Goal: Task Accomplishment & Management: Manage account settings

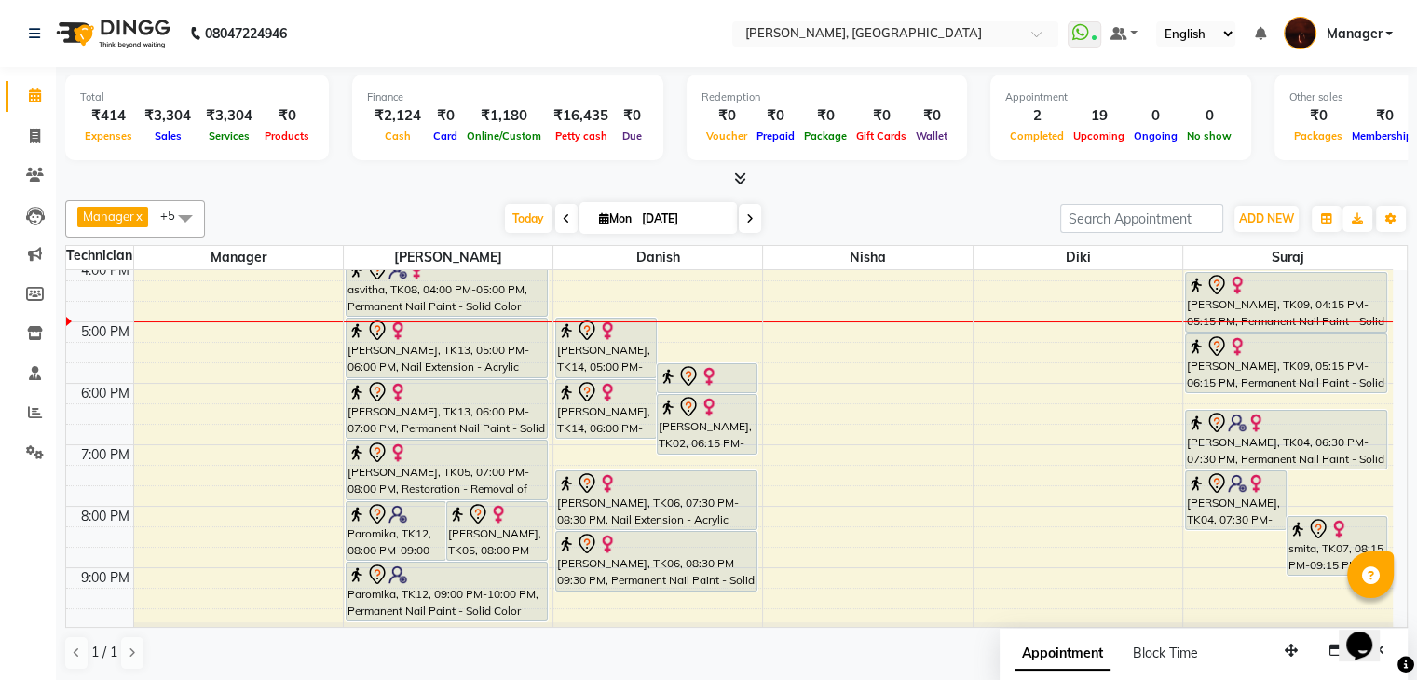
scroll to position [388, 0]
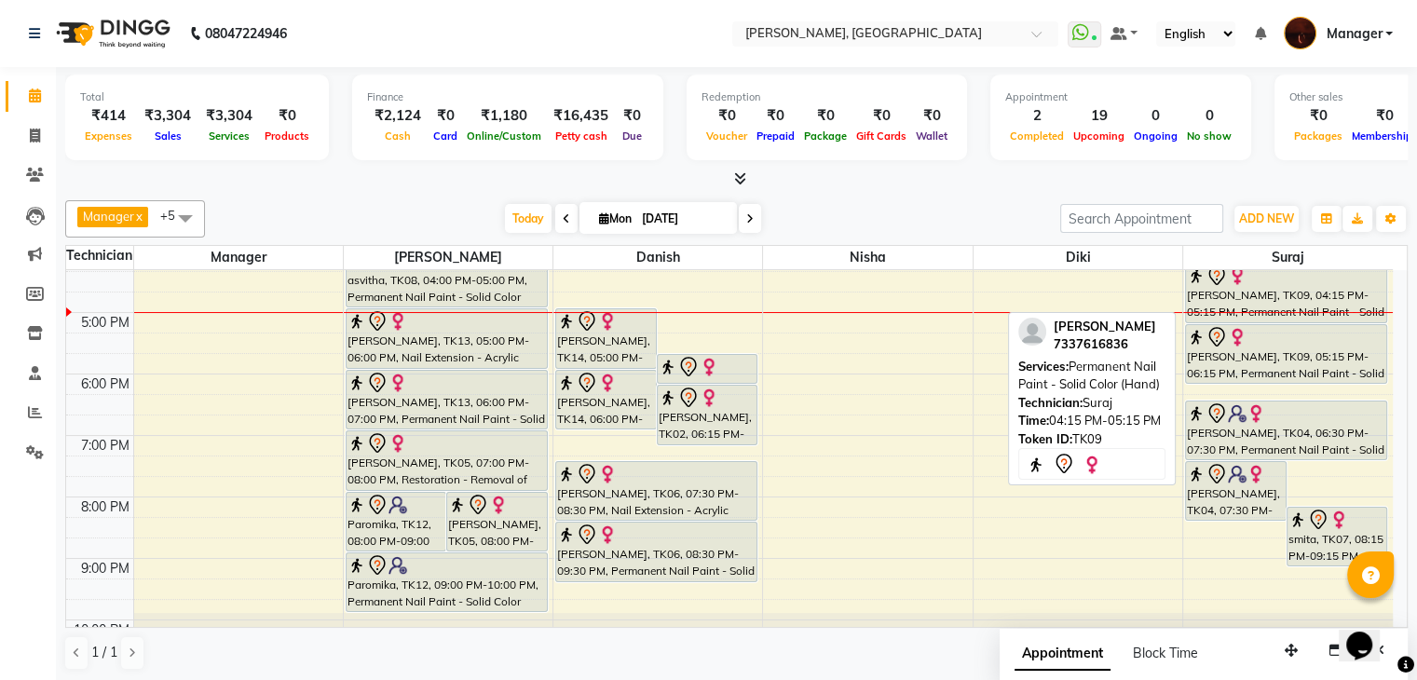
click at [1269, 293] on div "[PERSON_NAME], TK09, 04:15 PM-05:15 PM, Permanent Nail Paint - Solid Color (Han…" at bounding box center [1286, 293] width 200 height 59
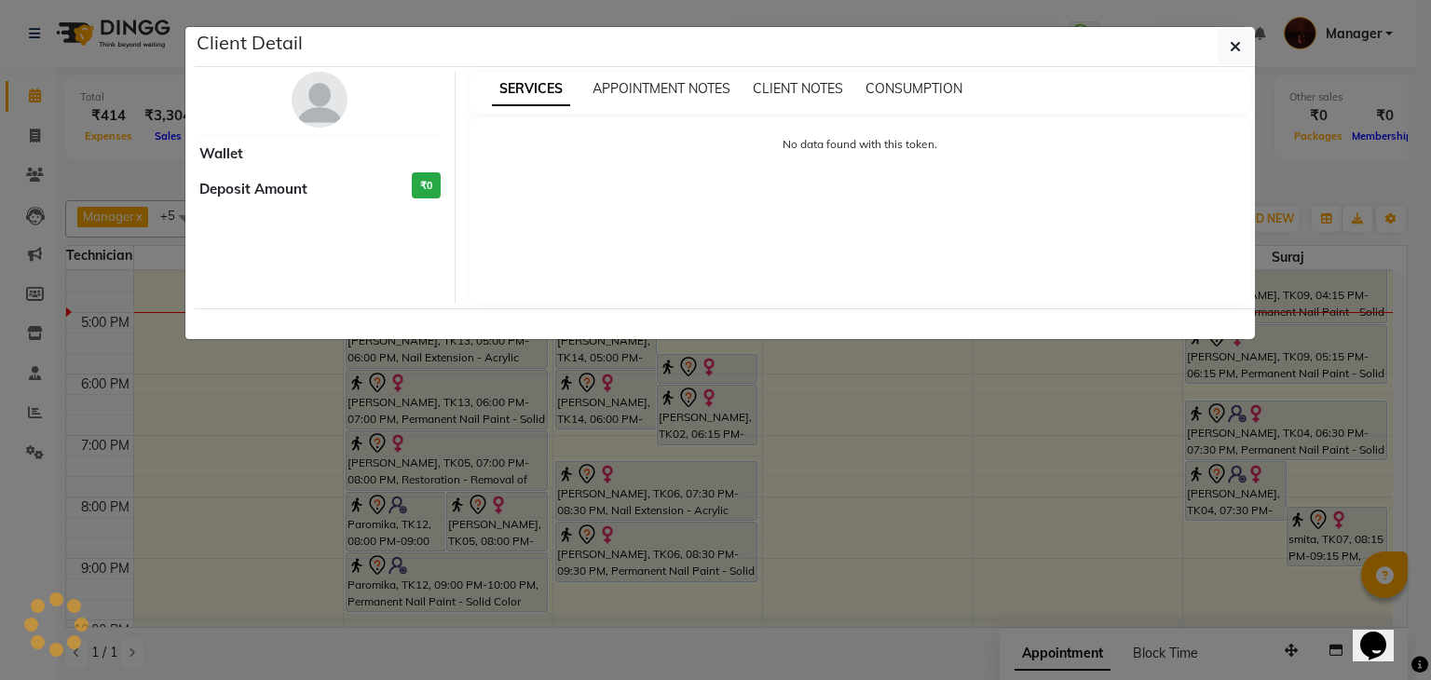
select select "7"
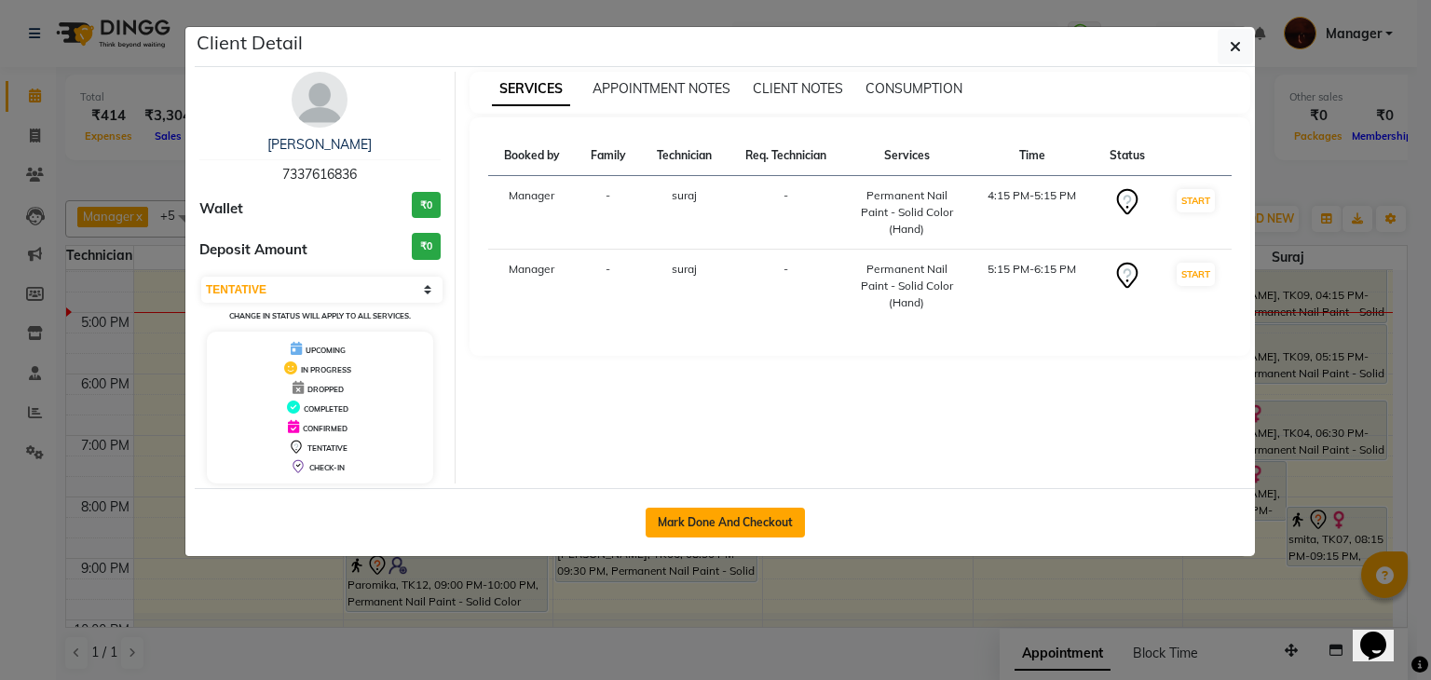
click at [724, 515] on button "Mark Done And Checkout" at bounding box center [725, 523] width 159 height 30
select select "service"
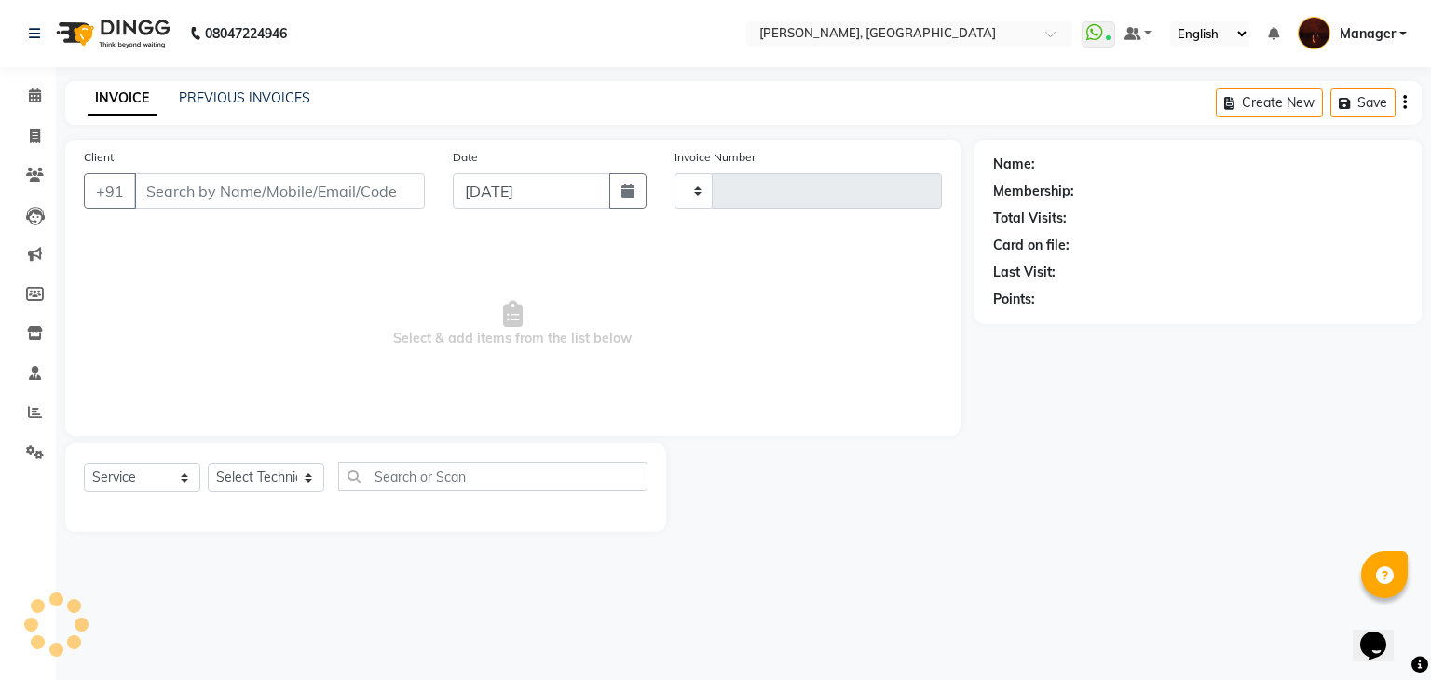
type input "1781"
select select "4063"
type input "73******36"
select select "83655"
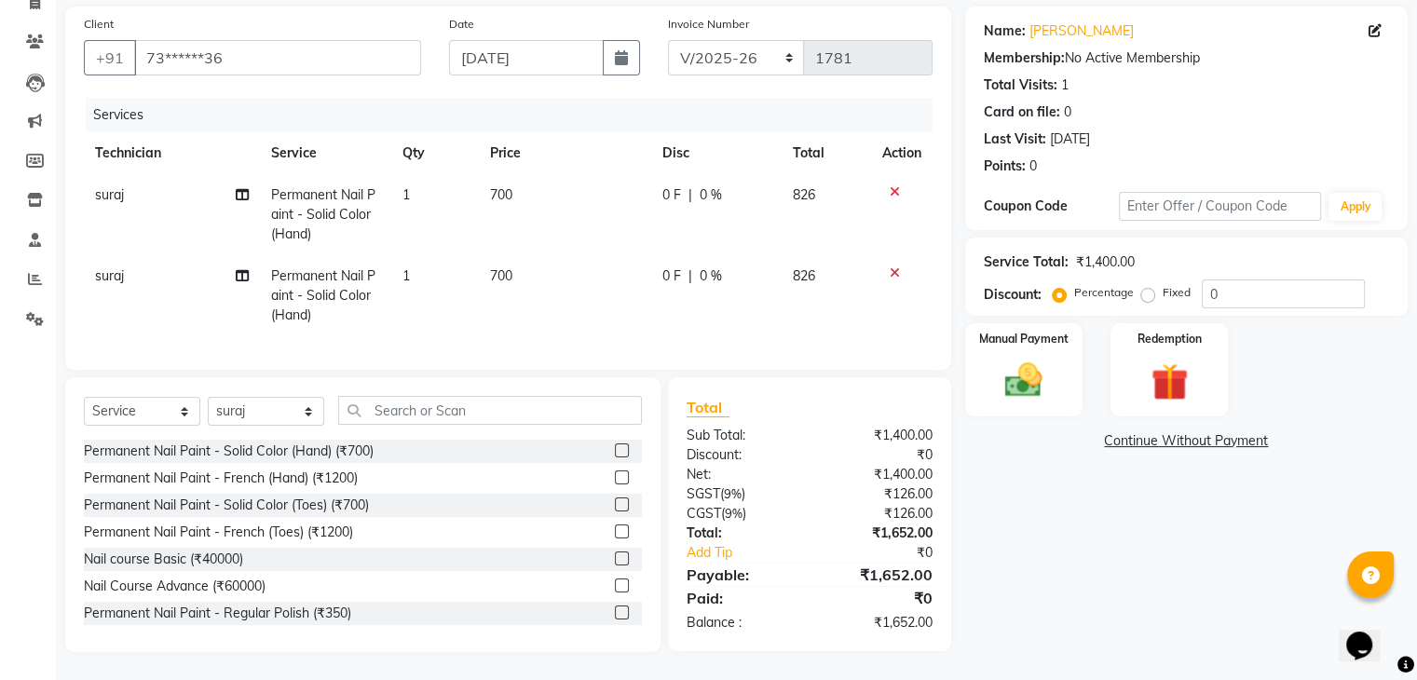
scroll to position [148, 0]
click at [893, 266] on icon at bounding box center [895, 272] width 10 height 13
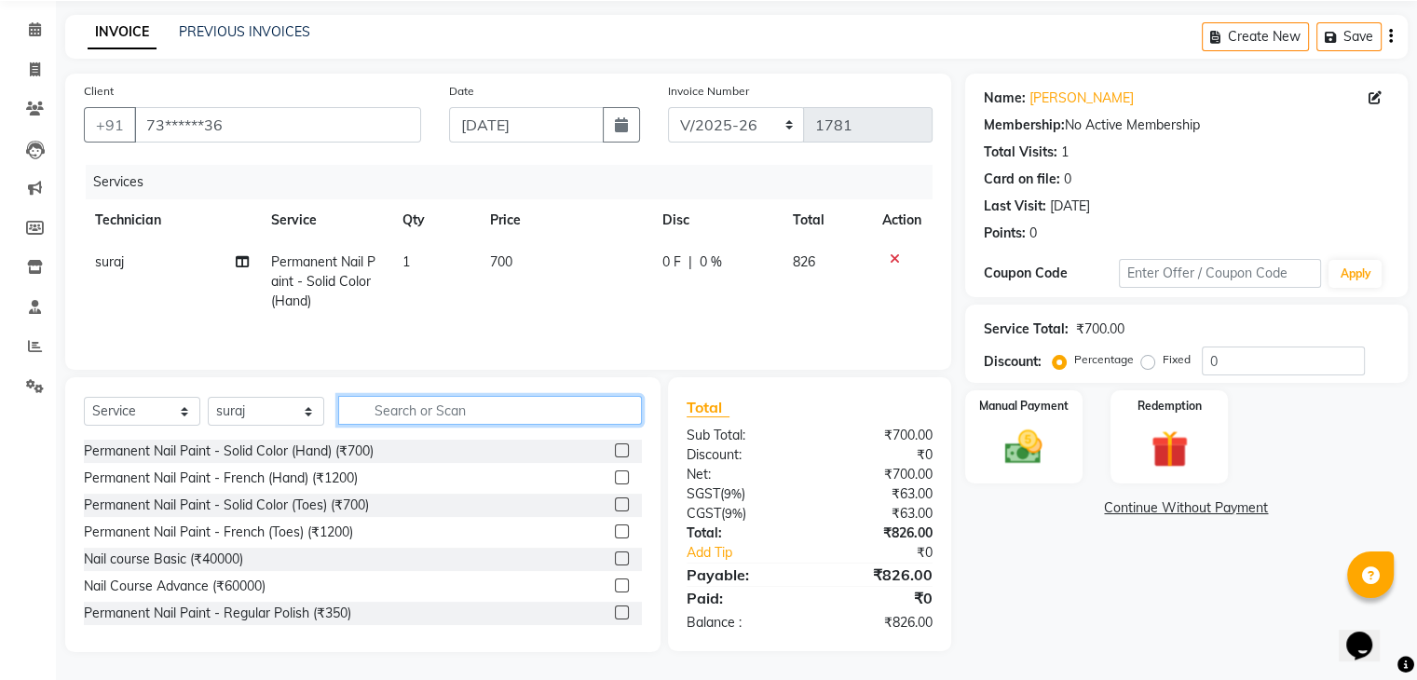
click at [567, 415] on input "text" at bounding box center [490, 410] width 304 height 29
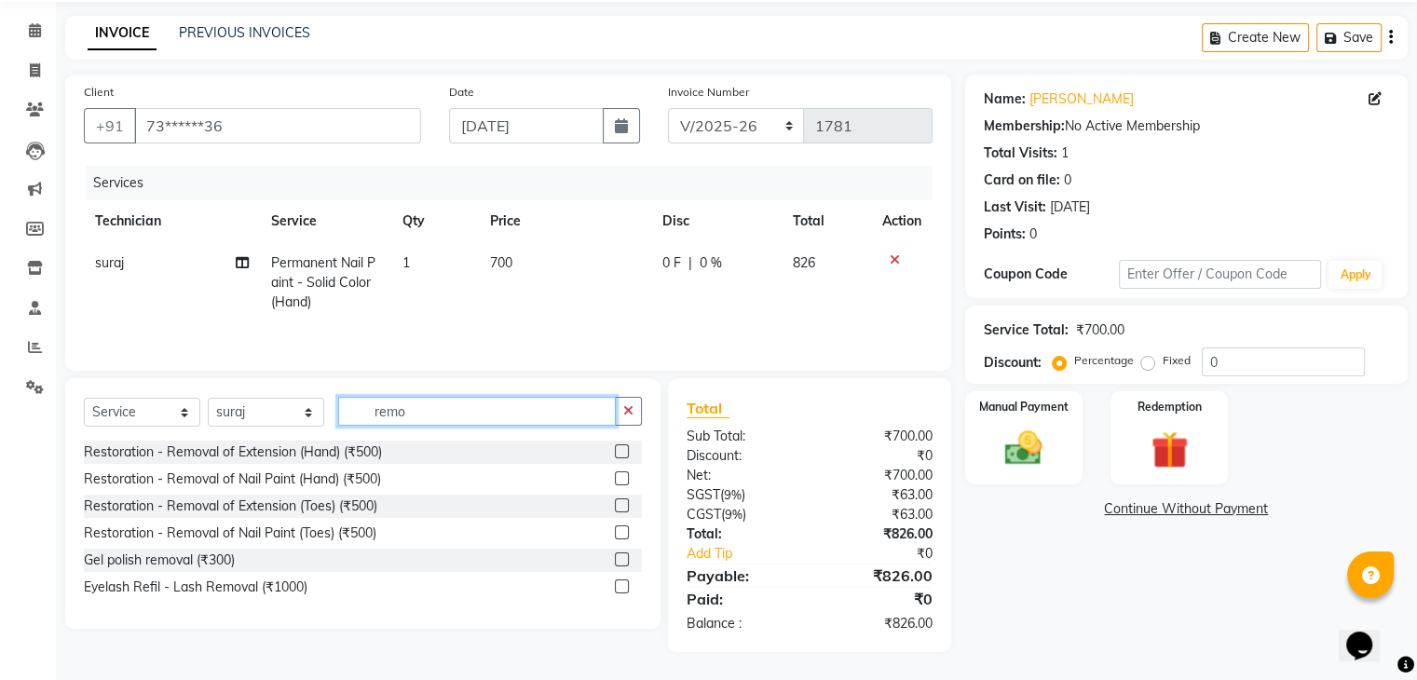
scroll to position [66, 0]
type input "remo"
click at [615, 452] on label at bounding box center [622, 451] width 14 height 14
click at [615, 452] on input "checkbox" at bounding box center [621, 452] width 12 height 12
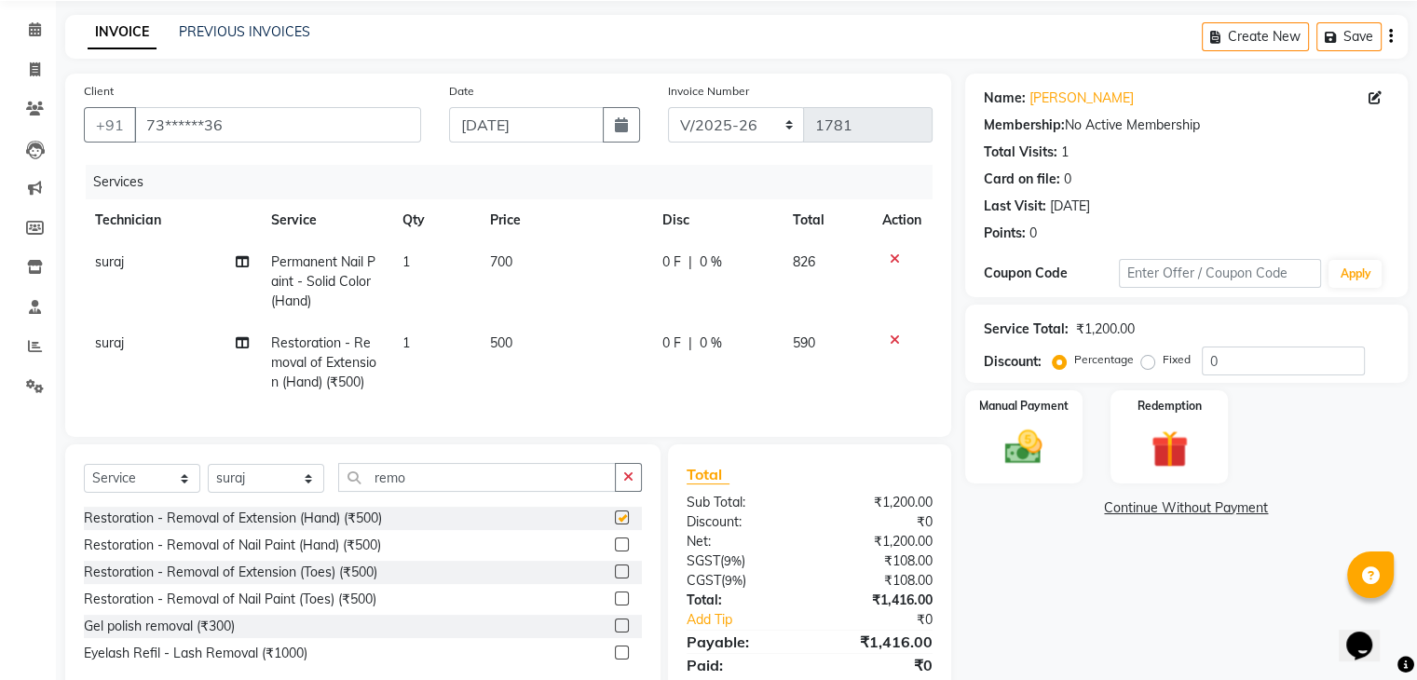
checkbox input "false"
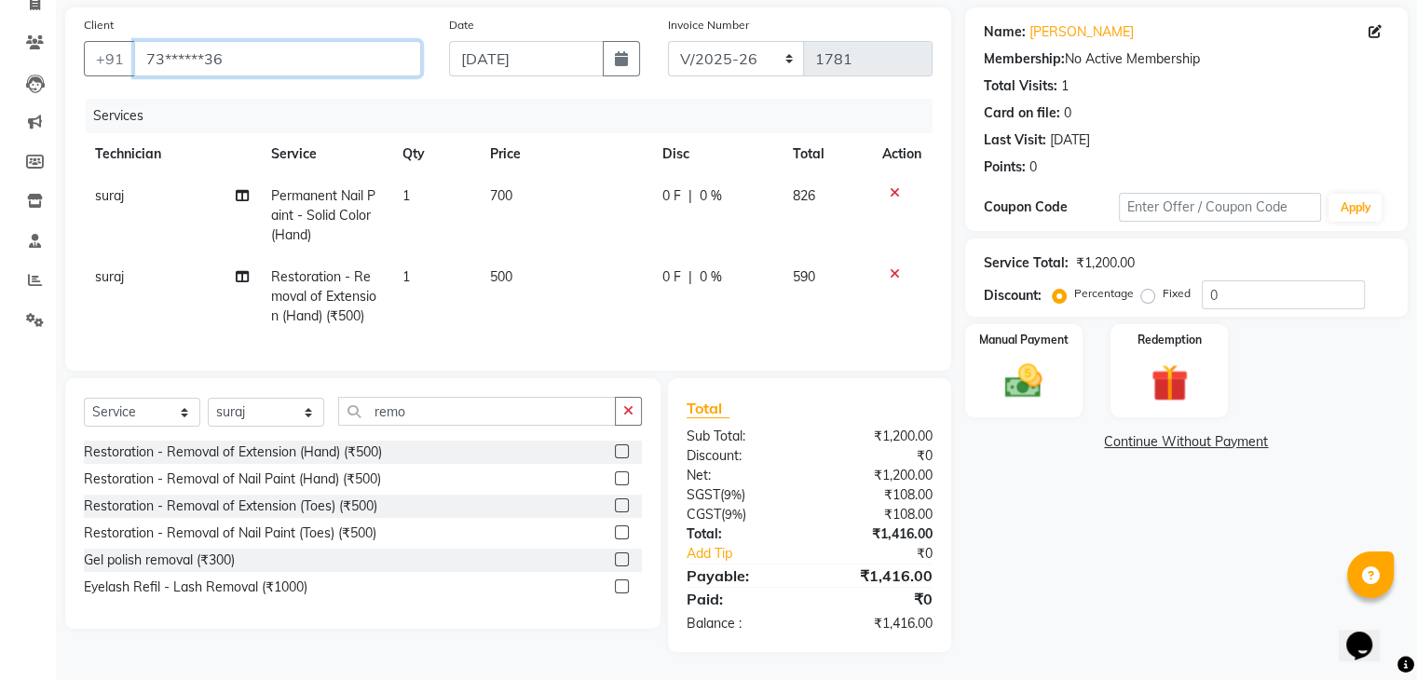
click at [241, 41] on input "73******36" at bounding box center [277, 58] width 287 height 35
type input "7"
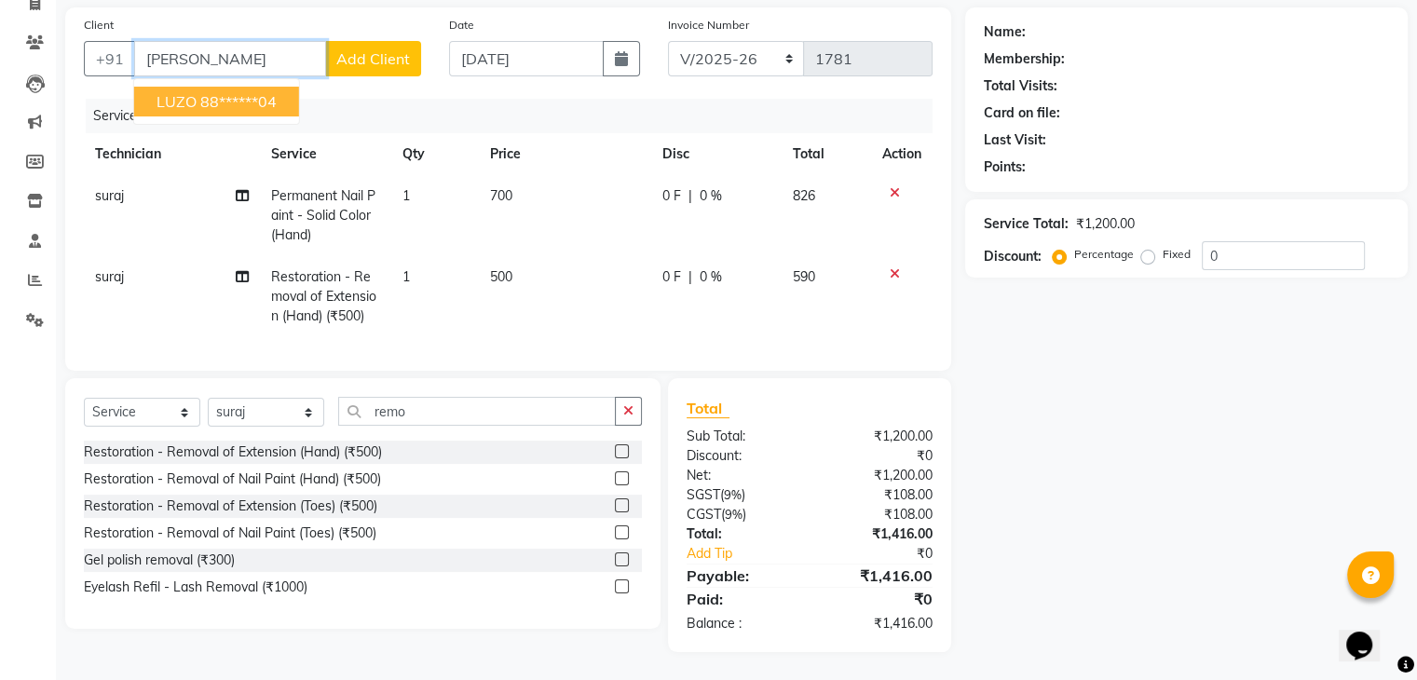
click at [237, 92] on ngb-highlight "88******04" at bounding box center [238, 101] width 76 height 19
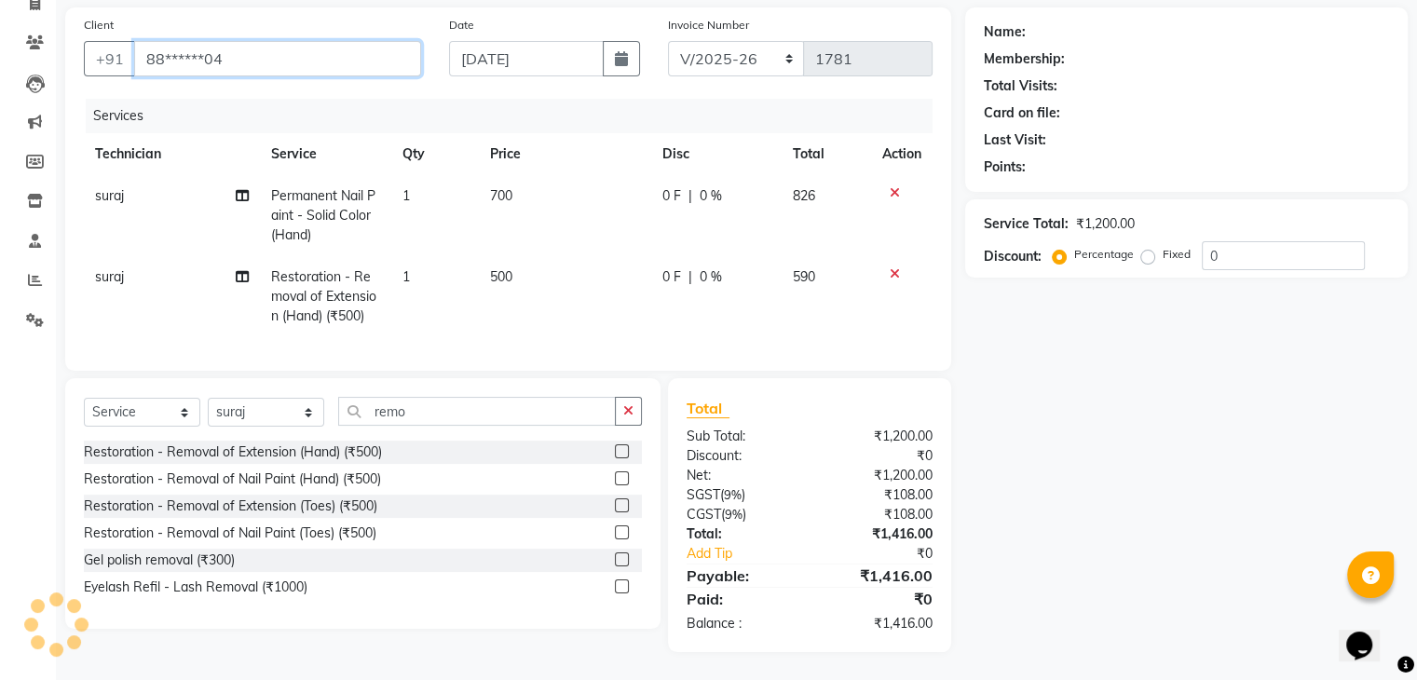
type input "88******04"
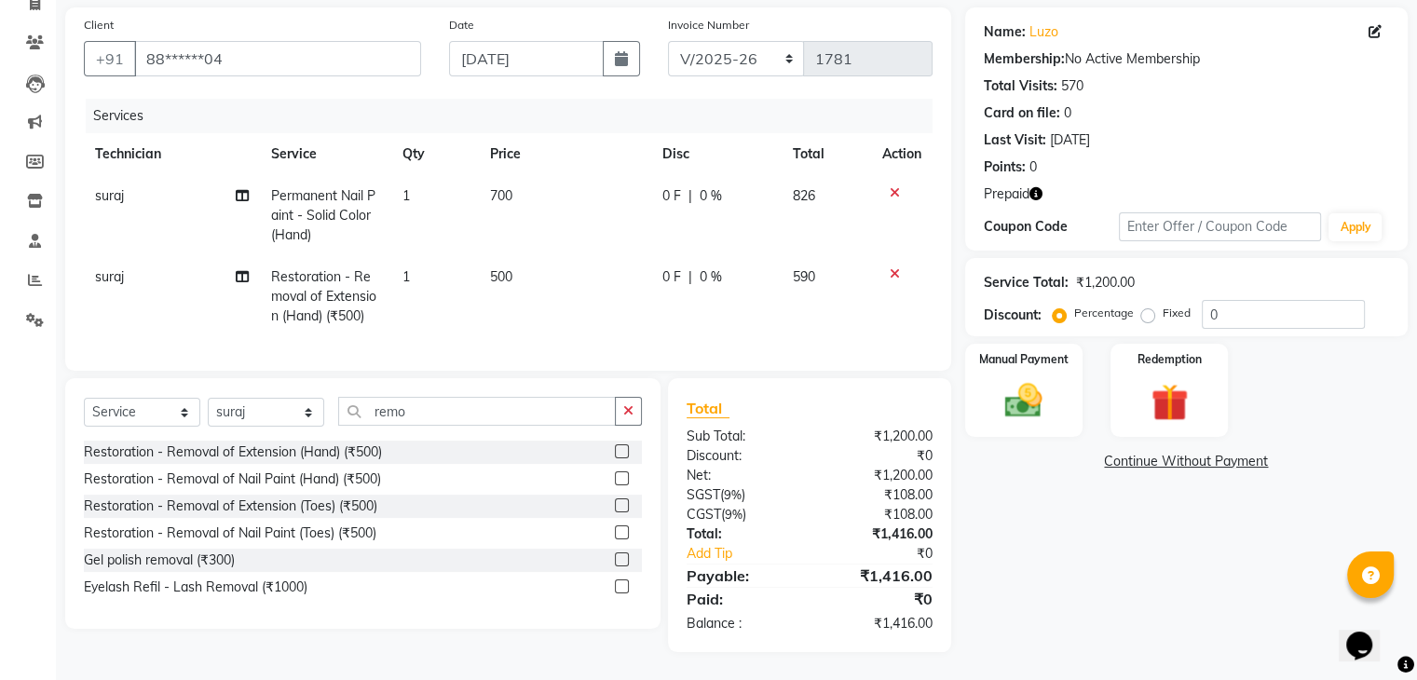
click at [892, 186] on icon at bounding box center [895, 192] width 10 height 13
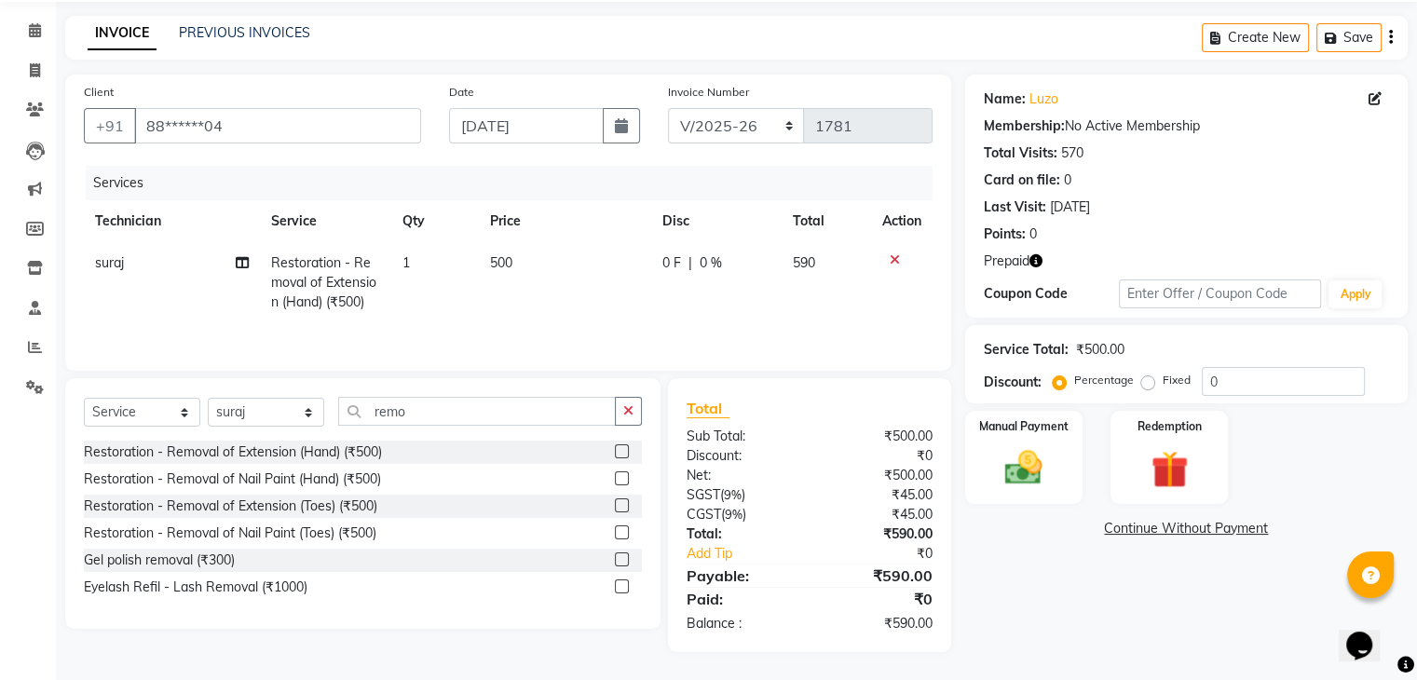
scroll to position [66, 0]
click at [892, 257] on icon at bounding box center [895, 259] width 10 height 13
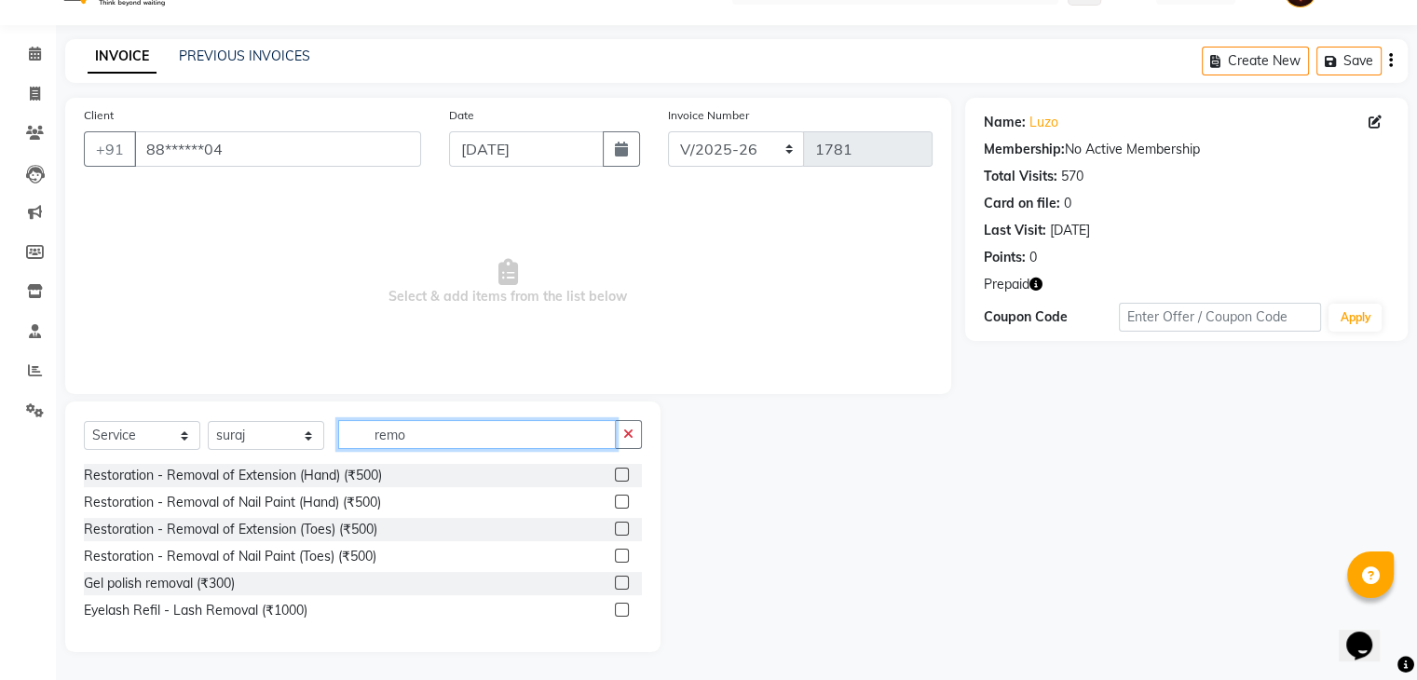
click at [579, 429] on input "remo" at bounding box center [477, 434] width 278 height 29
click at [284, 440] on select "Select Technician [PERSON_NAME] Diki [PERSON_NAME] Manager [PERSON_NAME] Pooja …" at bounding box center [266, 435] width 116 height 29
select select "20822"
click at [208, 421] on select "Select Technician [PERSON_NAME] Diki [PERSON_NAME] Manager [PERSON_NAME] Pooja …" at bounding box center [266, 435] width 116 height 29
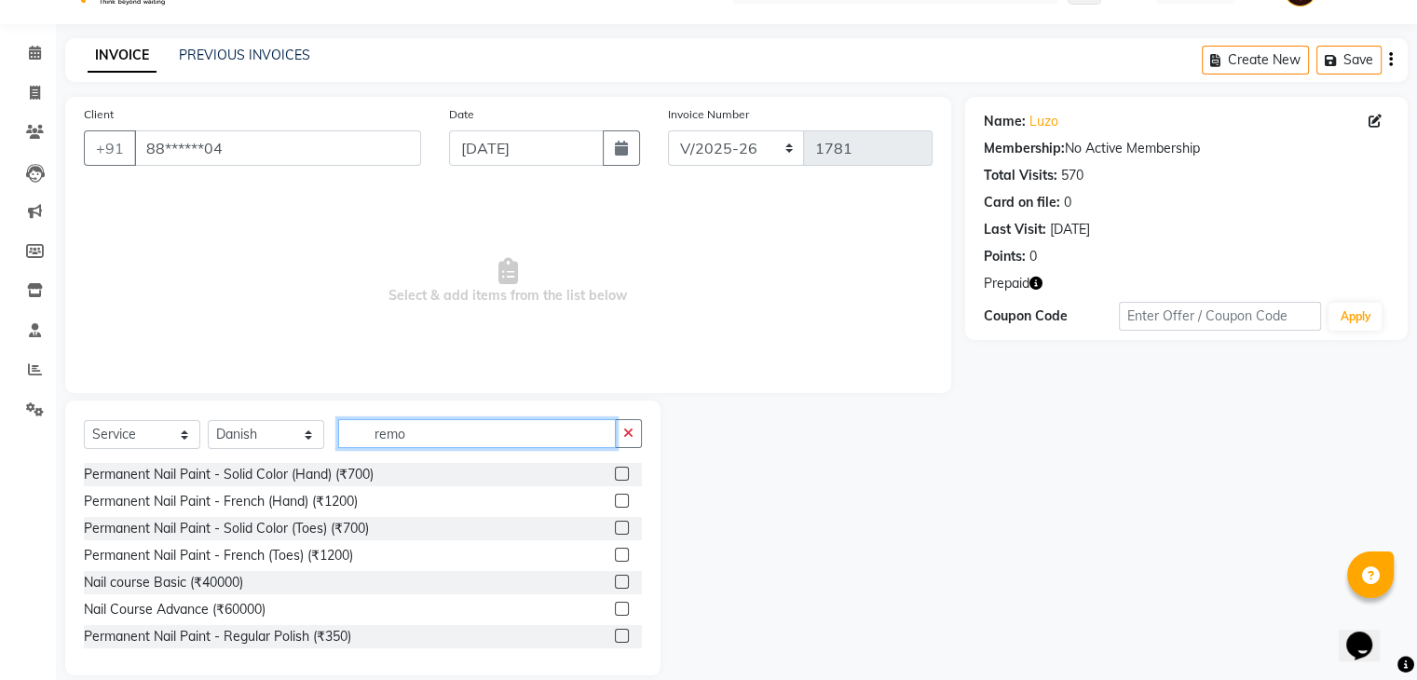
click at [455, 422] on input "remo" at bounding box center [477, 433] width 278 height 29
type input "r"
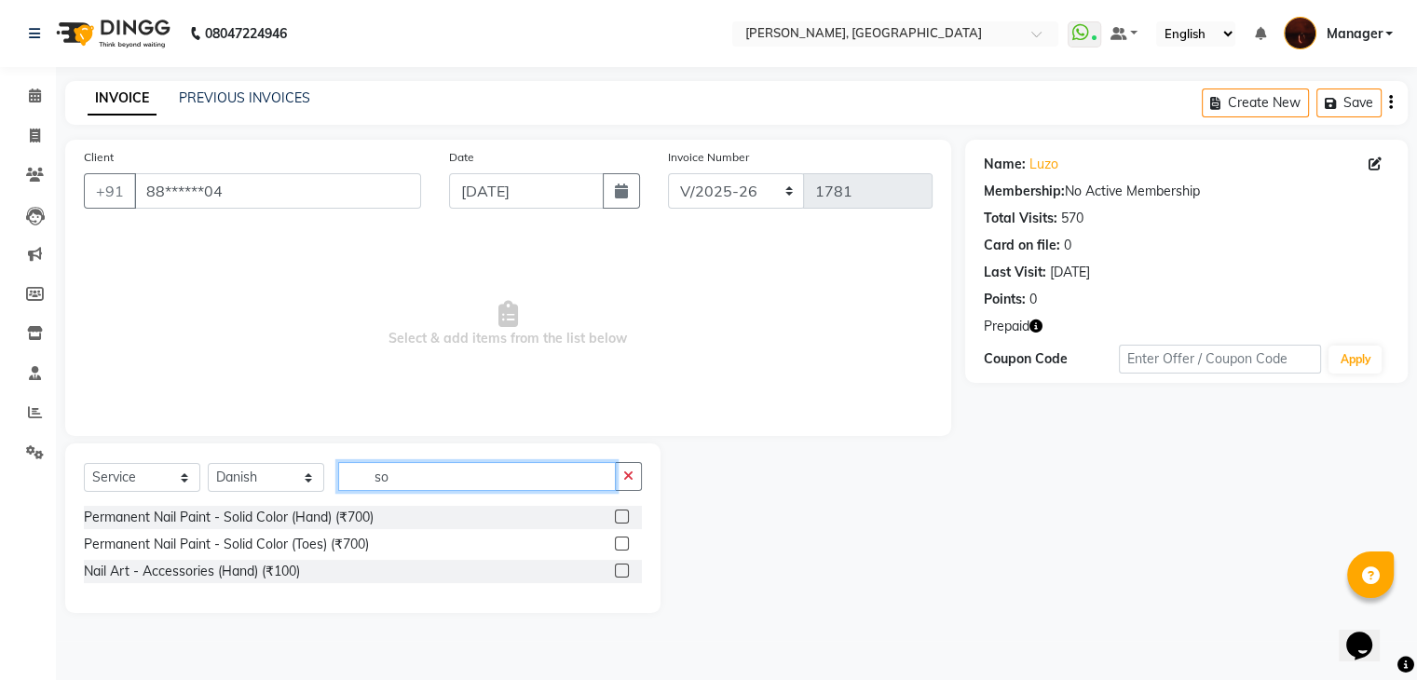
scroll to position [0, 0]
type input "soli"
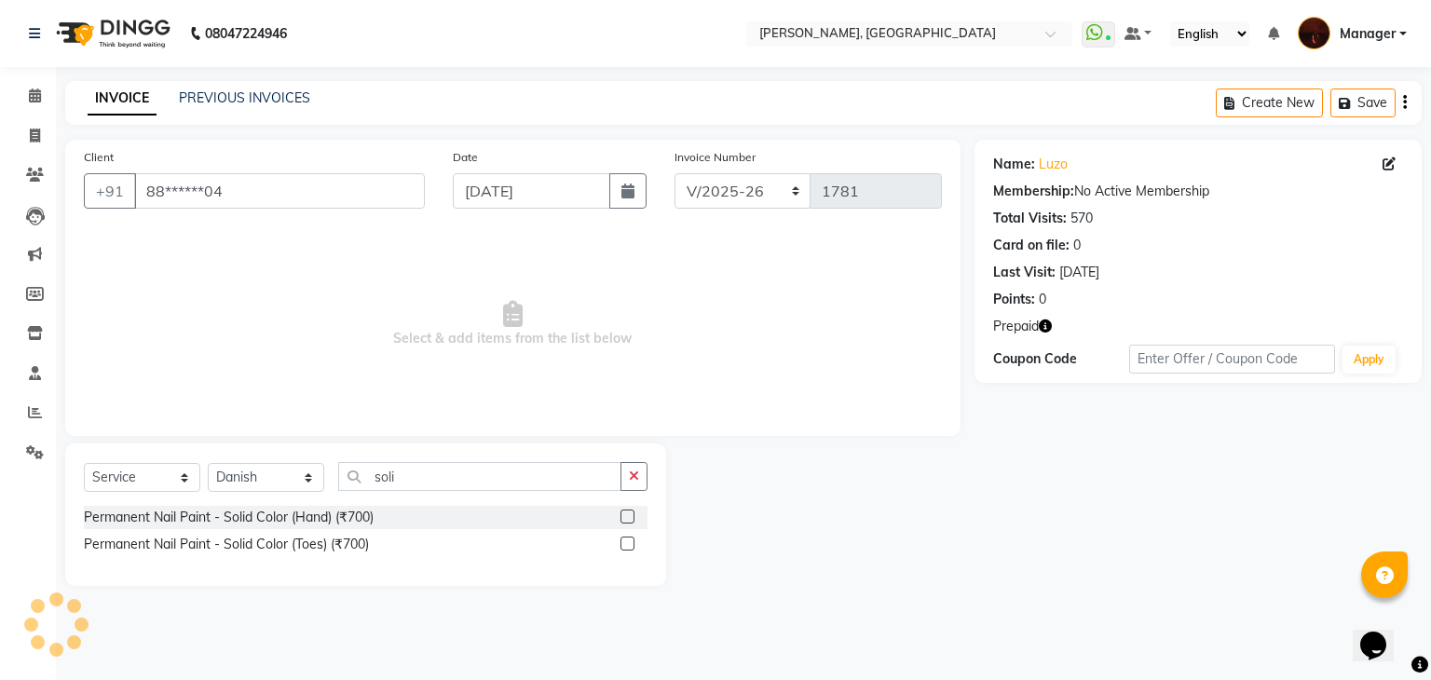
click at [628, 517] on label at bounding box center [627, 517] width 14 height 14
click at [628, 517] on input "checkbox" at bounding box center [626, 517] width 12 height 12
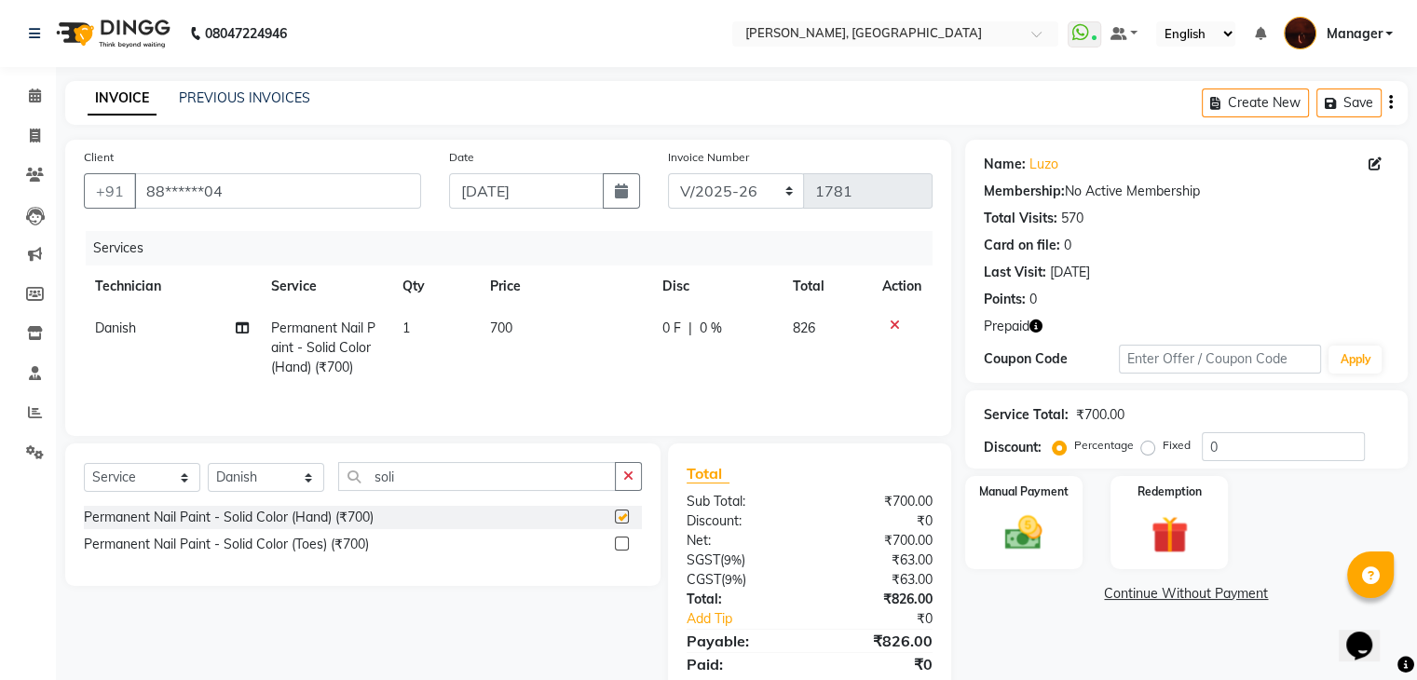
checkbox input "false"
click at [574, 471] on input "soli" at bounding box center [477, 476] width 278 height 29
type input "s"
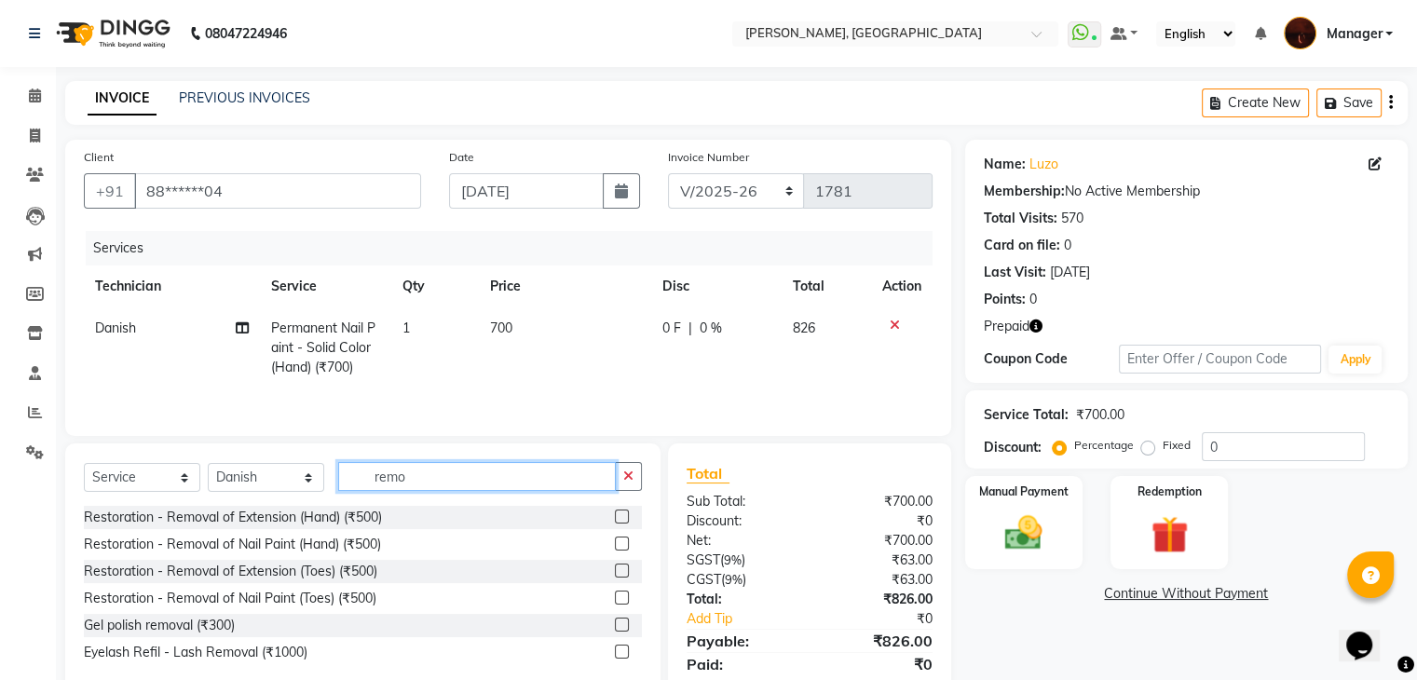
type input "remo"
click at [623, 516] on label at bounding box center [622, 517] width 14 height 14
click at [623, 516] on input "checkbox" at bounding box center [621, 517] width 12 height 12
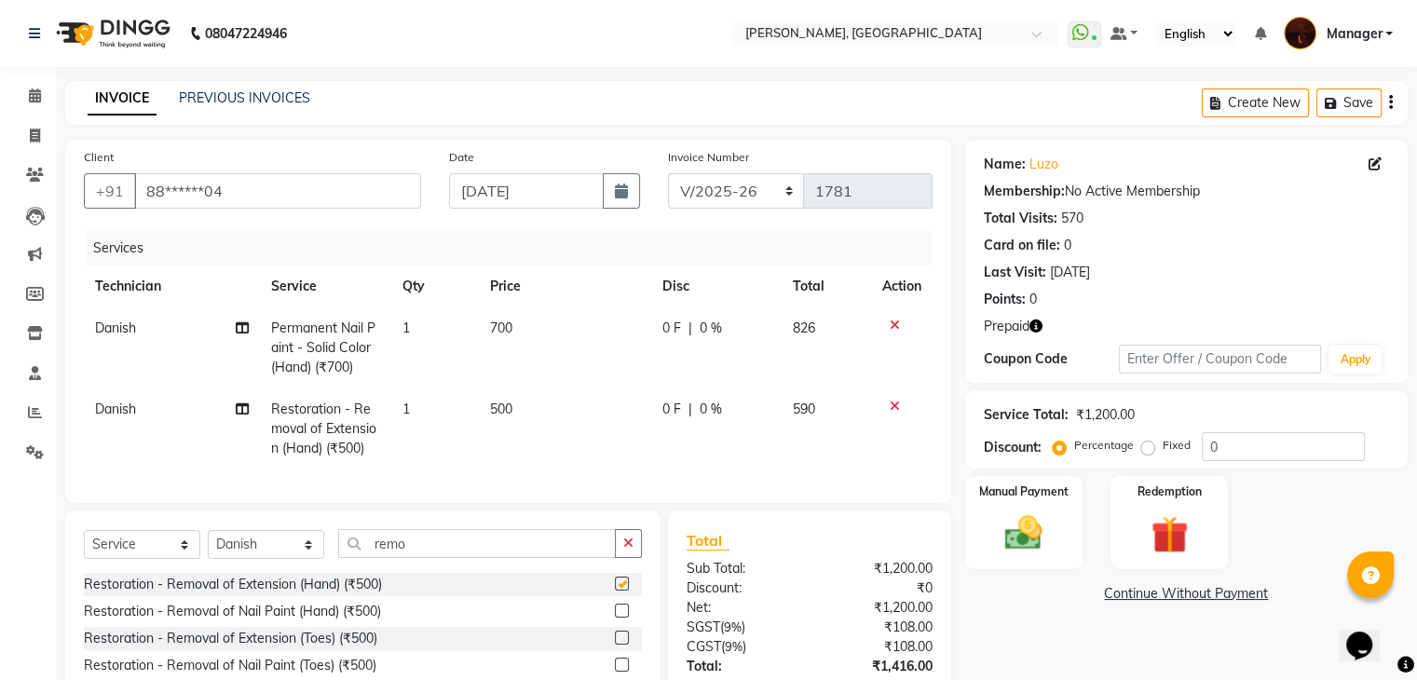
checkbox input "false"
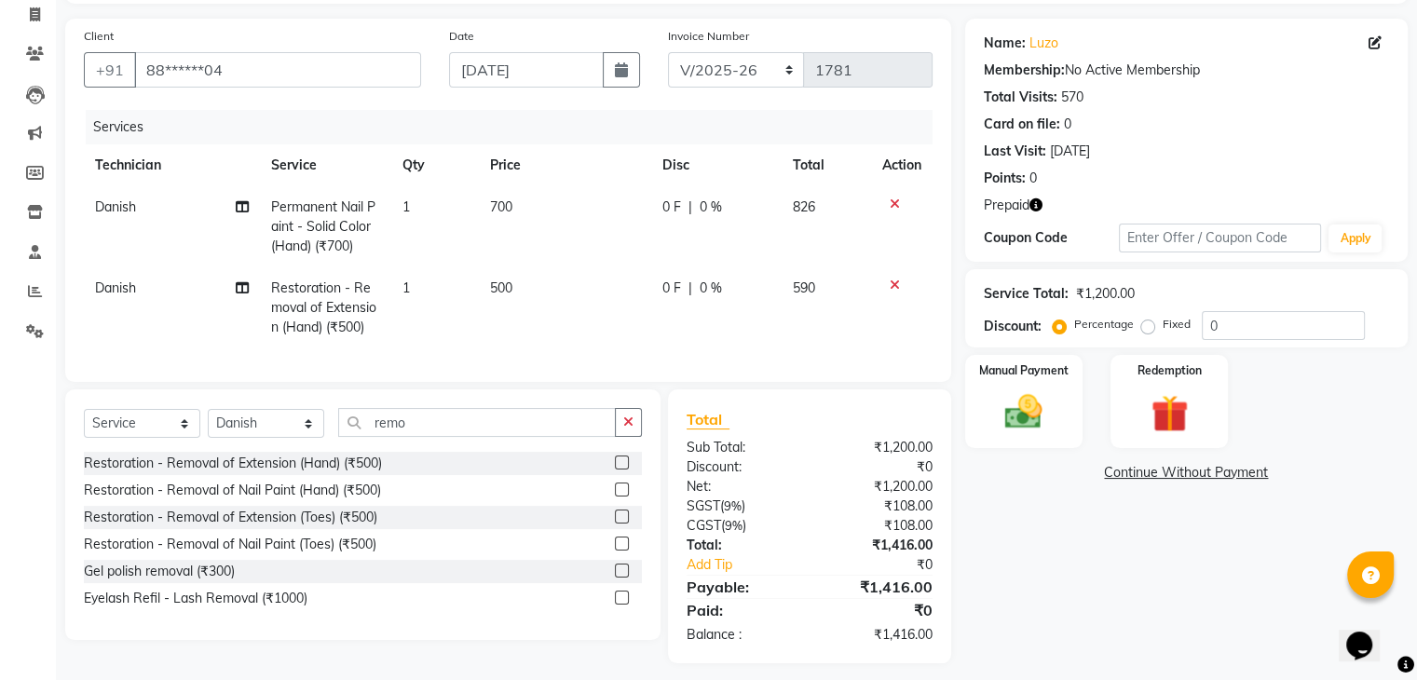
scroll to position [147, 0]
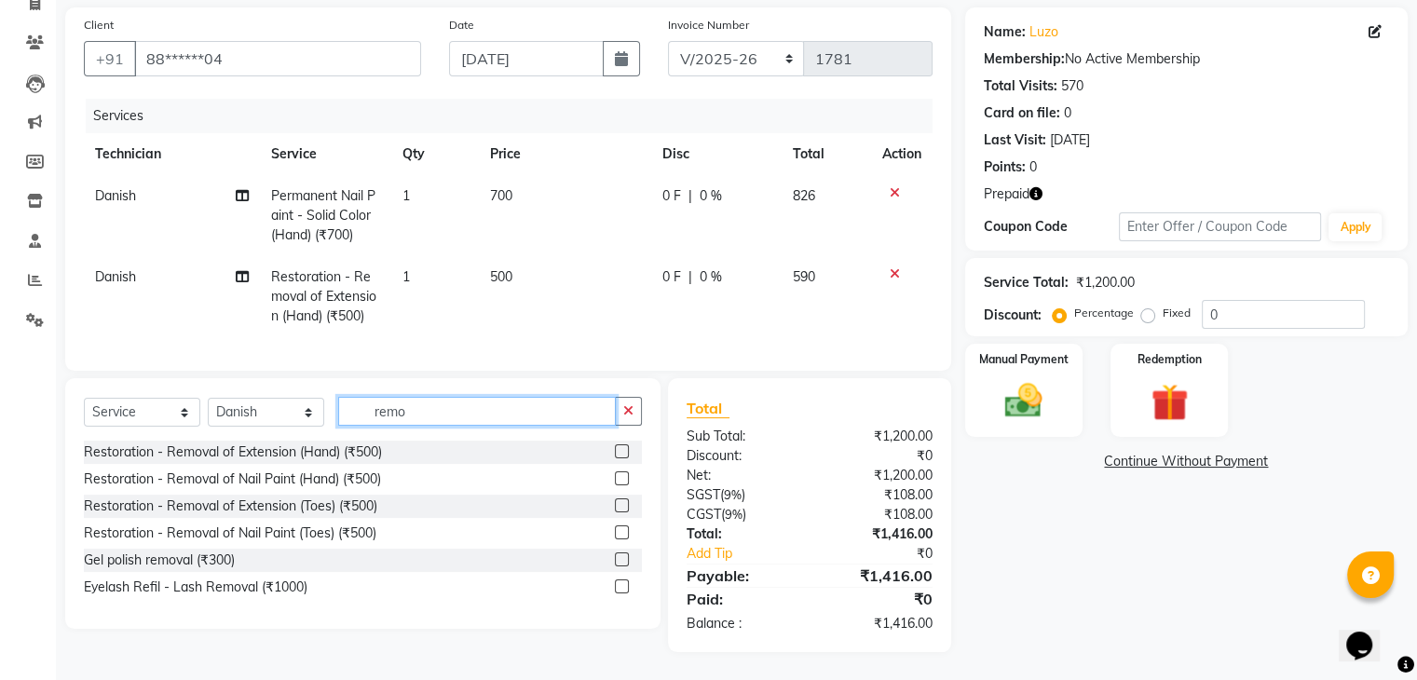
click at [555, 420] on input "remo" at bounding box center [477, 411] width 278 height 29
type input "r"
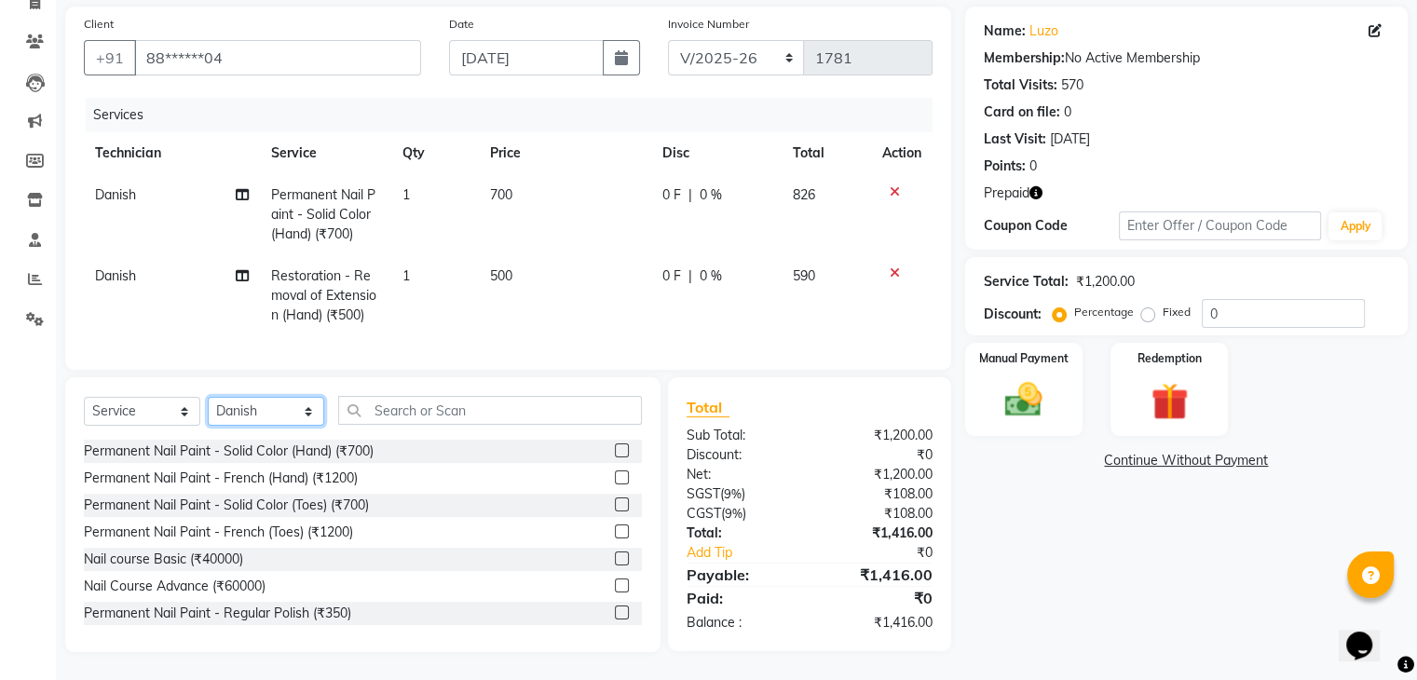
click at [250, 415] on select "Select Technician [PERSON_NAME] Diki [PERSON_NAME] Manager [PERSON_NAME] Pooja …" at bounding box center [266, 411] width 116 height 29
select select "35072"
click at [208, 398] on select "Select Technician [PERSON_NAME] Diki [PERSON_NAME] Manager [PERSON_NAME] Pooja …" at bounding box center [266, 411] width 116 height 29
click at [498, 405] on input "text" at bounding box center [490, 410] width 304 height 29
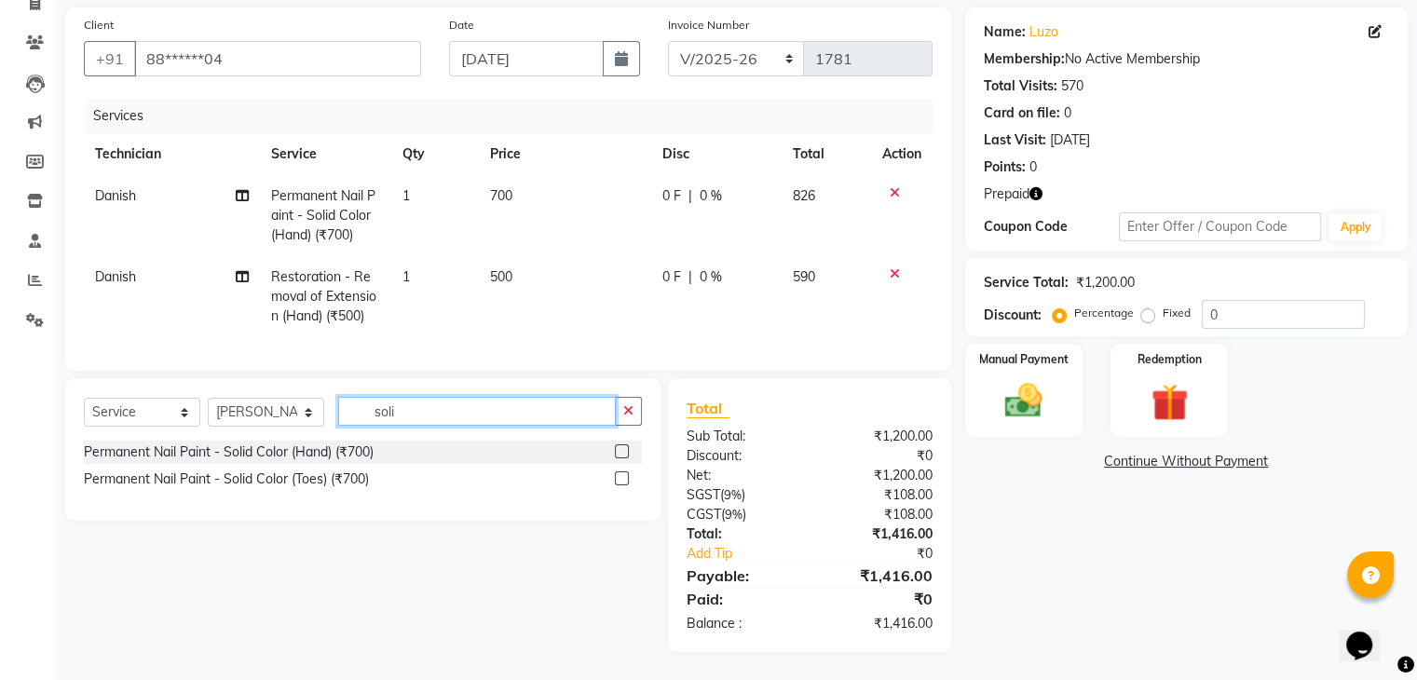
type input "soli"
click at [616, 447] on label at bounding box center [622, 451] width 14 height 14
click at [616, 447] on input "checkbox" at bounding box center [621, 452] width 12 height 12
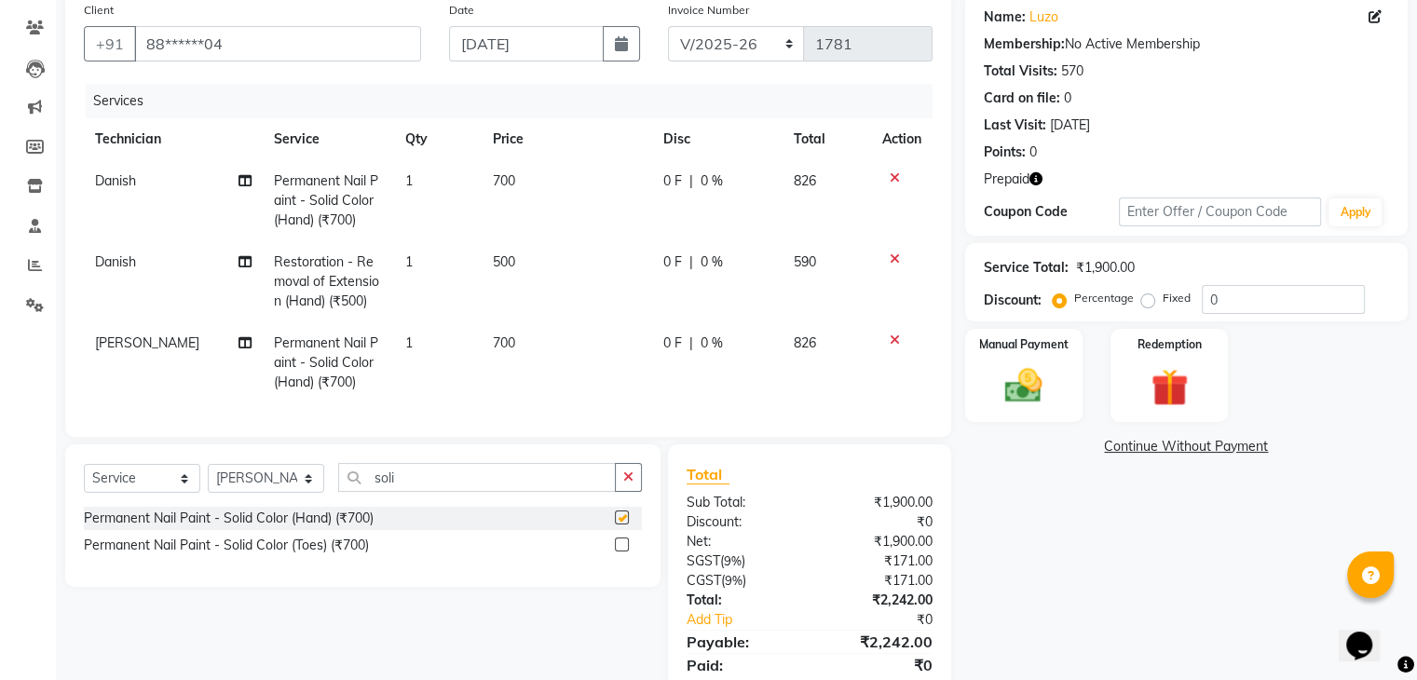
checkbox input "false"
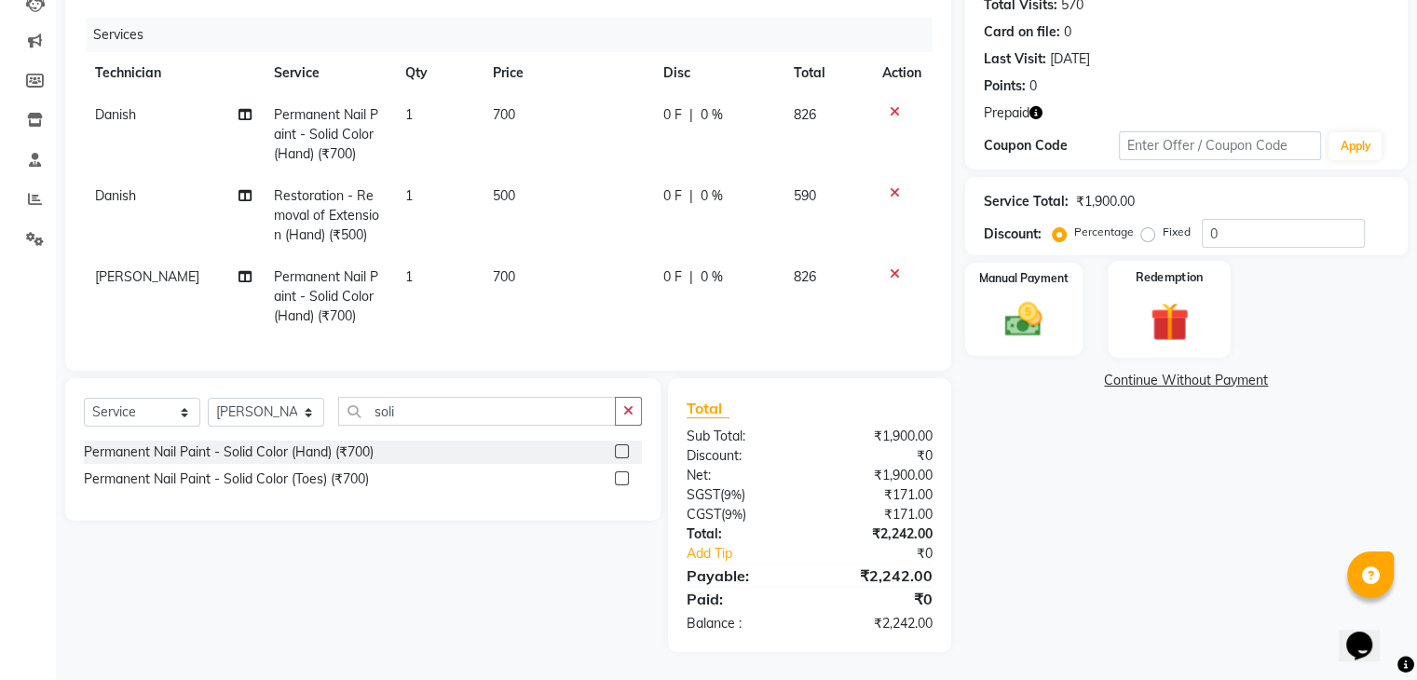
click at [1128, 287] on div "Redemption" at bounding box center [1169, 309] width 122 height 96
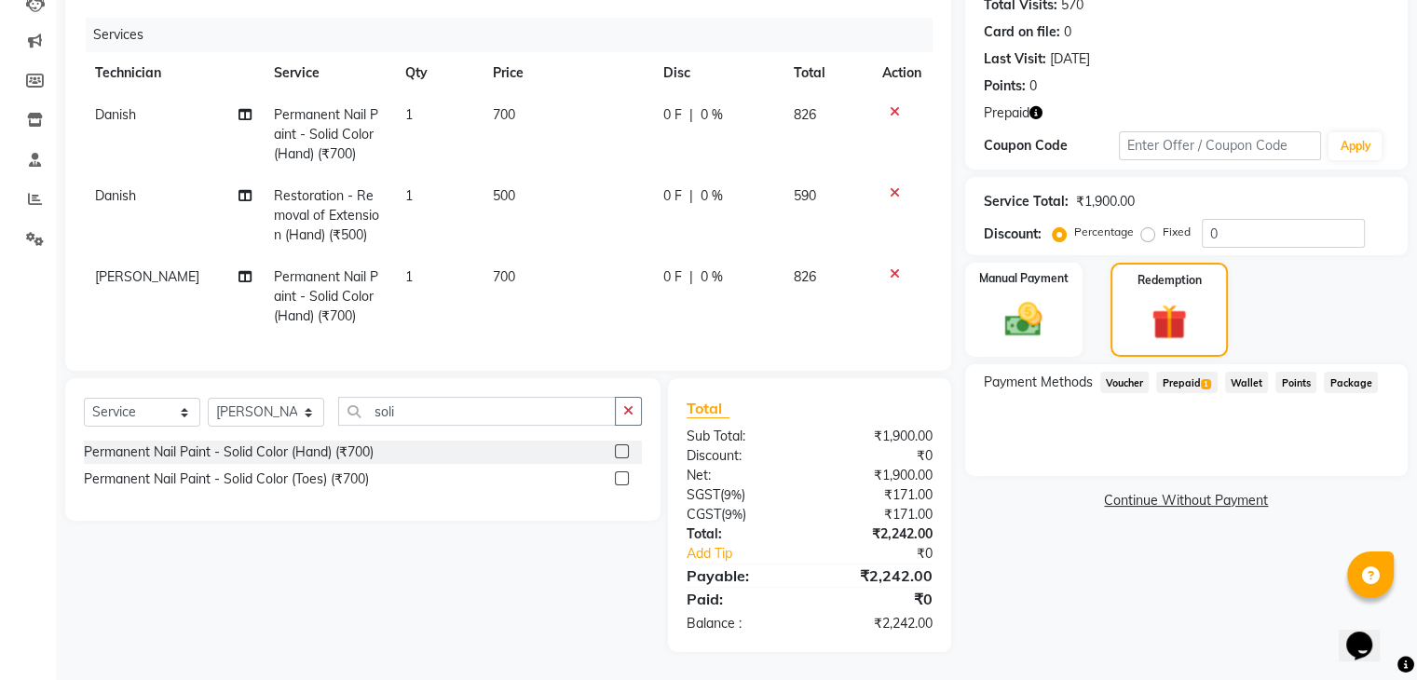
click at [1191, 374] on span "Prepaid 1" at bounding box center [1186, 382] width 61 height 21
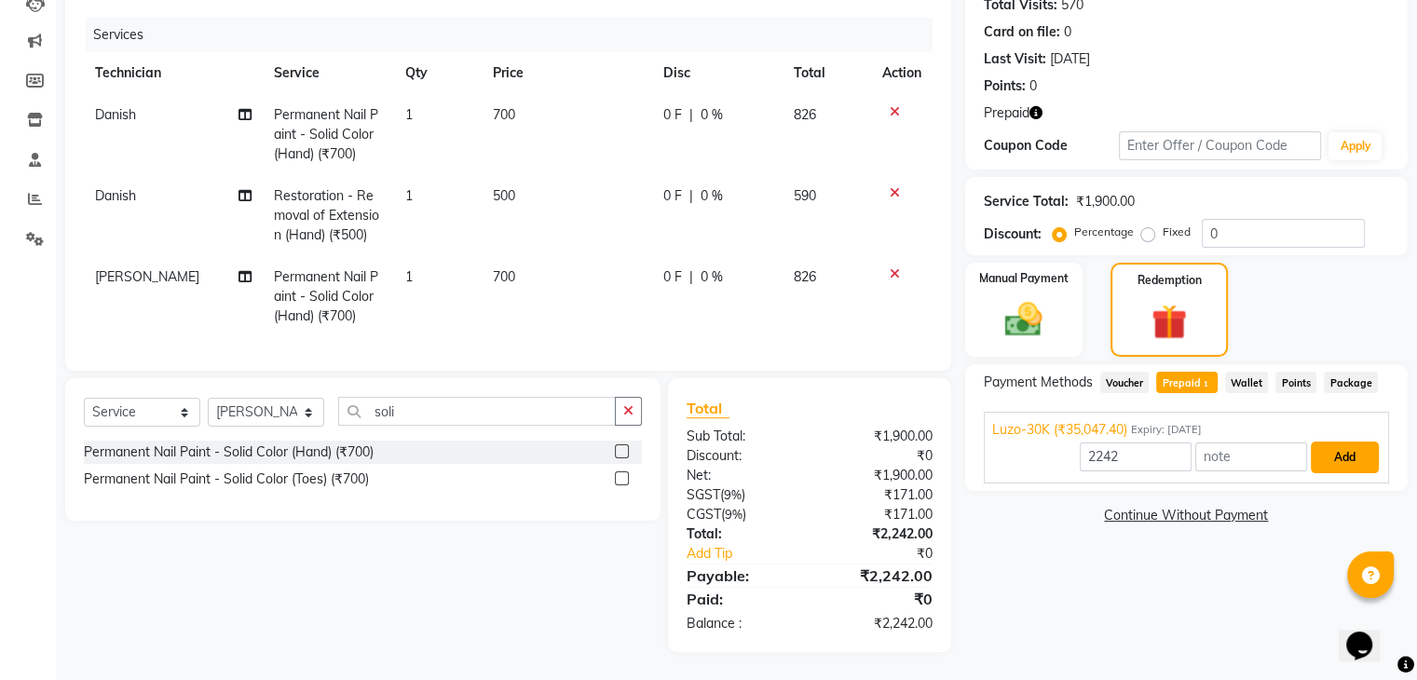
click at [1346, 444] on button "Add" at bounding box center [1345, 458] width 68 height 32
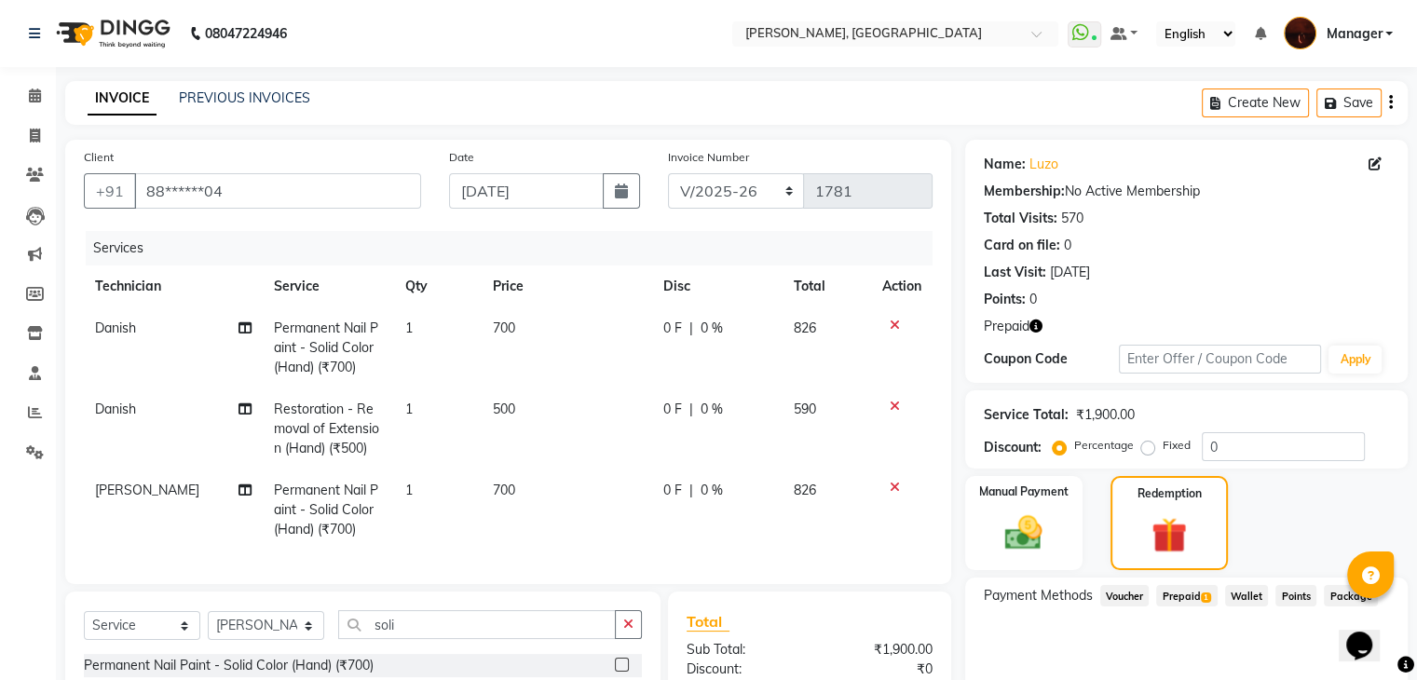
scroll to position [267, 0]
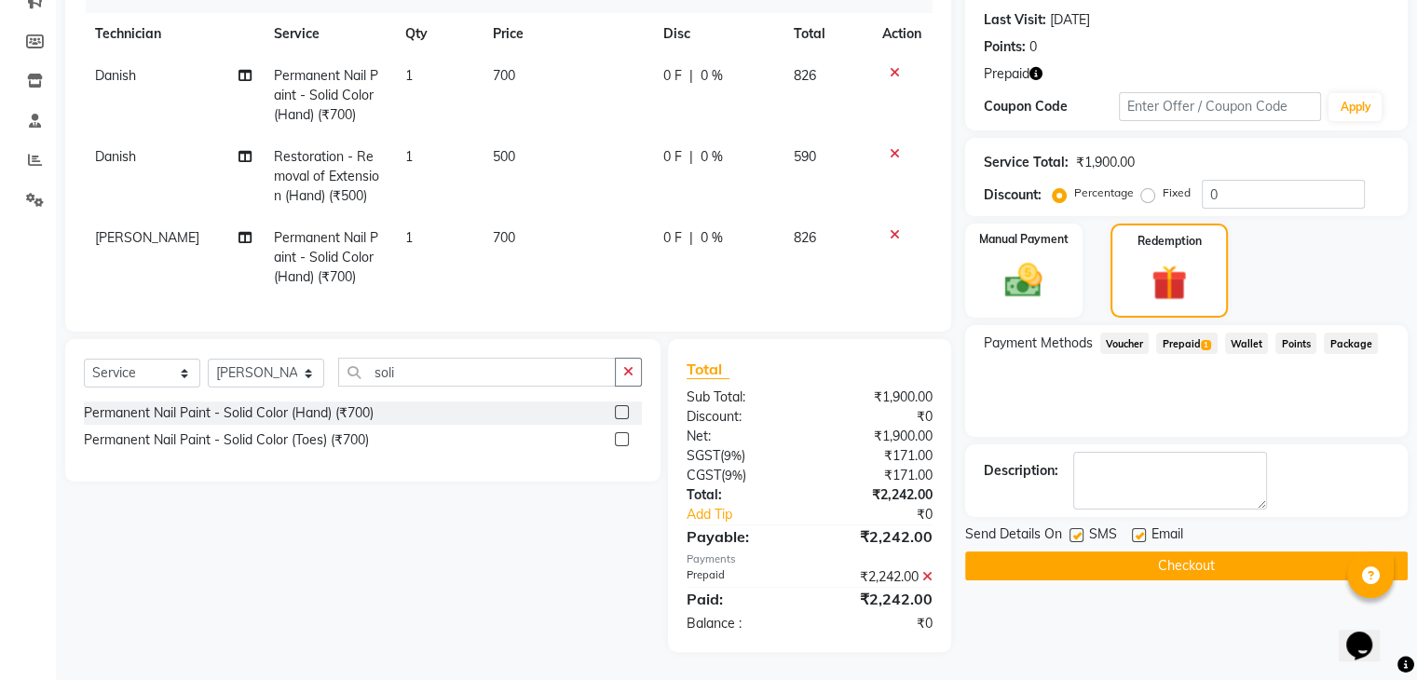
click at [1223, 551] on button "Checkout" at bounding box center [1186, 565] width 443 height 29
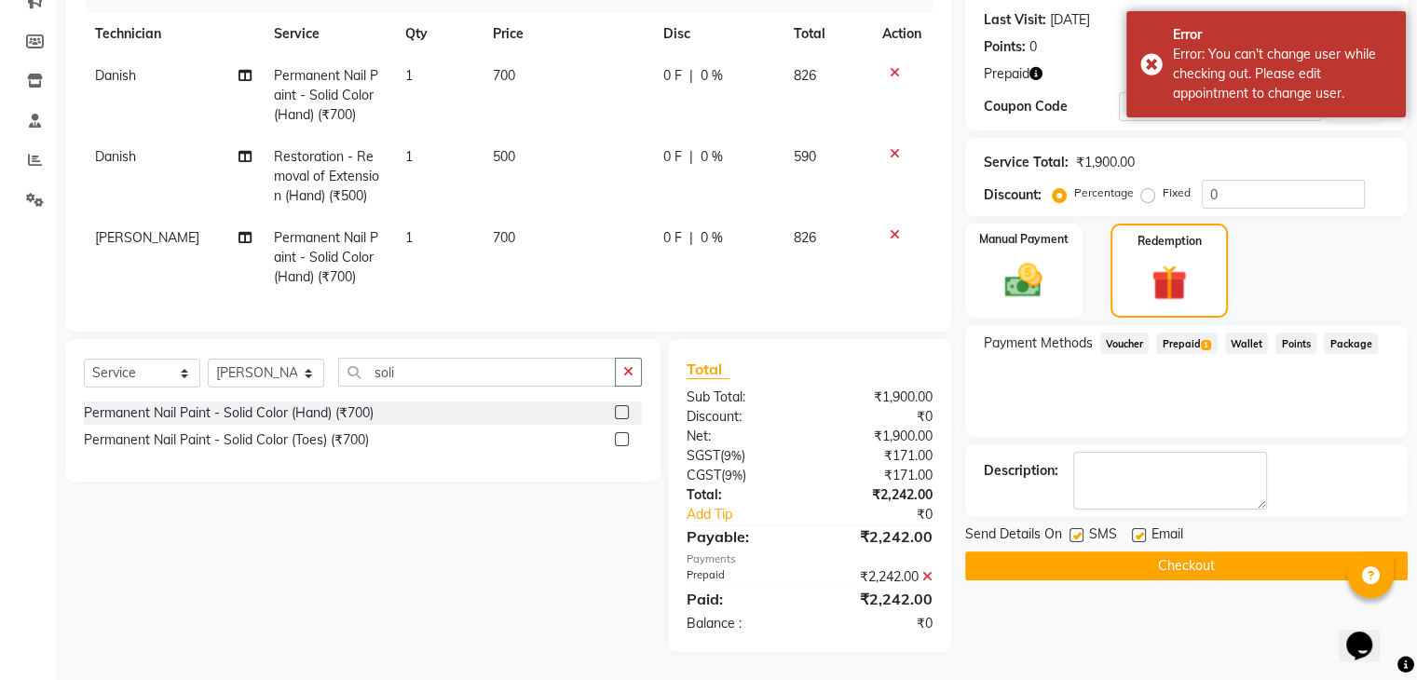
click at [1223, 551] on button "Checkout" at bounding box center [1186, 565] width 443 height 29
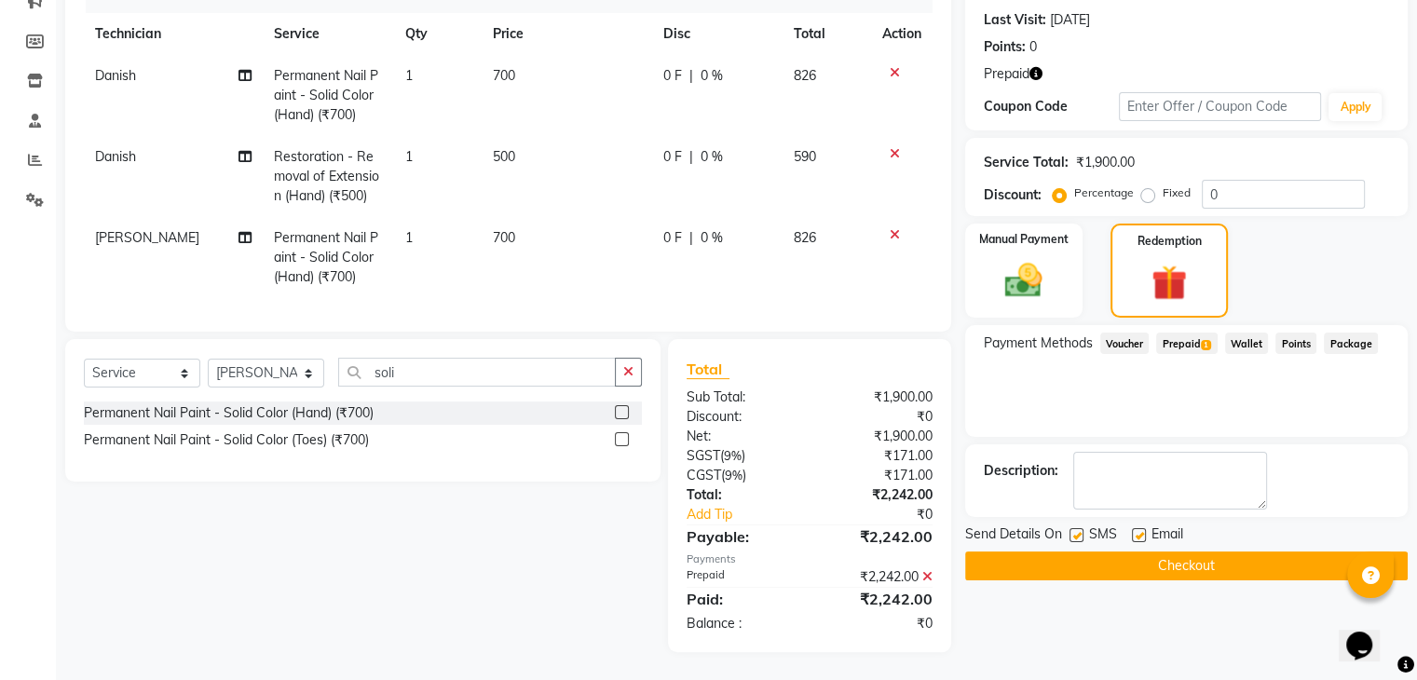
click at [1223, 551] on button "Checkout" at bounding box center [1186, 565] width 443 height 29
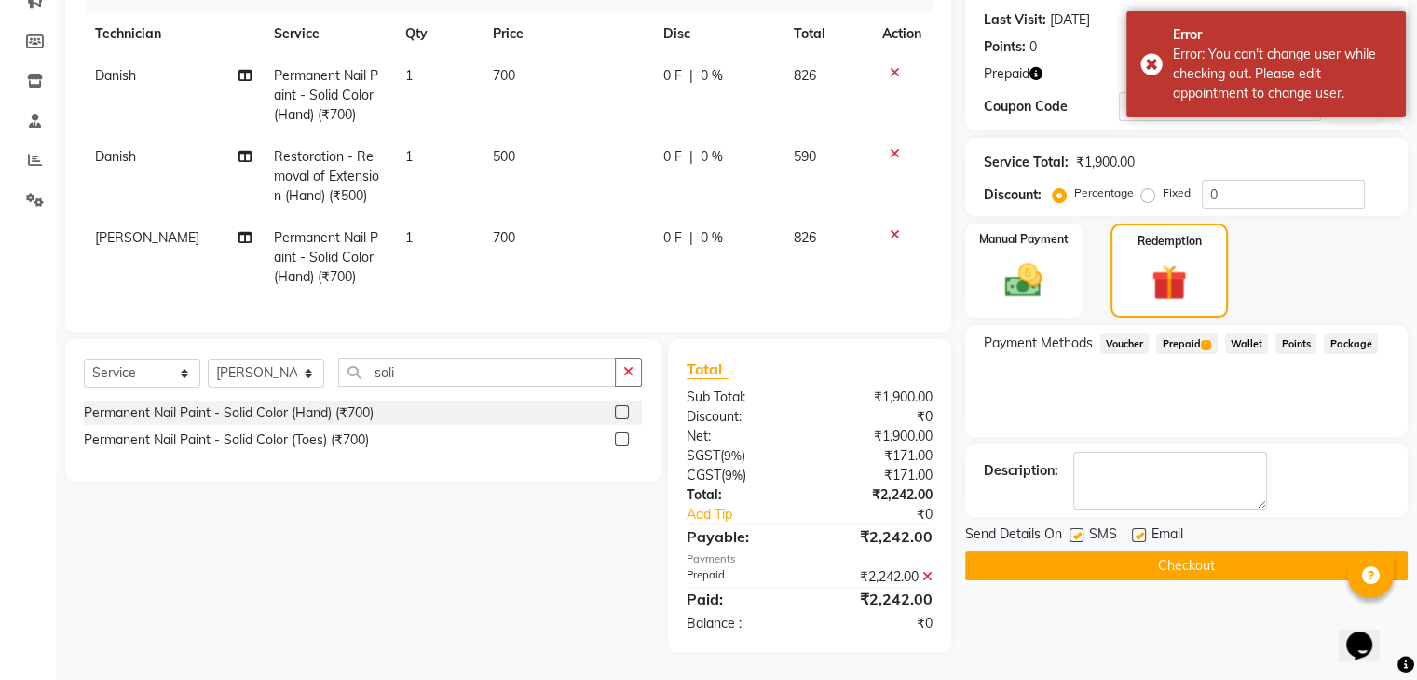
scroll to position [0, 0]
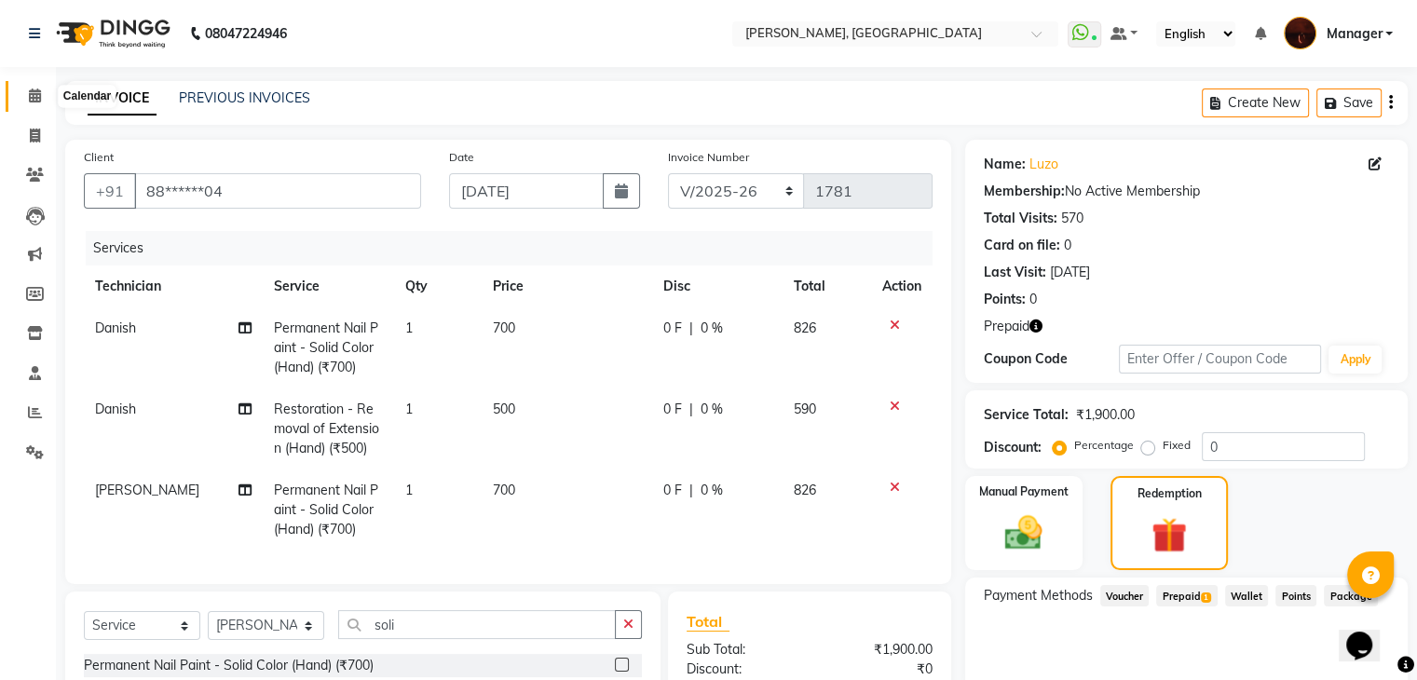
click at [33, 101] on icon at bounding box center [35, 96] width 12 height 14
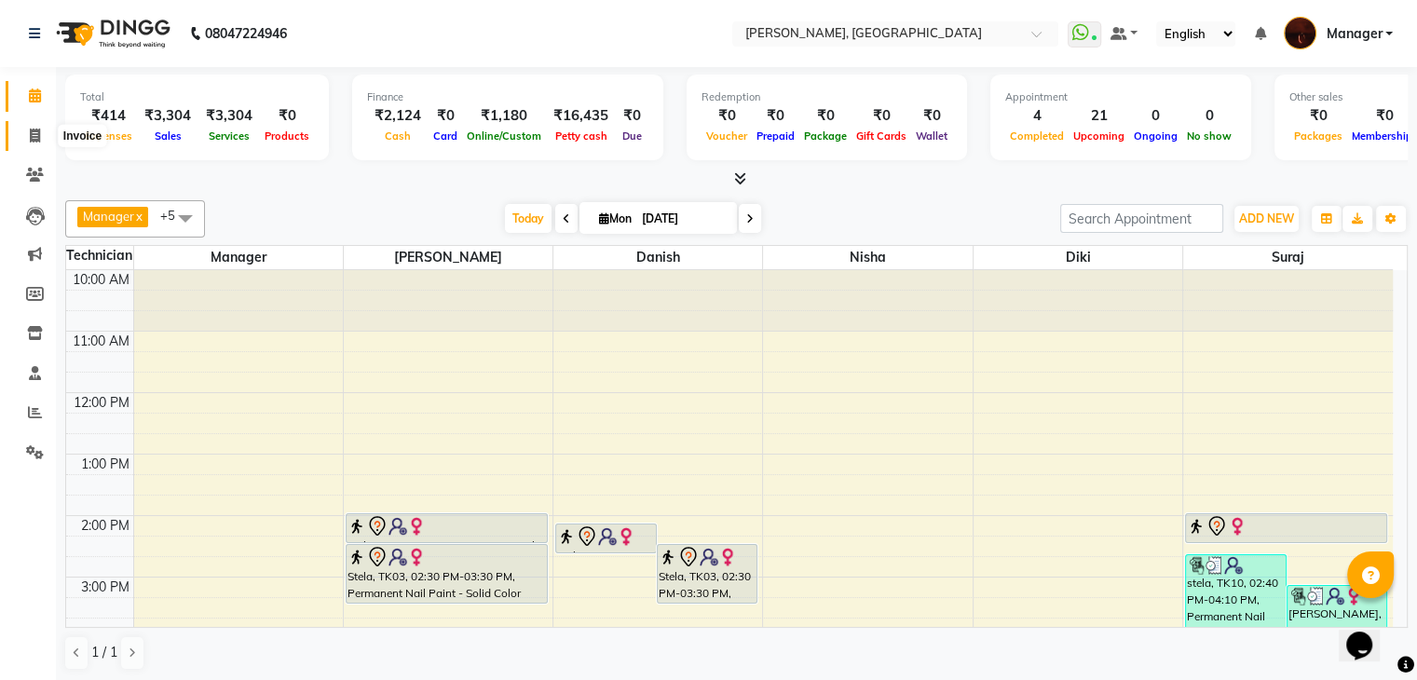
click at [34, 138] on icon at bounding box center [35, 136] width 10 height 14
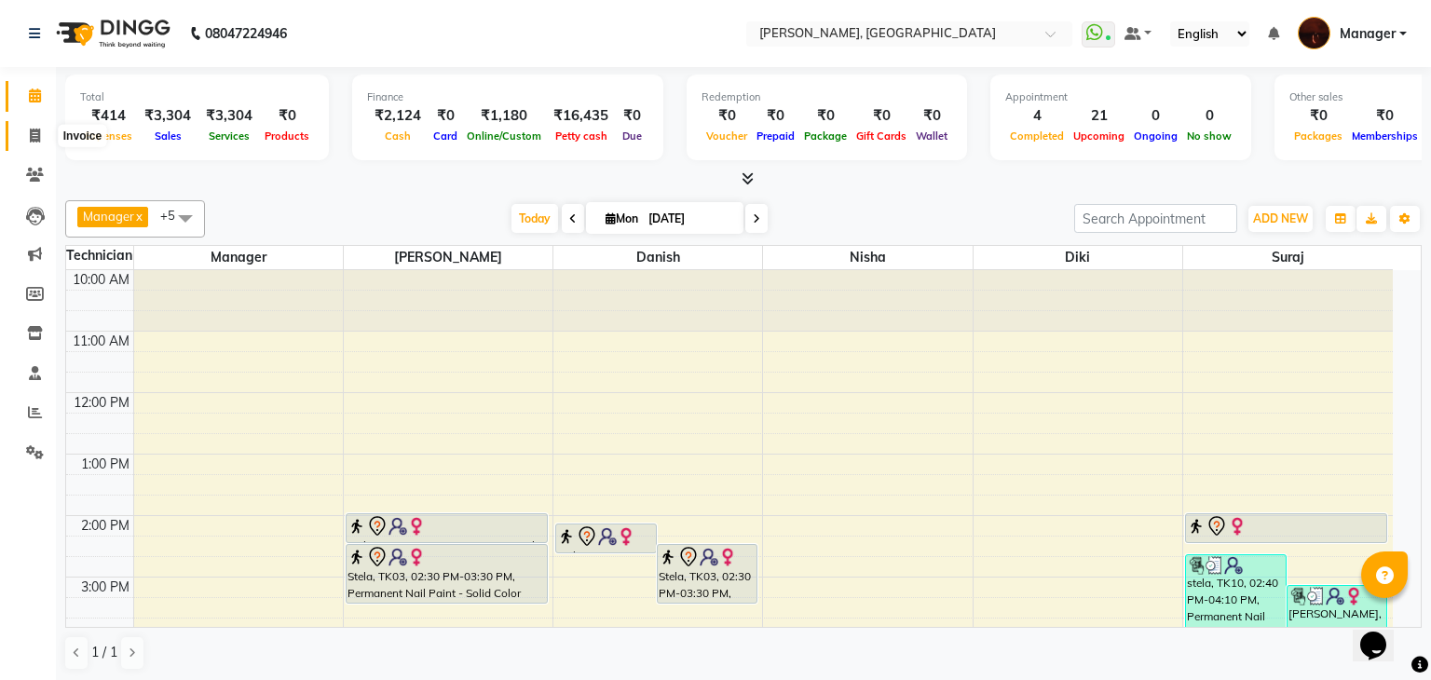
select select "service"
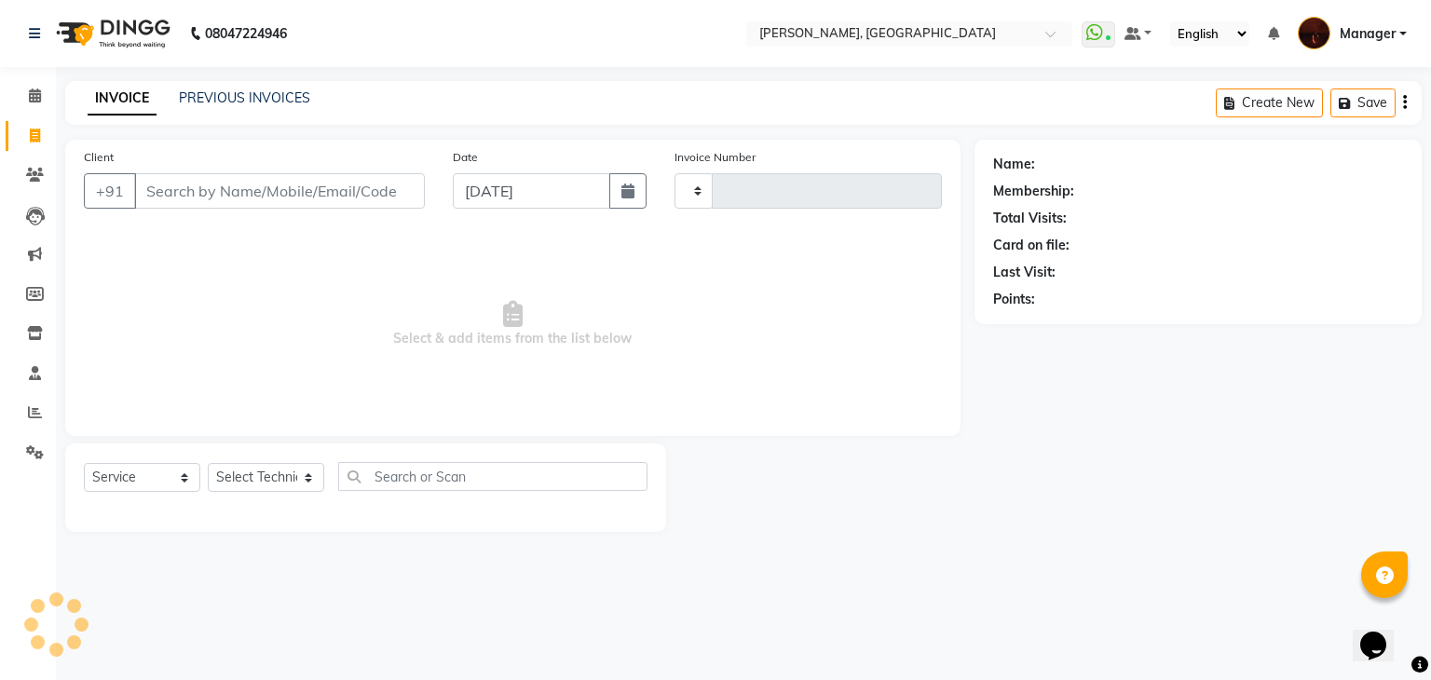
type input "1781"
select select "4063"
click at [226, 195] on input "Client" at bounding box center [279, 190] width 291 height 35
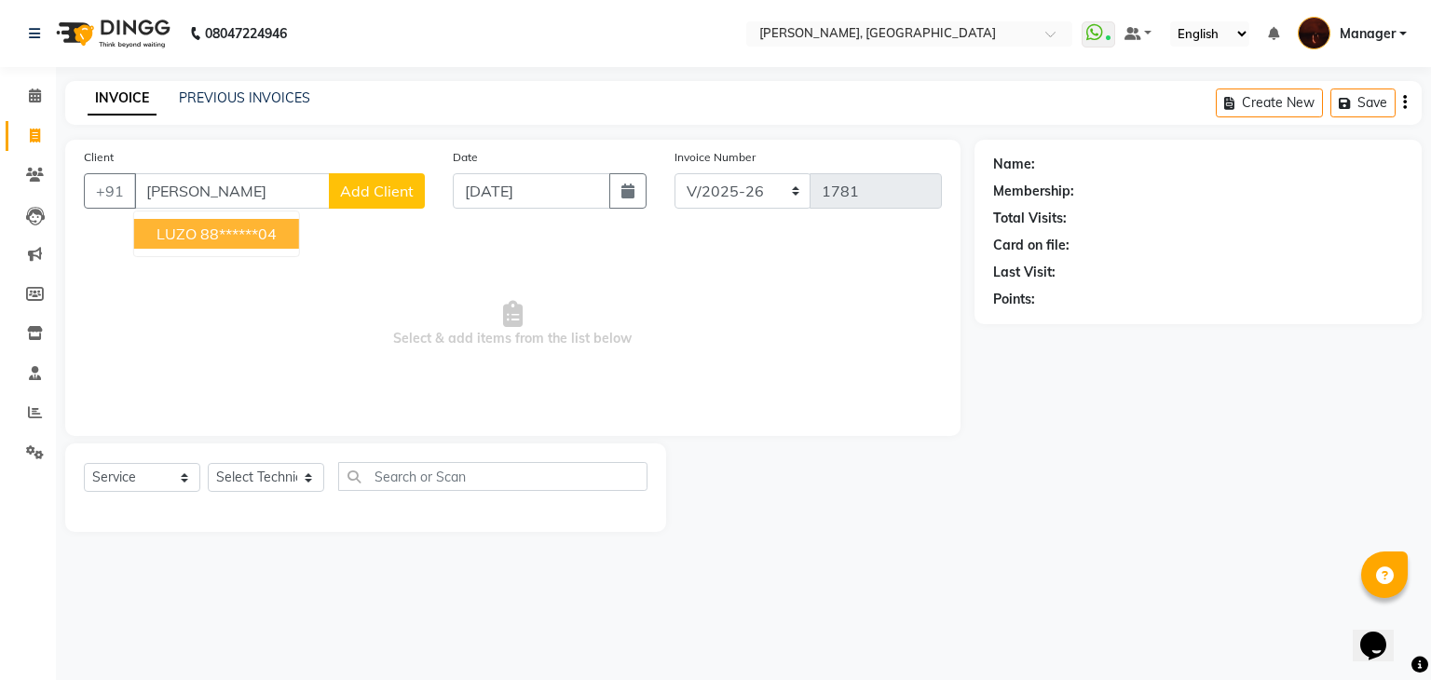
click at [249, 232] on ngb-highlight "88******04" at bounding box center [238, 234] width 76 height 19
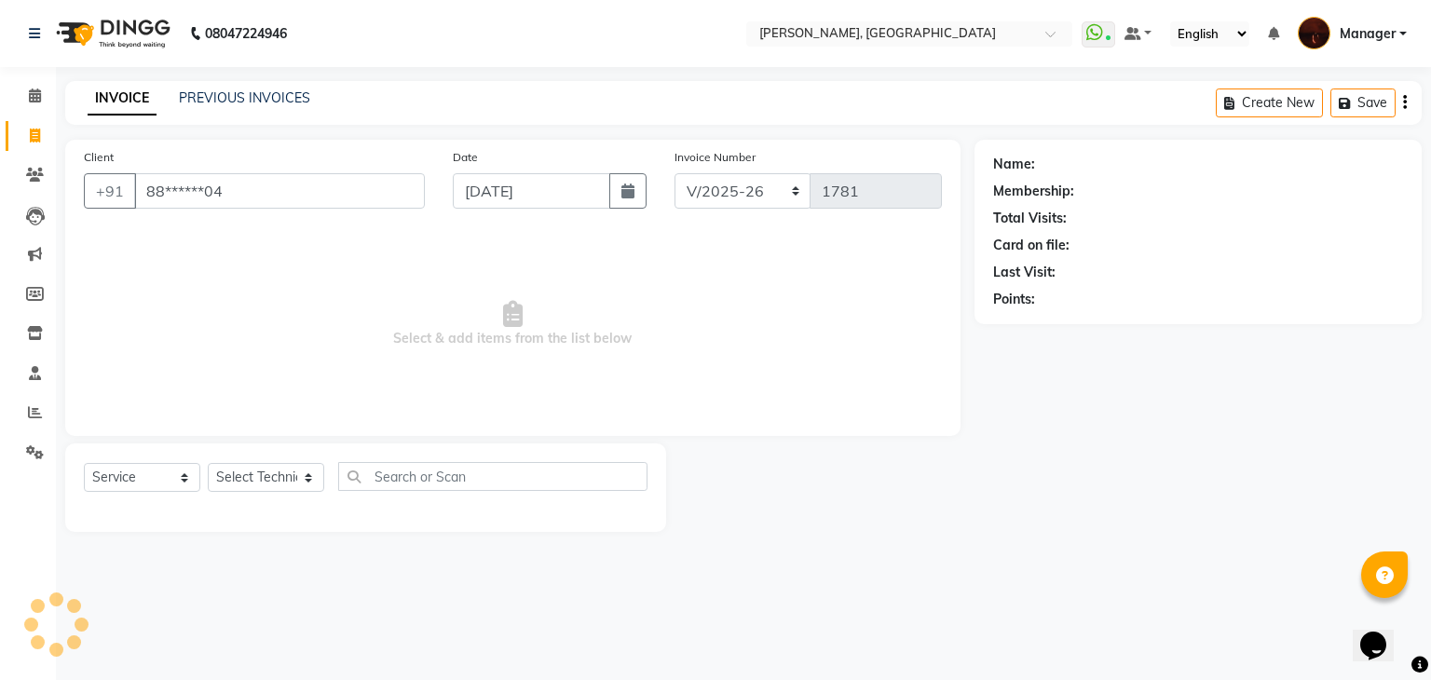
type input "88******04"
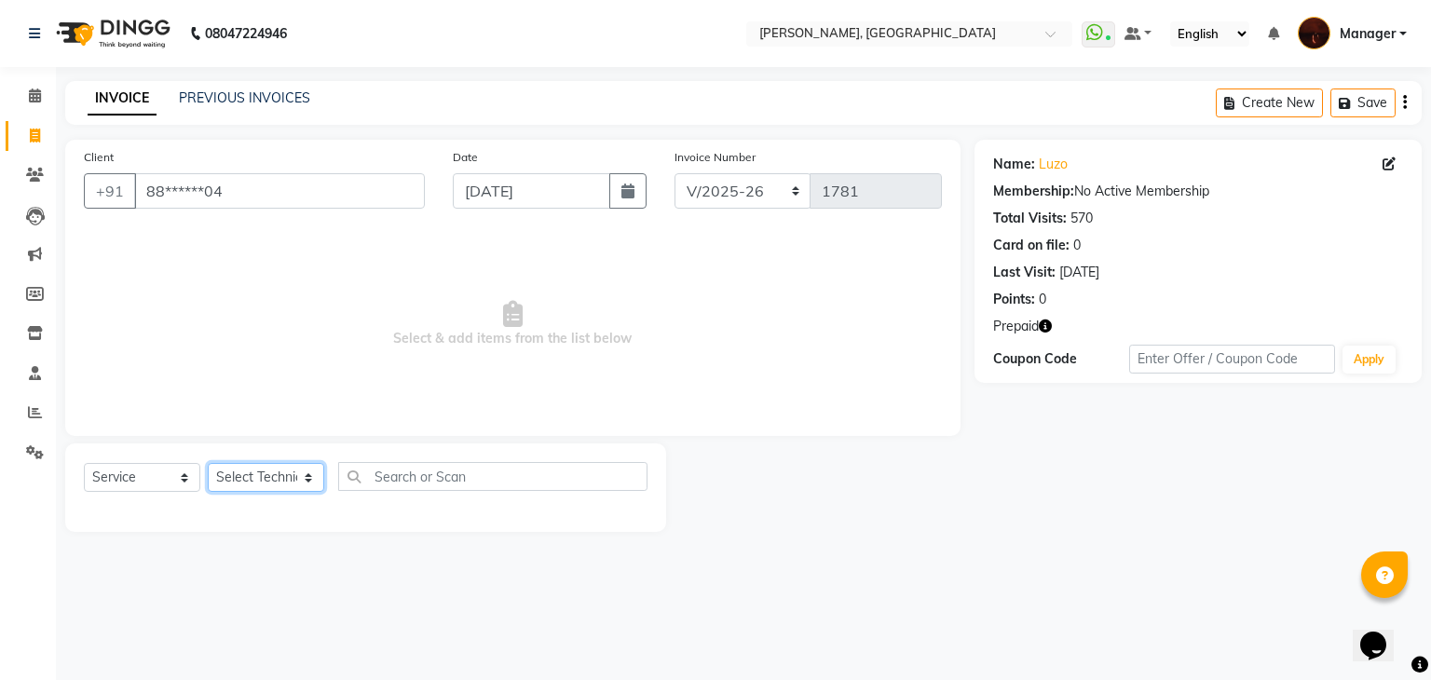
click at [255, 478] on select "Select Technician [PERSON_NAME] Diki [PERSON_NAME] Manager [PERSON_NAME] Pooja …" at bounding box center [266, 477] width 116 height 29
select select "20822"
click at [208, 464] on select "Select Technician [PERSON_NAME] Diki [PERSON_NAME] Manager [PERSON_NAME] Pooja …" at bounding box center [266, 477] width 116 height 29
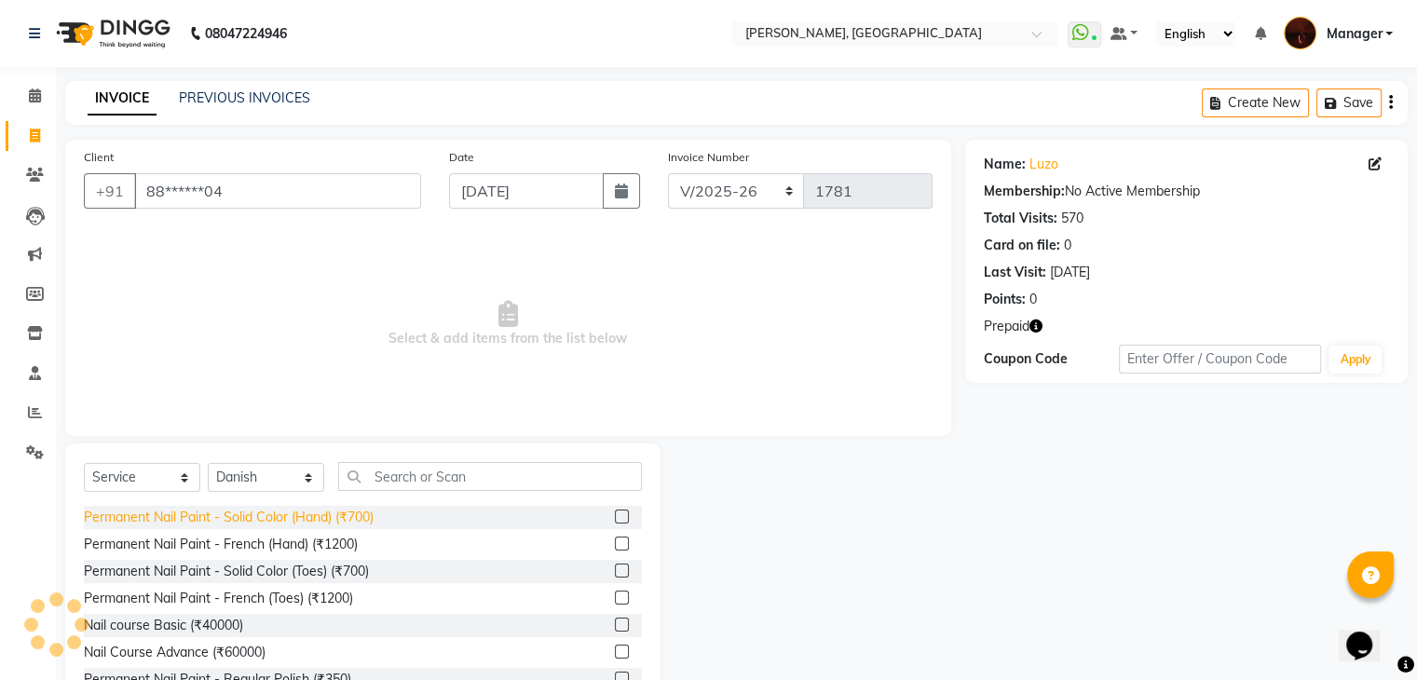
click at [351, 513] on div "Permanent Nail Paint - Solid Color (Hand) (₹700)" at bounding box center [229, 518] width 290 height 20
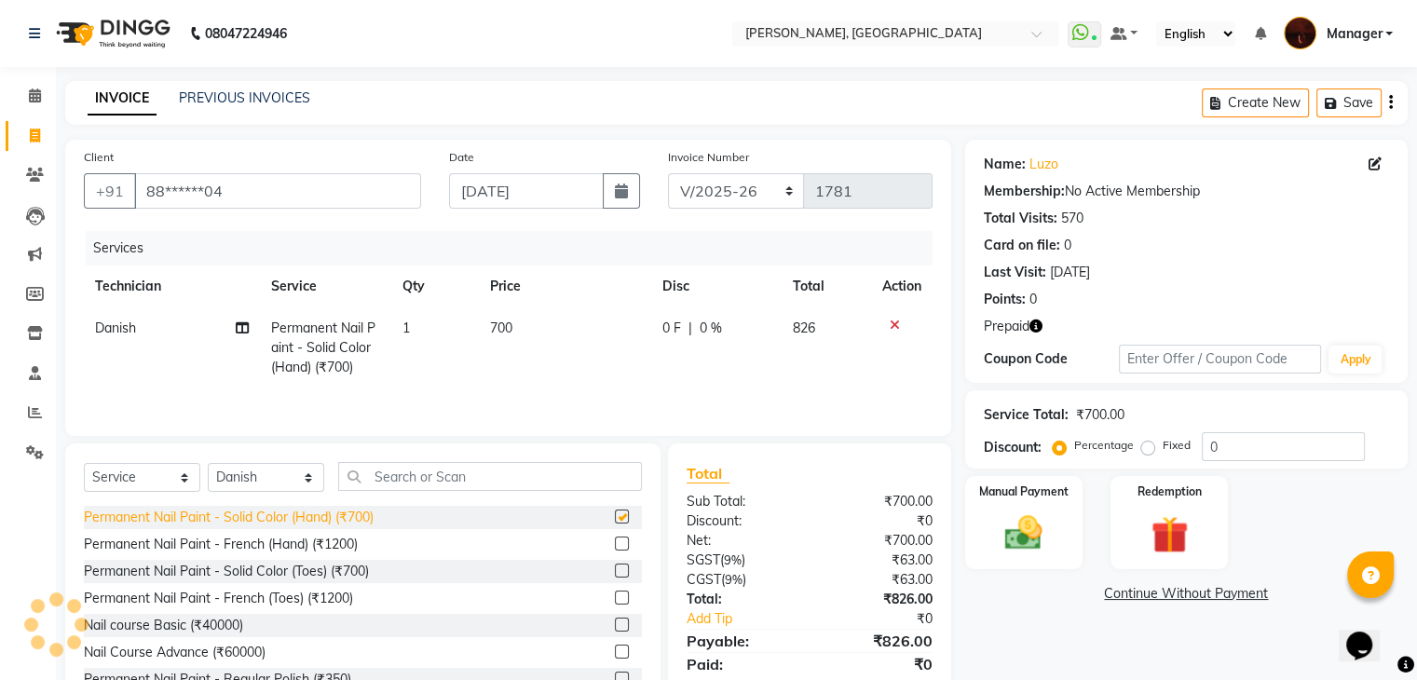
checkbox input "false"
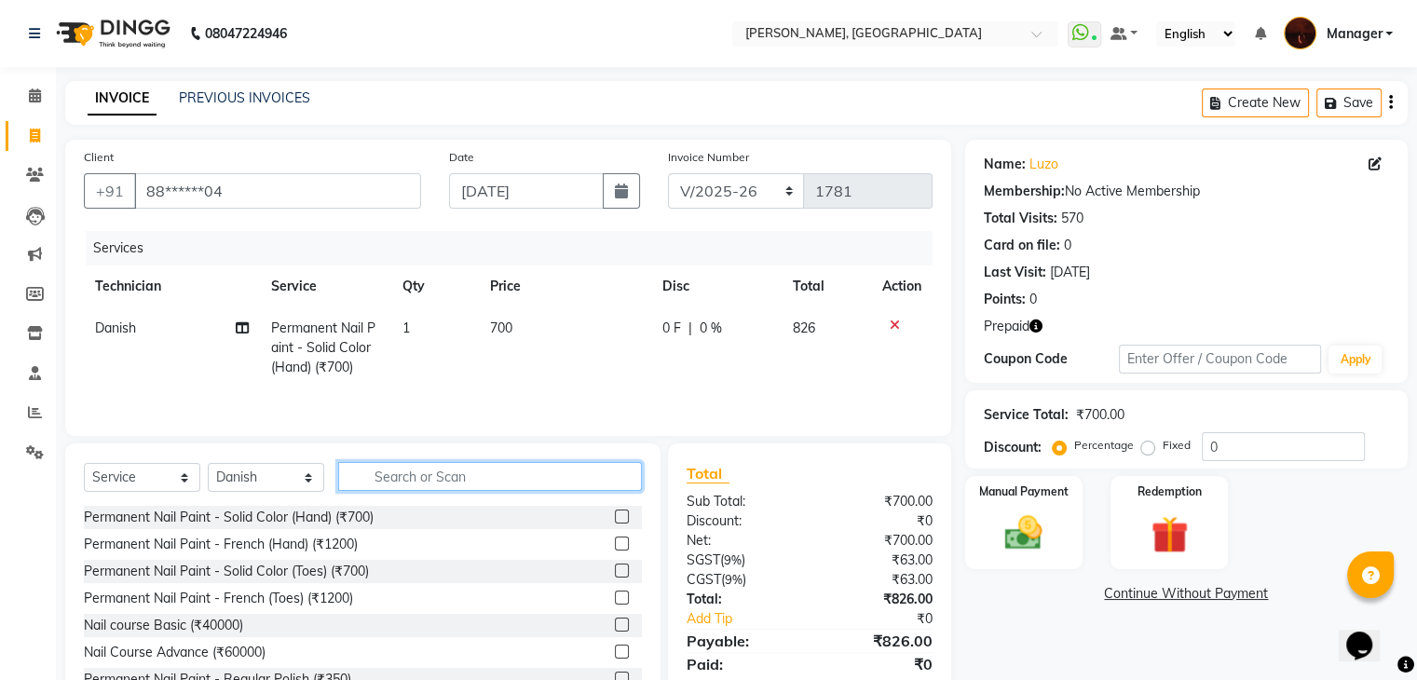
click at [395, 478] on input "text" at bounding box center [490, 476] width 304 height 29
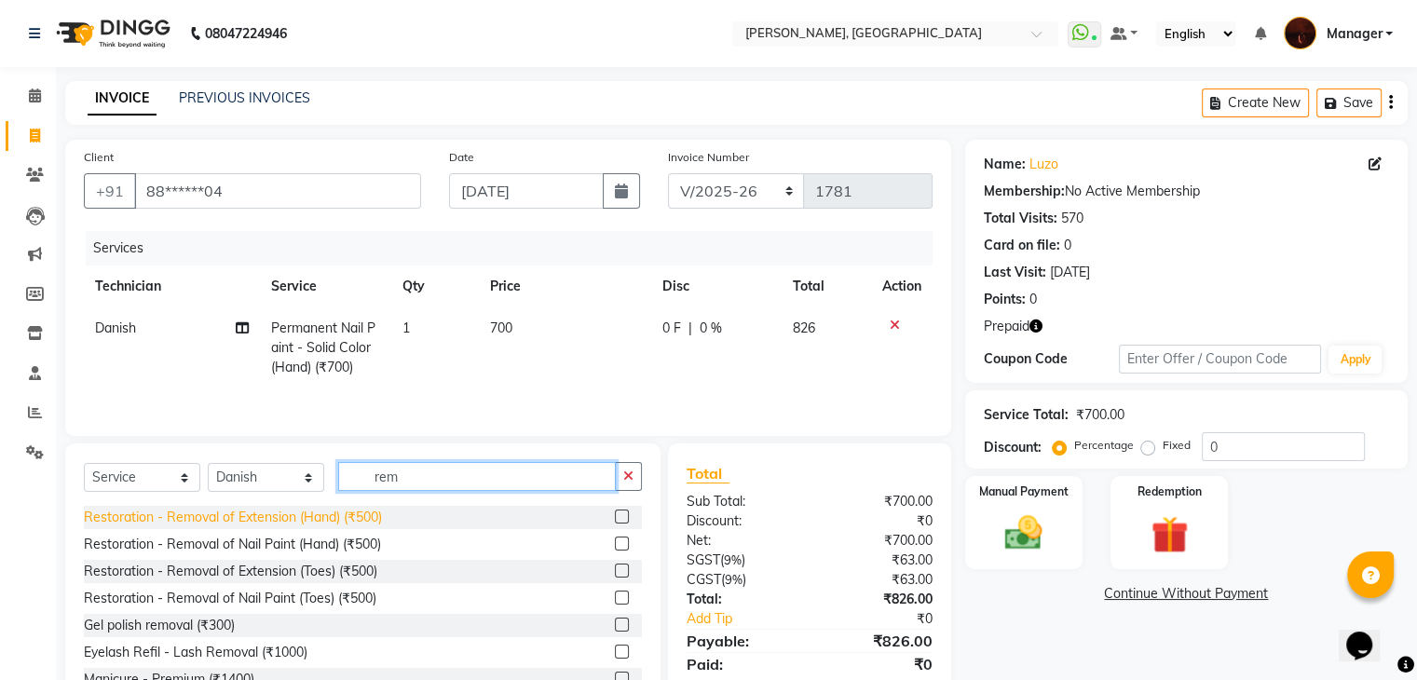
type input "rem"
click at [337, 520] on div "Restoration - Removal of Extension (Hand) (₹500)" at bounding box center [233, 518] width 298 height 20
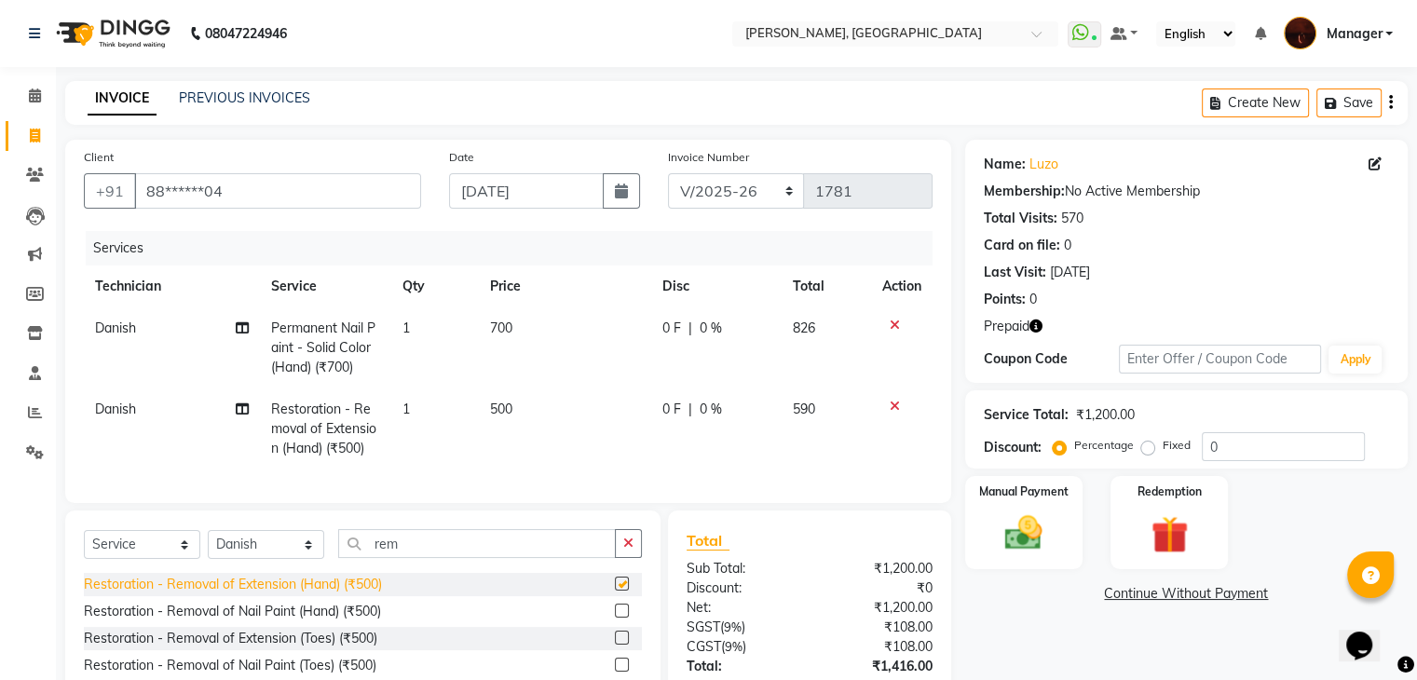
checkbox input "false"
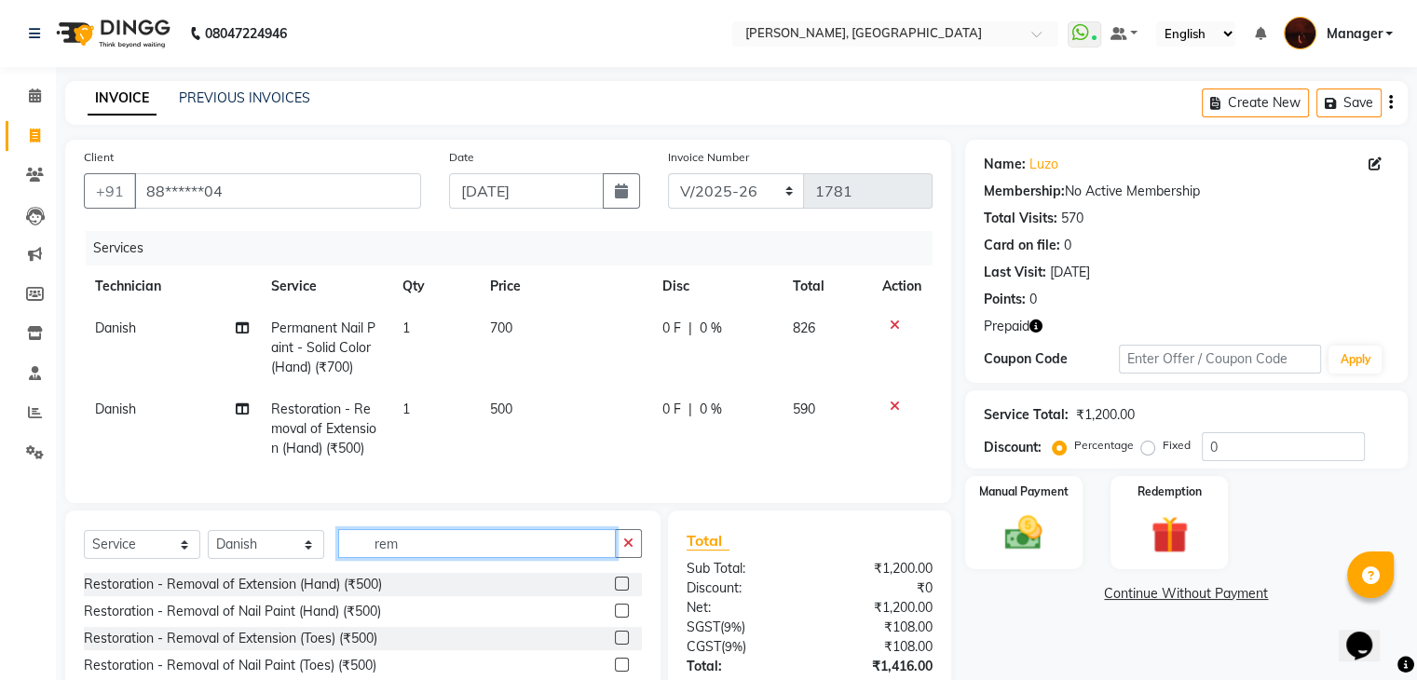
click at [475, 558] on input "rem" at bounding box center [477, 543] width 278 height 29
type input "r"
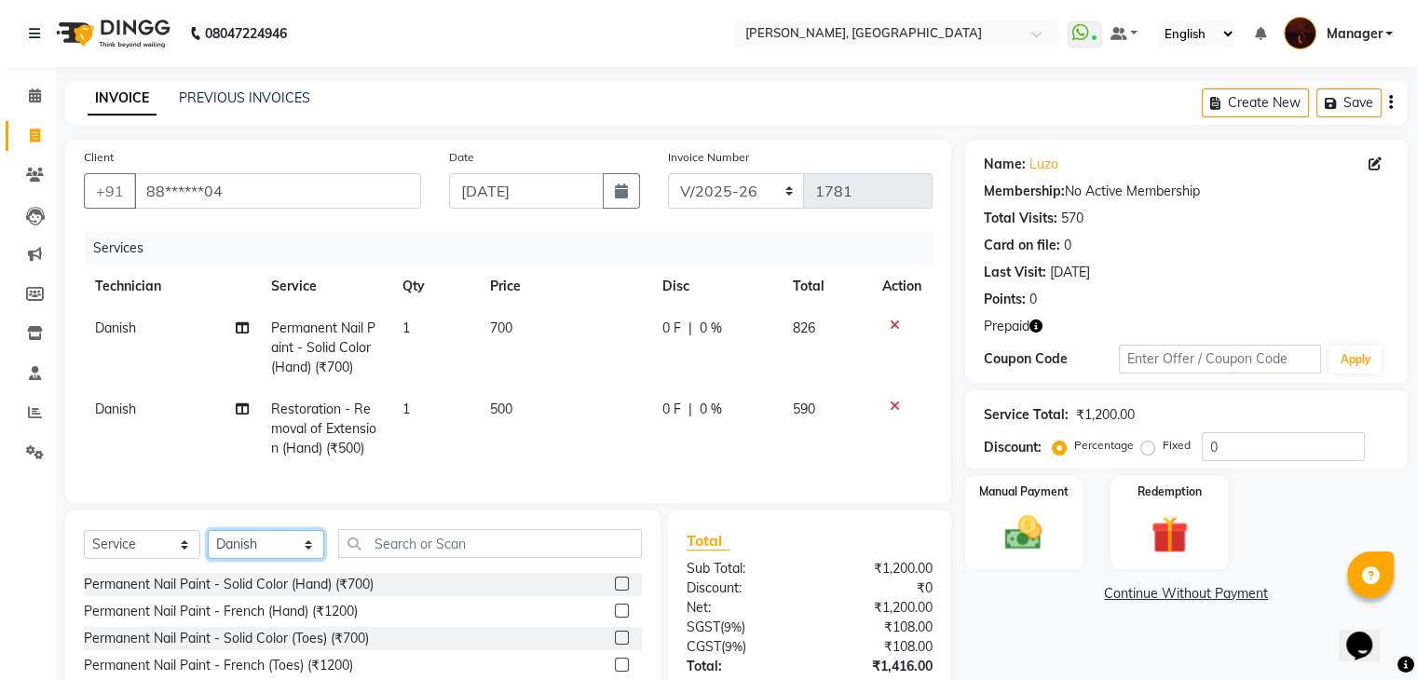
click at [281, 556] on select "Select Technician [PERSON_NAME] Diki [PERSON_NAME] Manager [PERSON_NAME] Pooja …" at bounding box center [266, 544] width 116 height 29
select select "35072"
click at [208, 546] on select "Select Technician [PERSON_NAME] Diki [PERSON_NAME] Manager [PERSON_NAME] Pooja …" at bounding box center [266, 544] width 116 height 29
click at [421, 558] on input "text" at bounding box center [490, 543] width 304 height 29
click at [310, 594] on div "Permanent Nail Paint - Solid Color (Hand) (₹700)" at bounding box center [229, 585] width 290 height 20
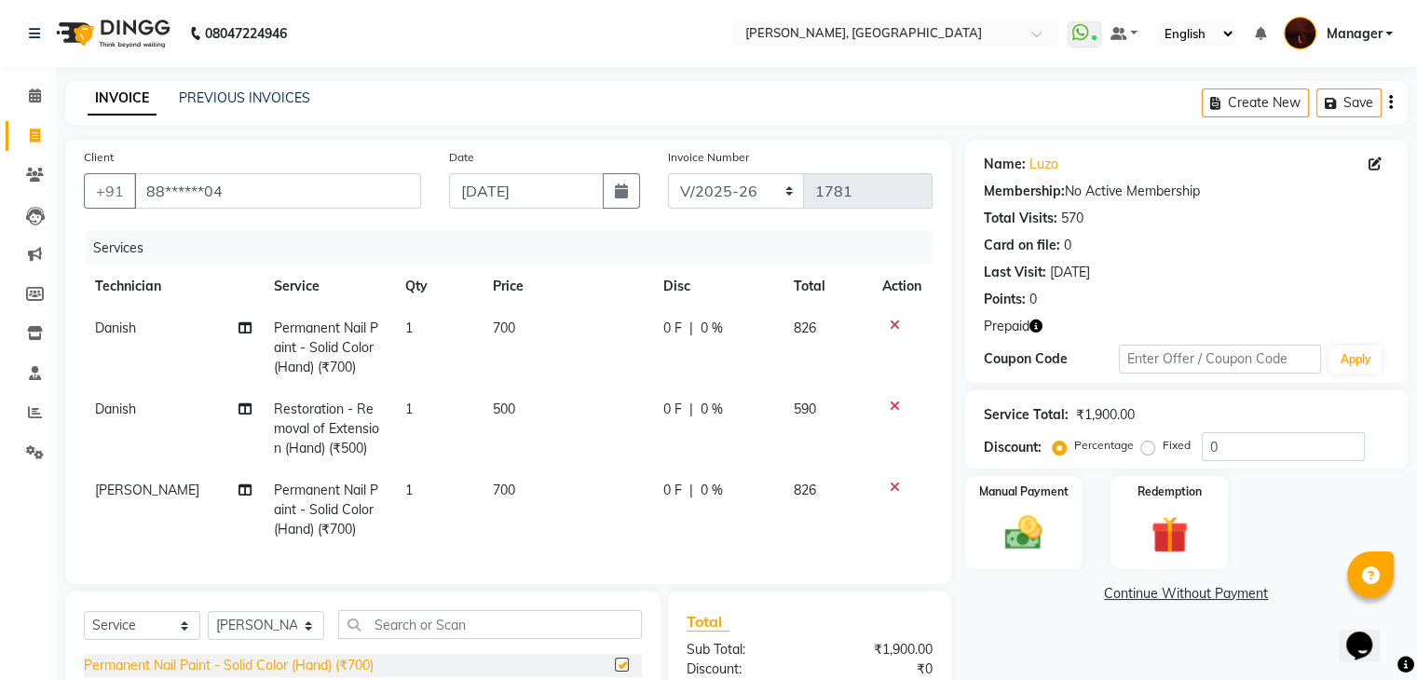
checkbox input "false"
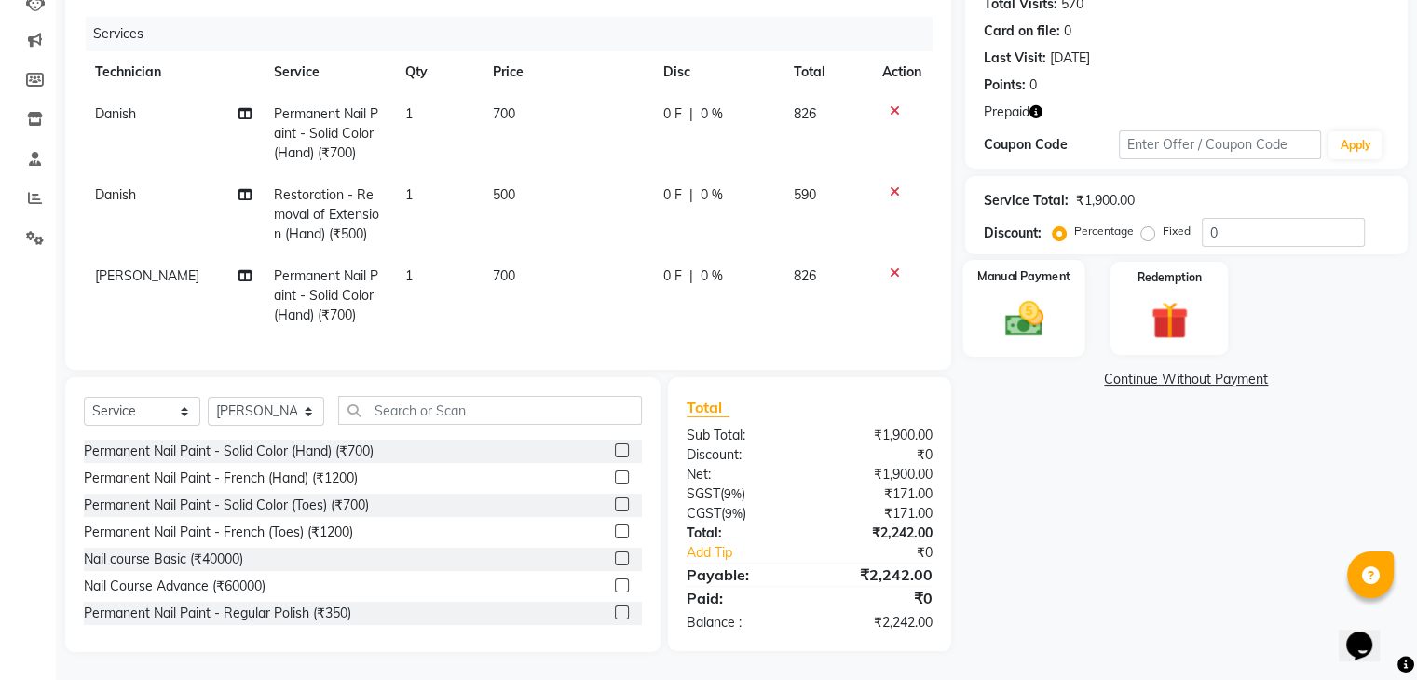
click at [1033, 307] on img at bounding box center [1023, 319] width 62 height 45
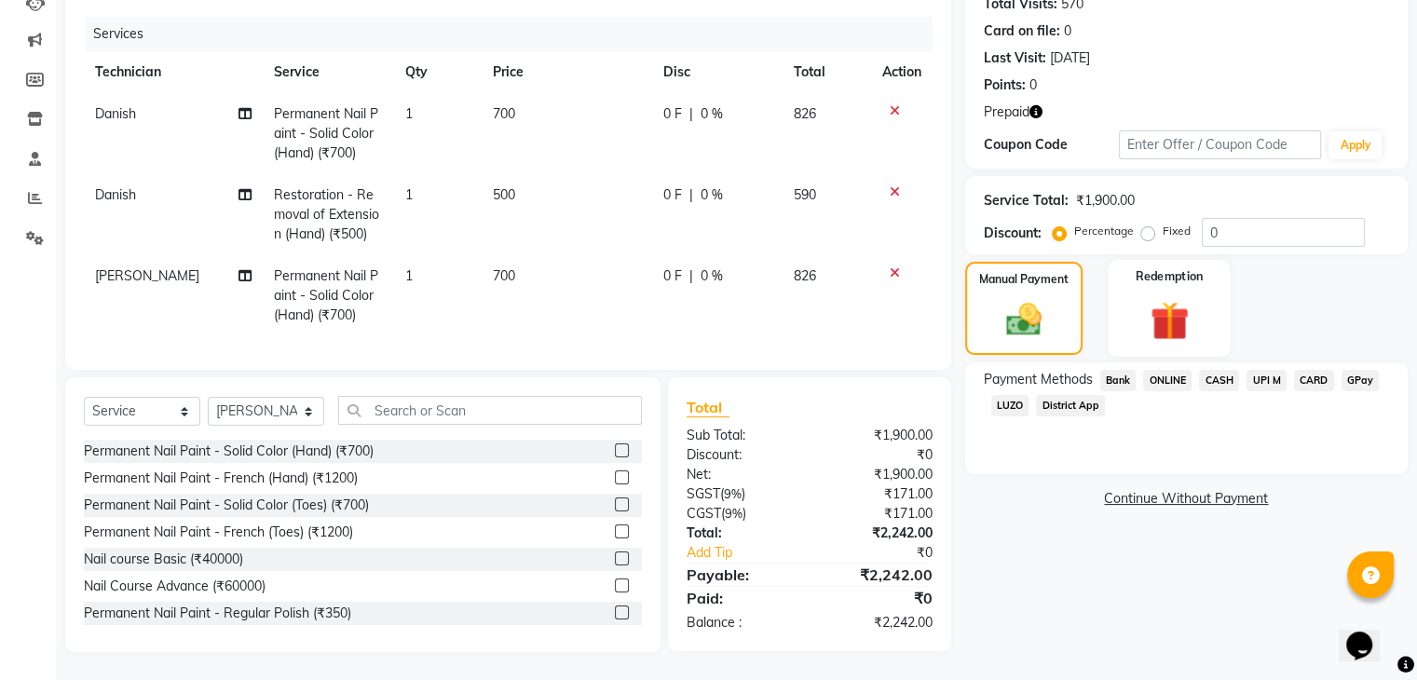
click at [1169, 297] on img at bounding box center [1168, 321] width 62 height 48
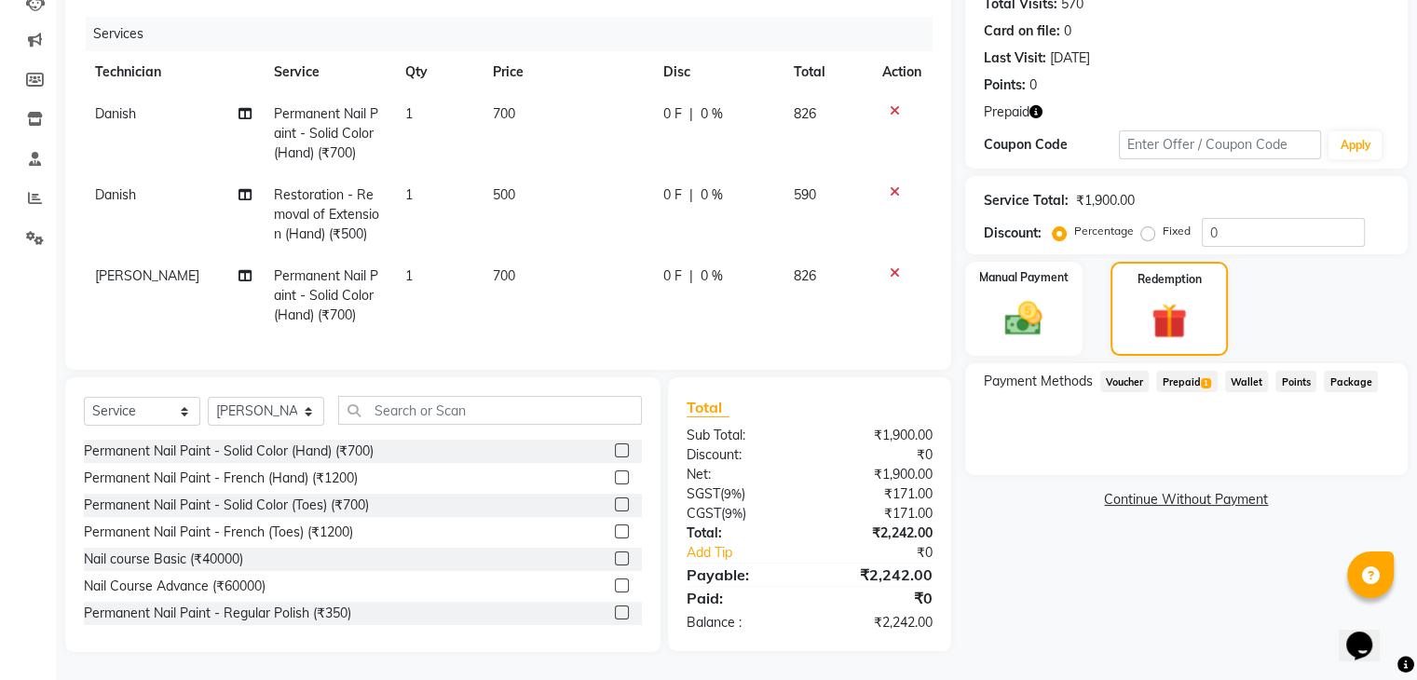
click at [1200, 371] on span "Prepaid 1" at bounding box center [1186, 381] width 61 height 21
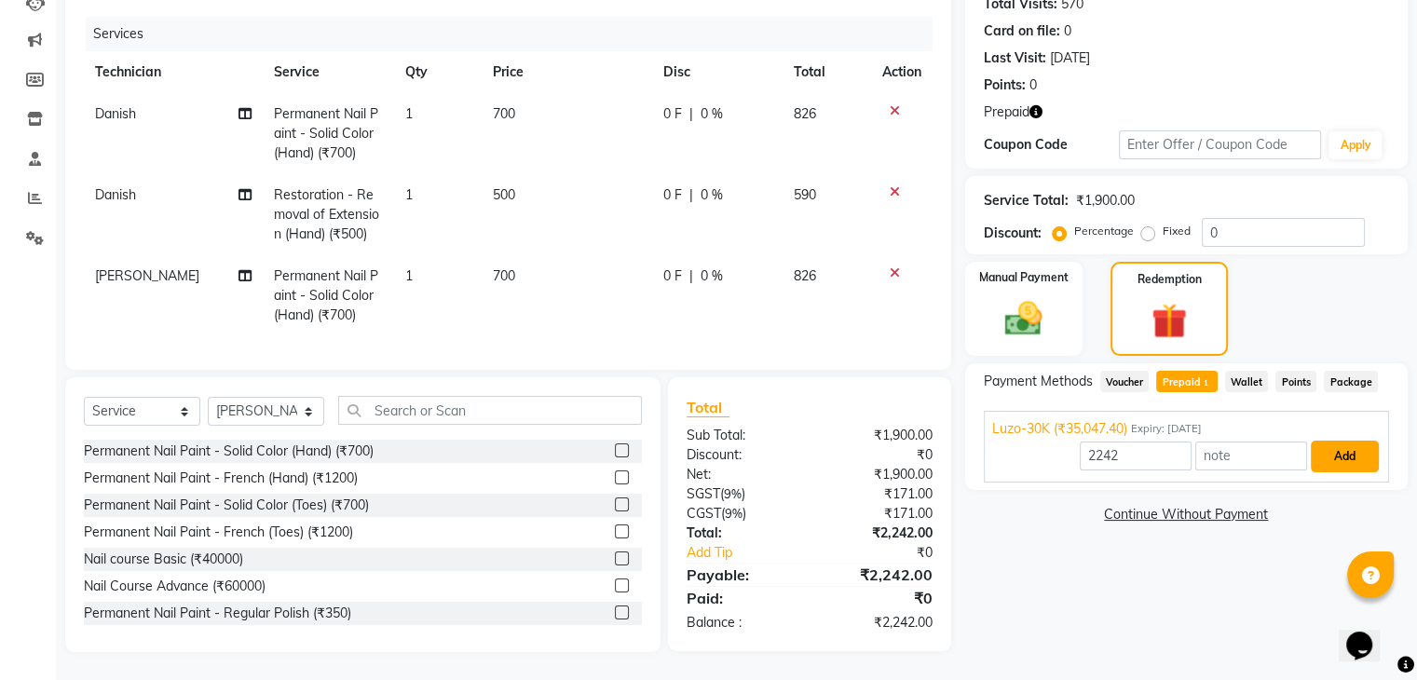
click at [1356, 452] on button "Add" at bounding box center [1345, 457] width 68 height 32
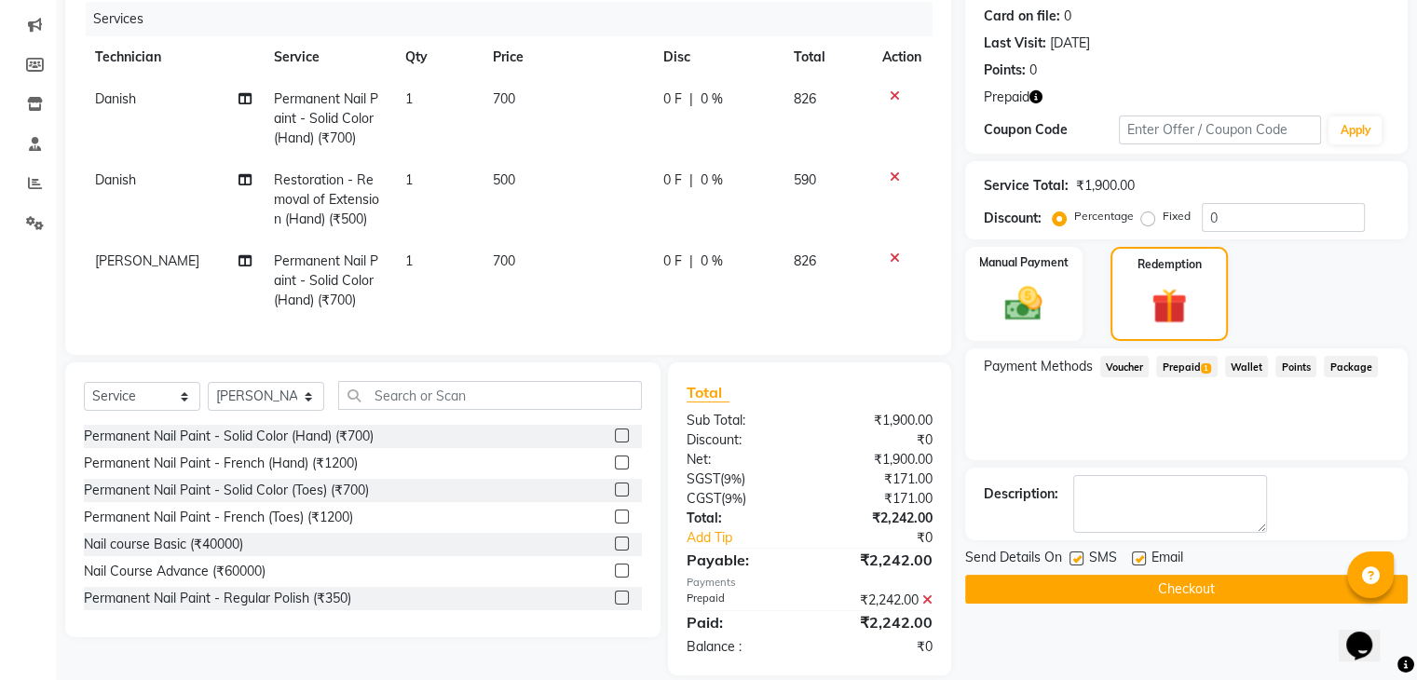
click at [1210, 586] on button "Checkout" at bounding box center [1186, 589] width 443 height 29
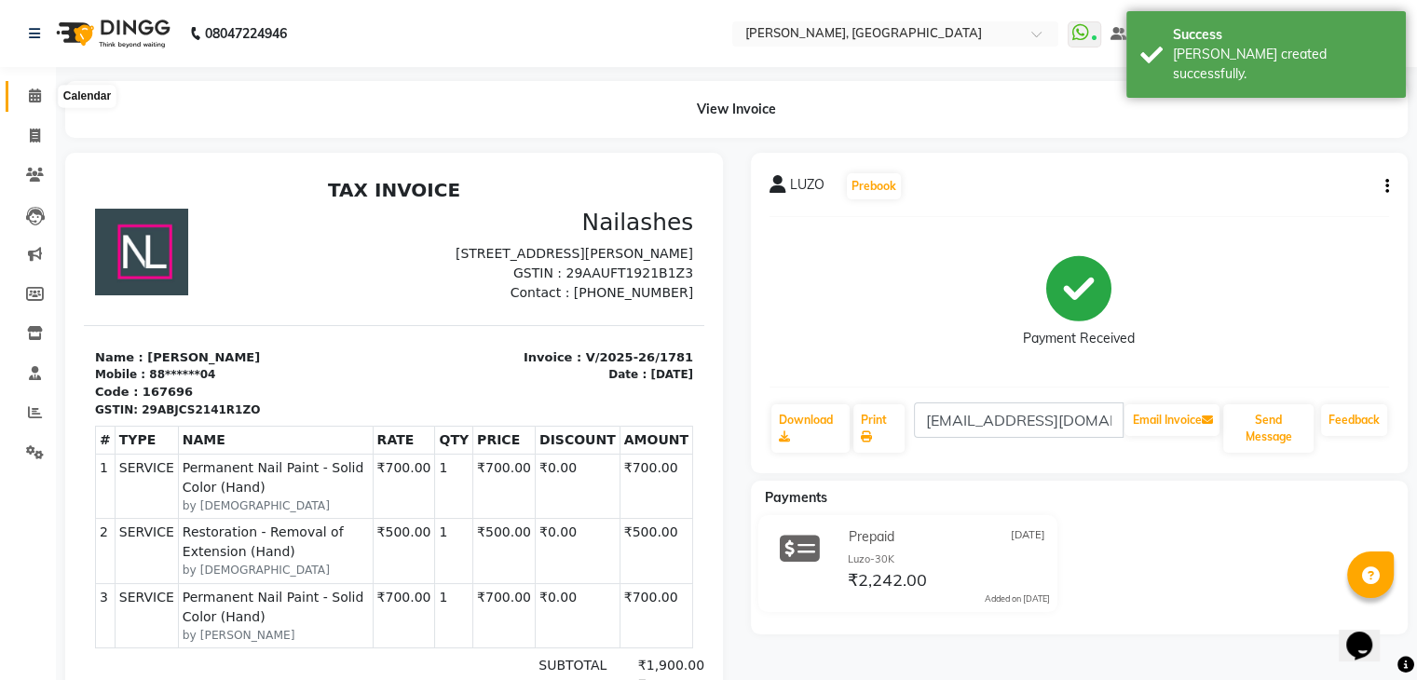
click at [34, 102] on icon at bounding box center [35, 96] width 12 height 14
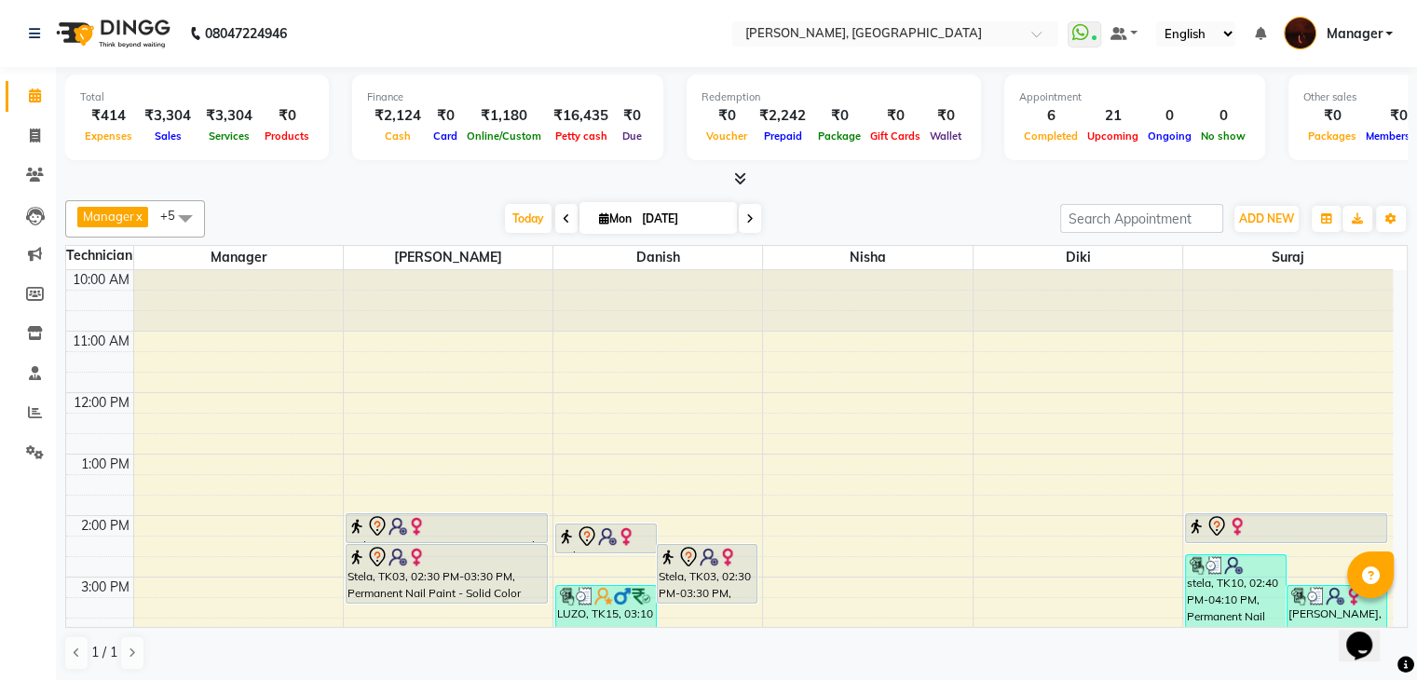
scroll to position [1, 0]
drag, startPoint x: 1423, startPoint y: 662, endPoint x: 58, endPoint y: 7, distance: 1514.6
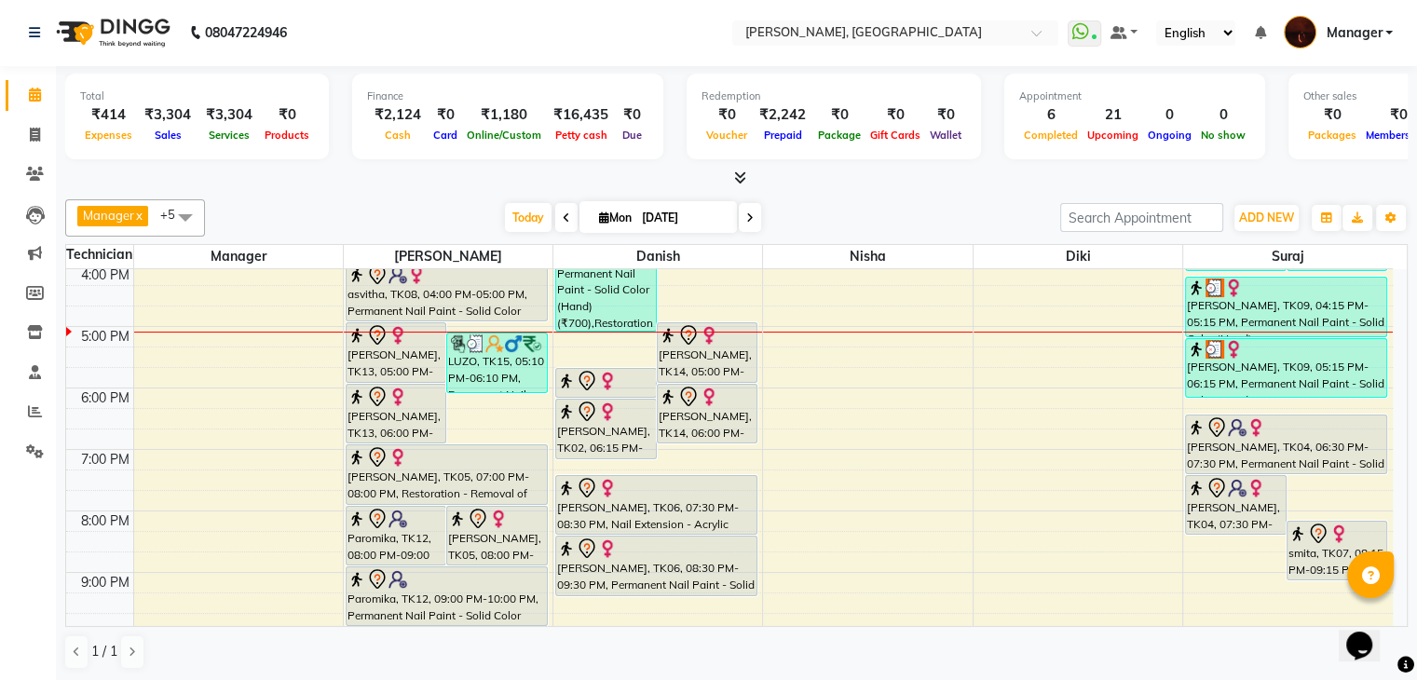
scroll to position [390, 0]
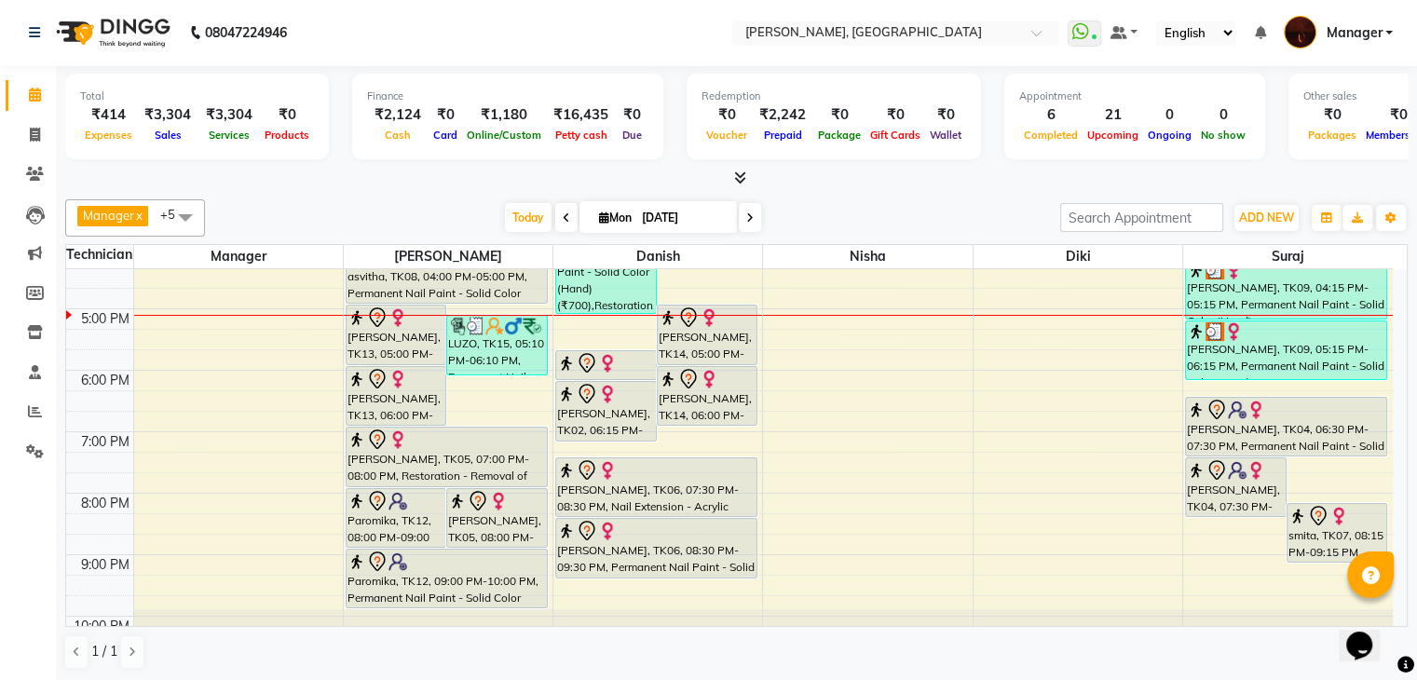
click at [833, 342] on div "10:00 AM 11:00 AM 12:00 PM 1:00 PM 2:00 PM 3:00 PM 4:00 PM 5:00 PM 6:00 PM 7:00…" at bounding box center [729, 278] width 1327 height 798
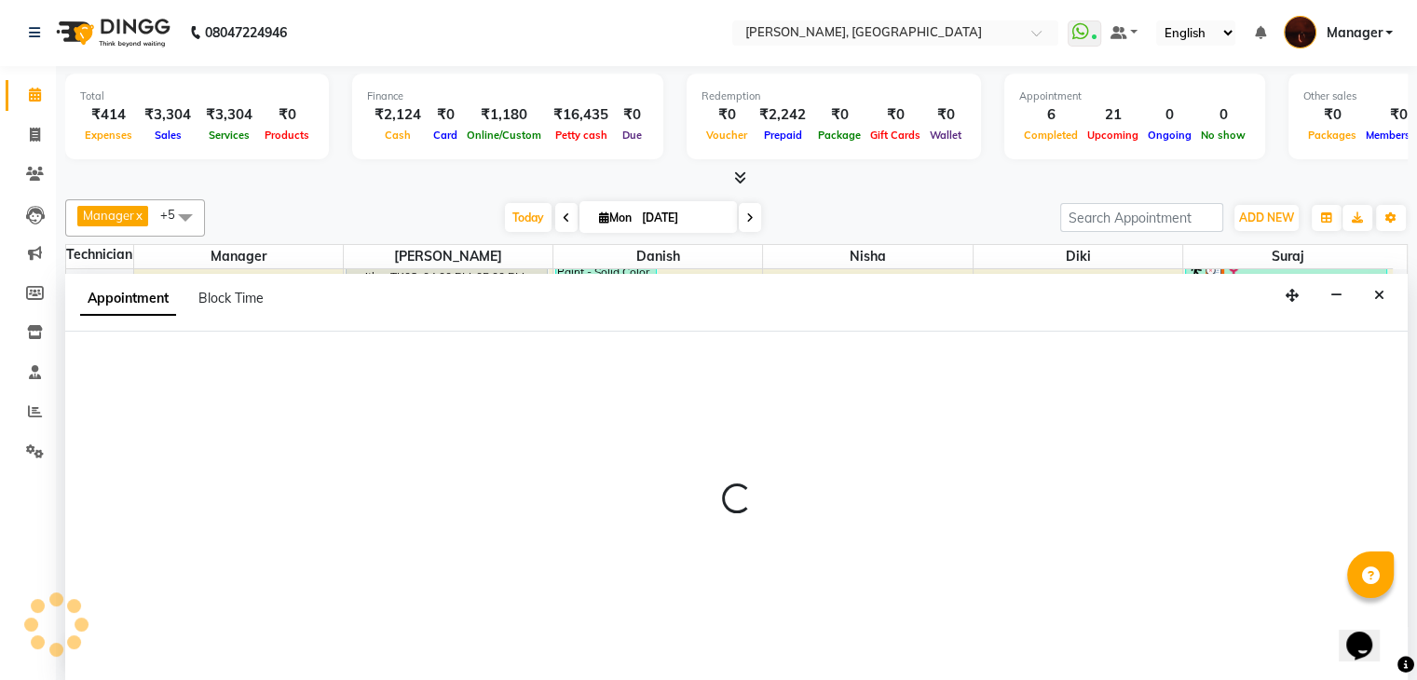
select select "20820"
select select "1035"
select select "tentative"
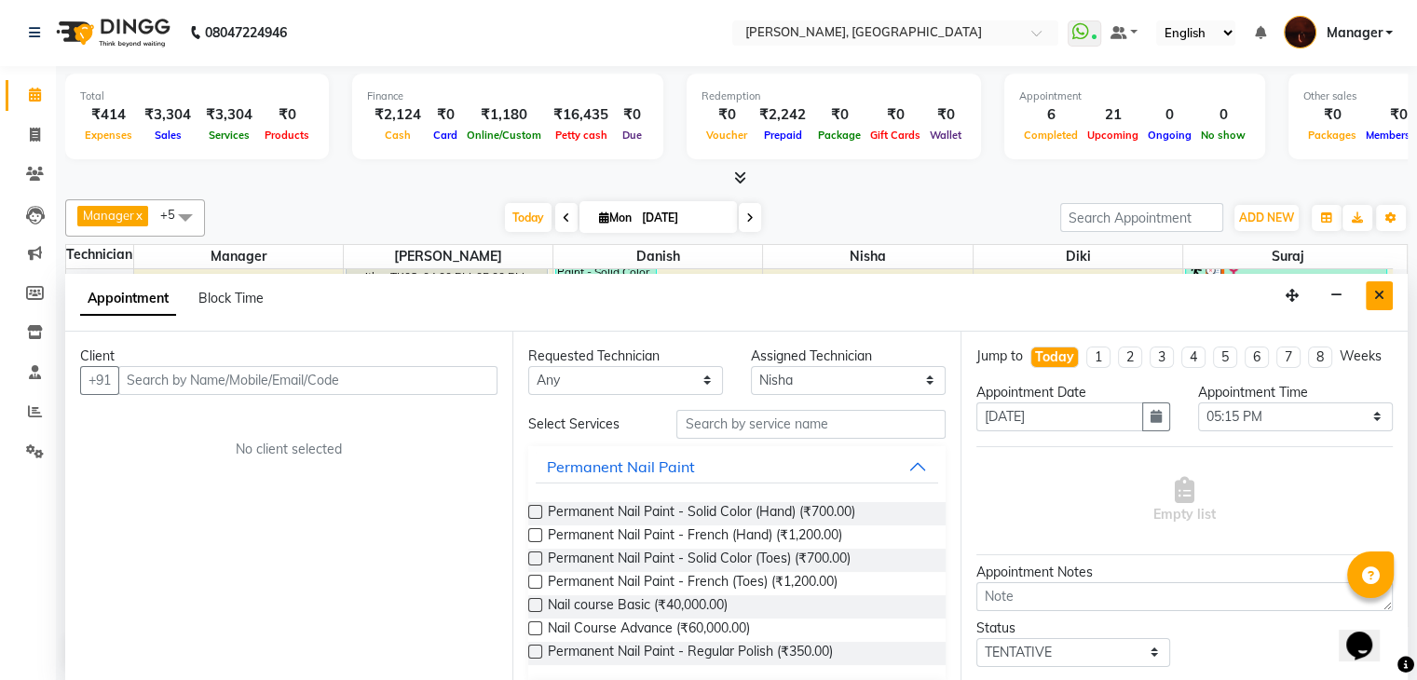
click at [1379, 293] on icon "Close" at bounding box center [1379, 295] width 10 height 13
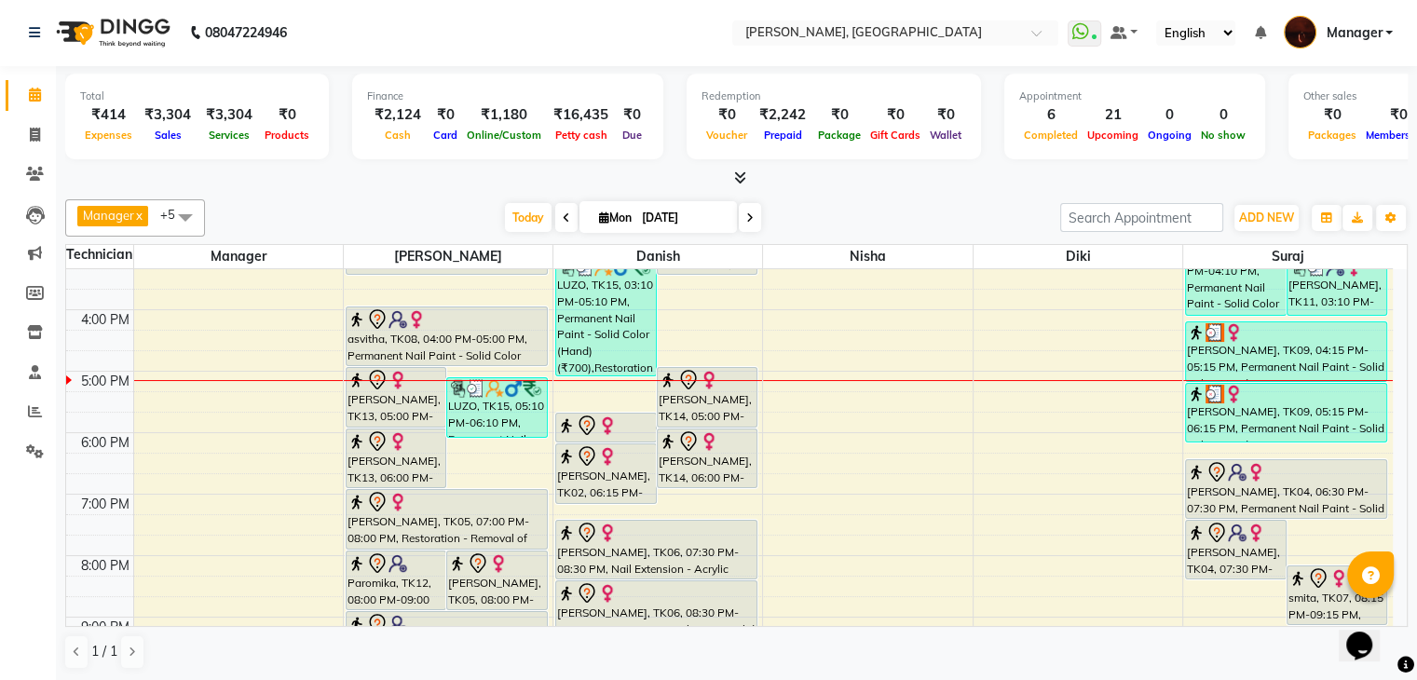
scroll to position [349, 0]
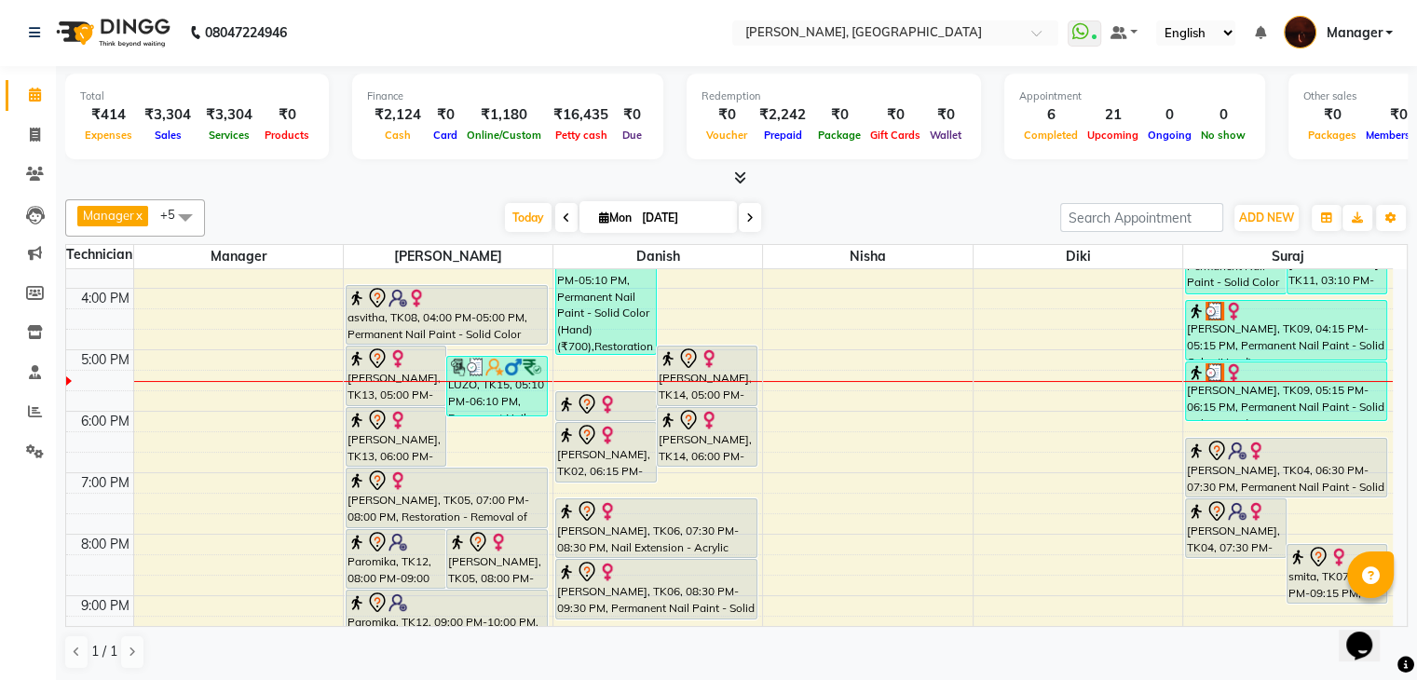
click at [693, 216] on input "[DATE]" at bounding box center [682, 218] width 93 height 28
select select "9"
select select "2025"
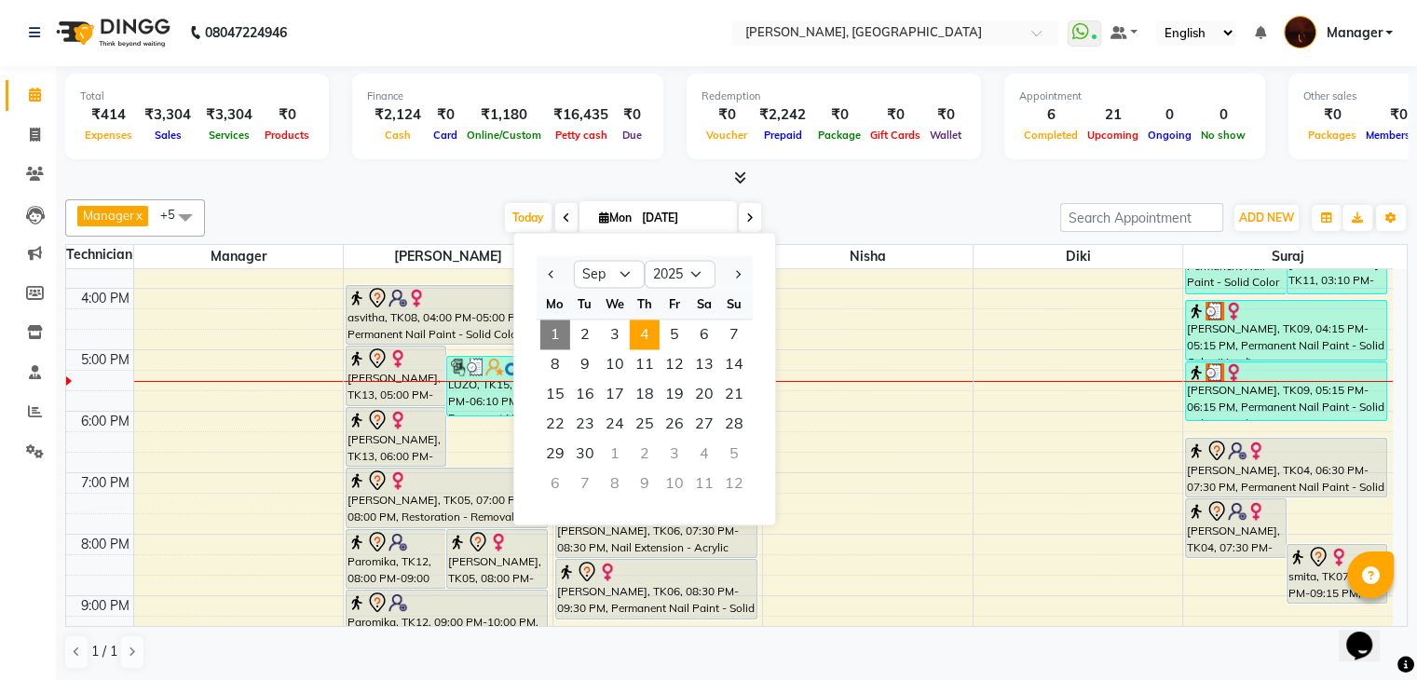
click at [636, 330] on span "4" at bounding box center [645, 335] width 30 height 30
type input "[DATE]"
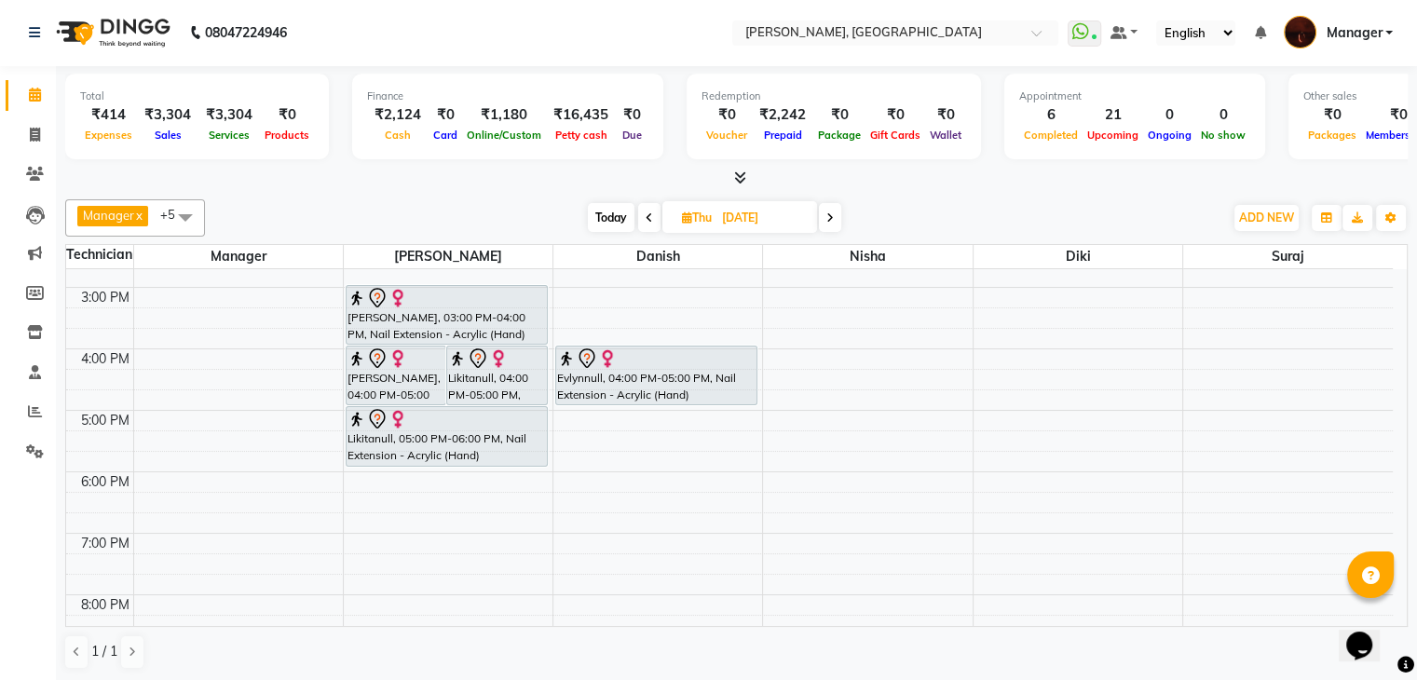
scroll to position [290, 0]
click at [1024, 597] on div "10:00 AM 11:00 AM 12:00 PM 1:00 PM 2:00 PM 3:00 PM 4:00 PM 5:00 PM 6:00 PM 7:00…" at bounding box center [729, 379] width 1327 height 798
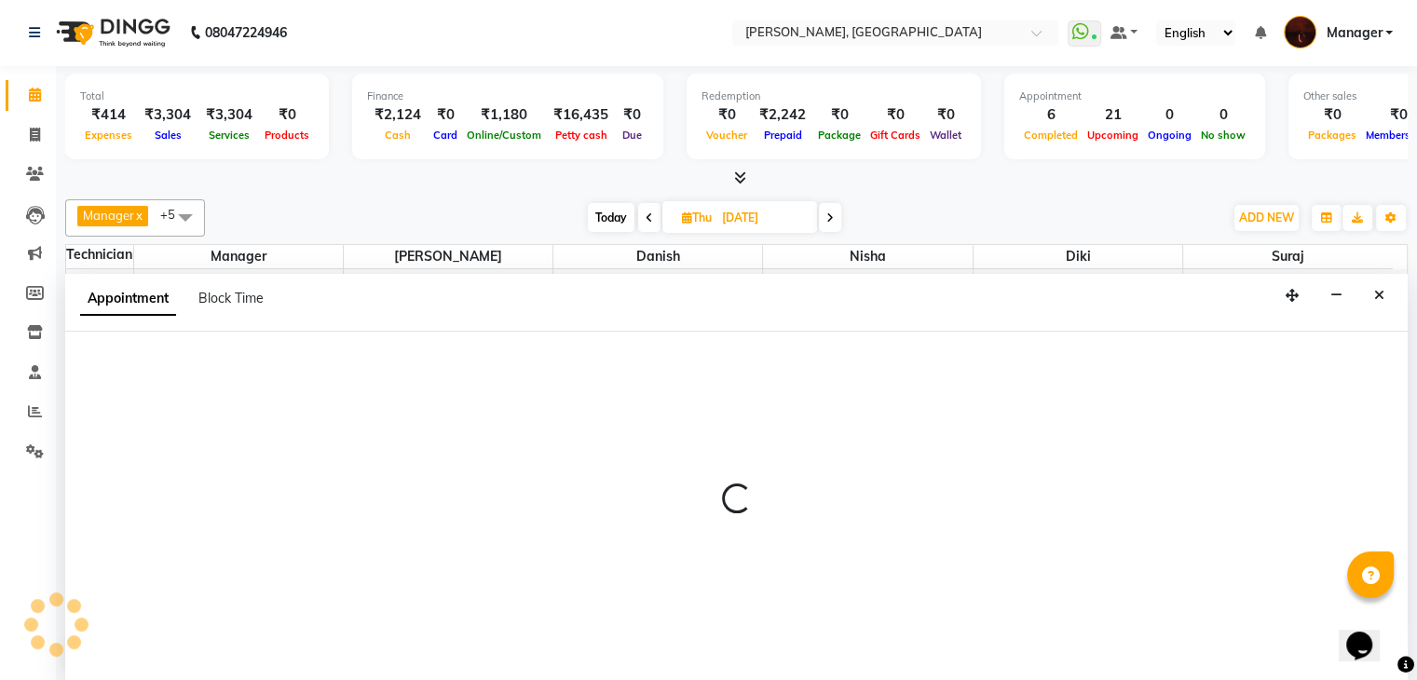
select select "68684"
select select "tentative"
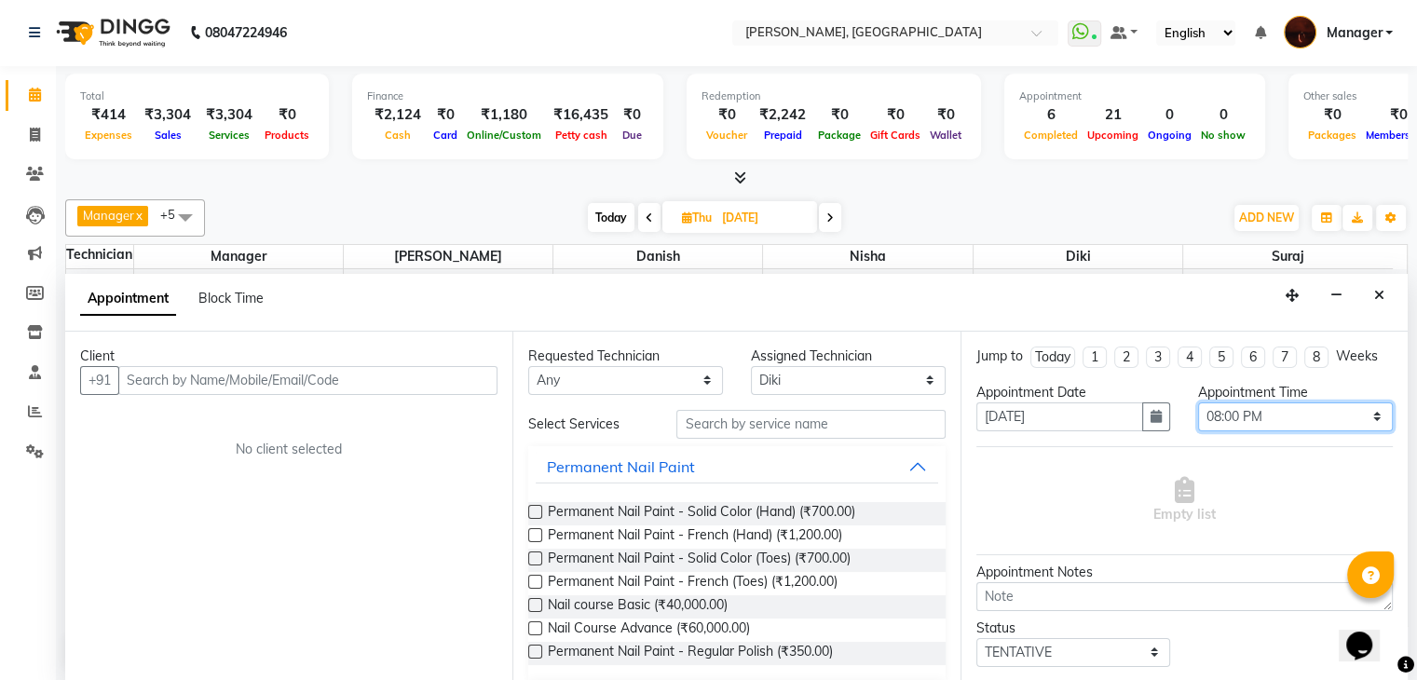
click at [1259, 411] on select "Select 11:00 AM 11:15 AM 11:30 AM 11:45 AM 12:00 PM 12:15 PM 12:30 PM 12:45 PM …" at bounding box center [1295, 416] width 195 height 29
select select "1215"
click at [1198, 402] on select "Select 11:00 AM 11:15 AM 11:30 AM 11:45 AM 12:00 PM 12:15 PM 12:30 PM 12:45 PM …" at bounding box center [1295, 416] width 195 height 29
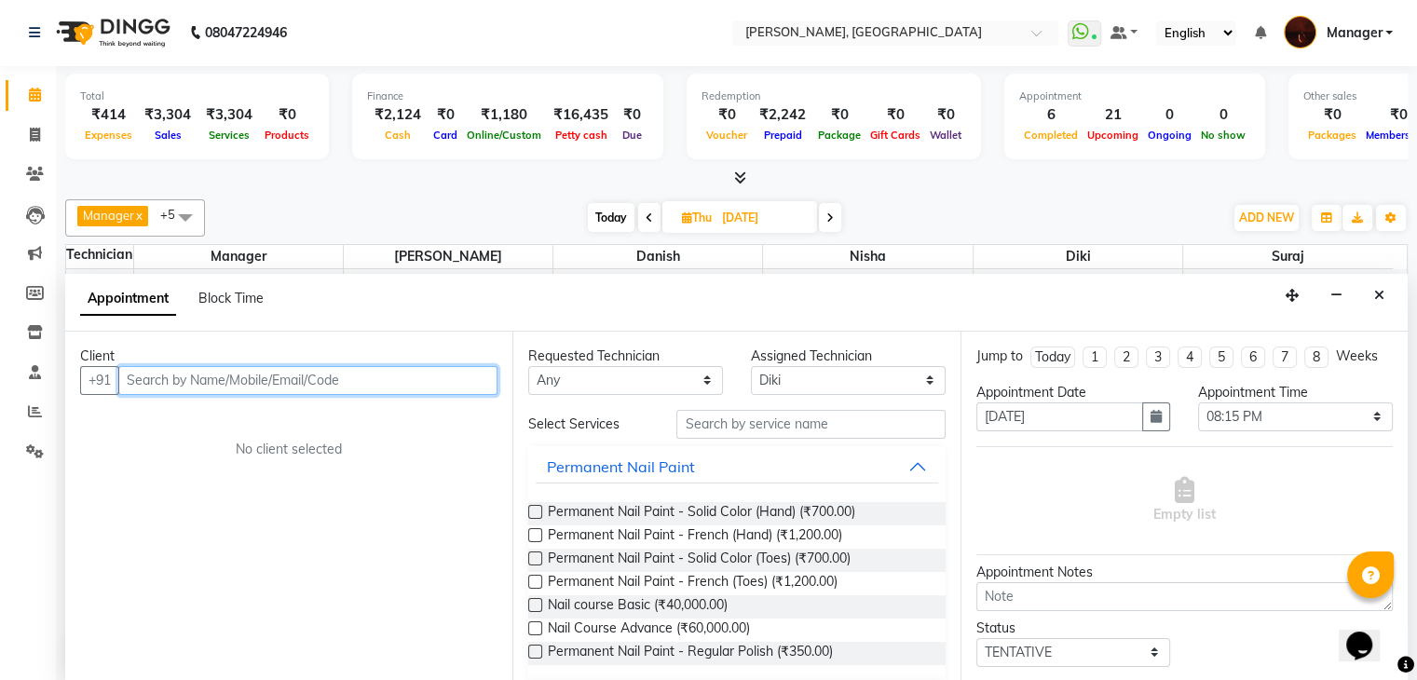
click at [430, 379] on input "text" at bounding box center [307, 380] width 379 height 29
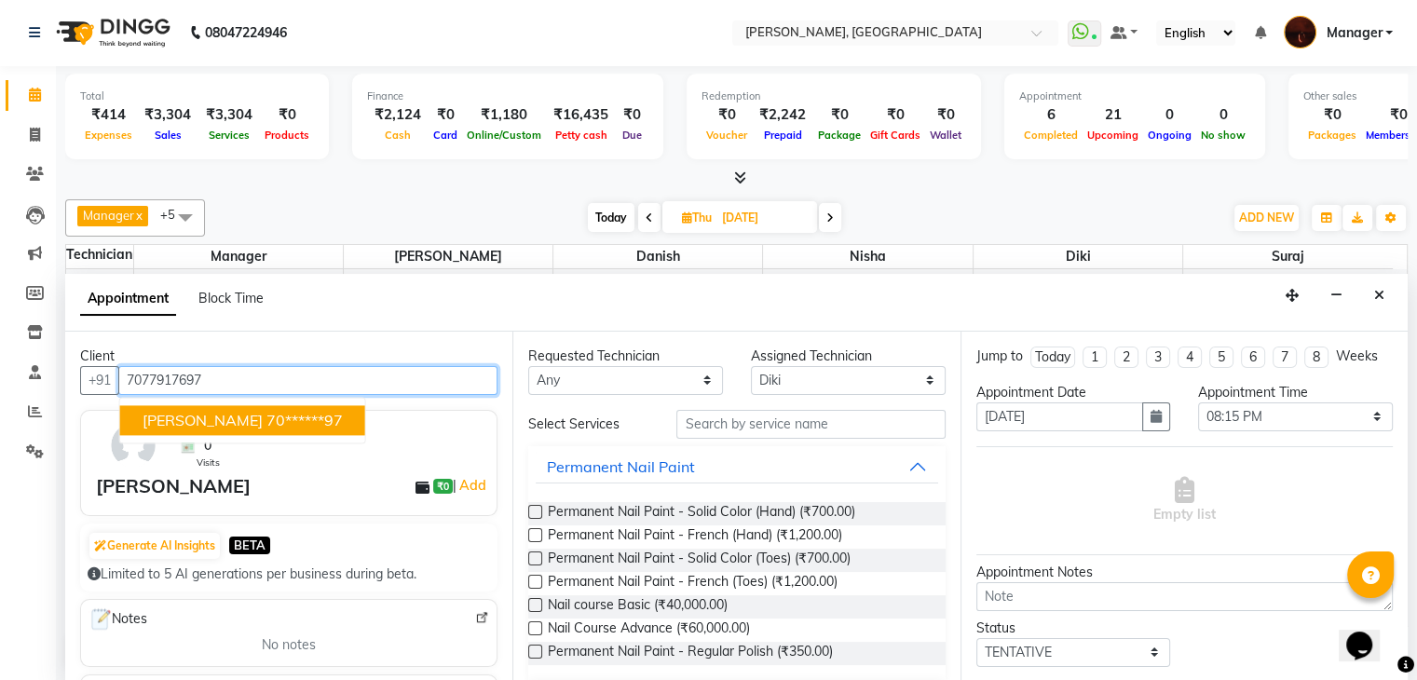
click at [266, 415] on ngb-highlight "70******97" at bounding box center [304, 420] width 76 height 19
type input "70******97"
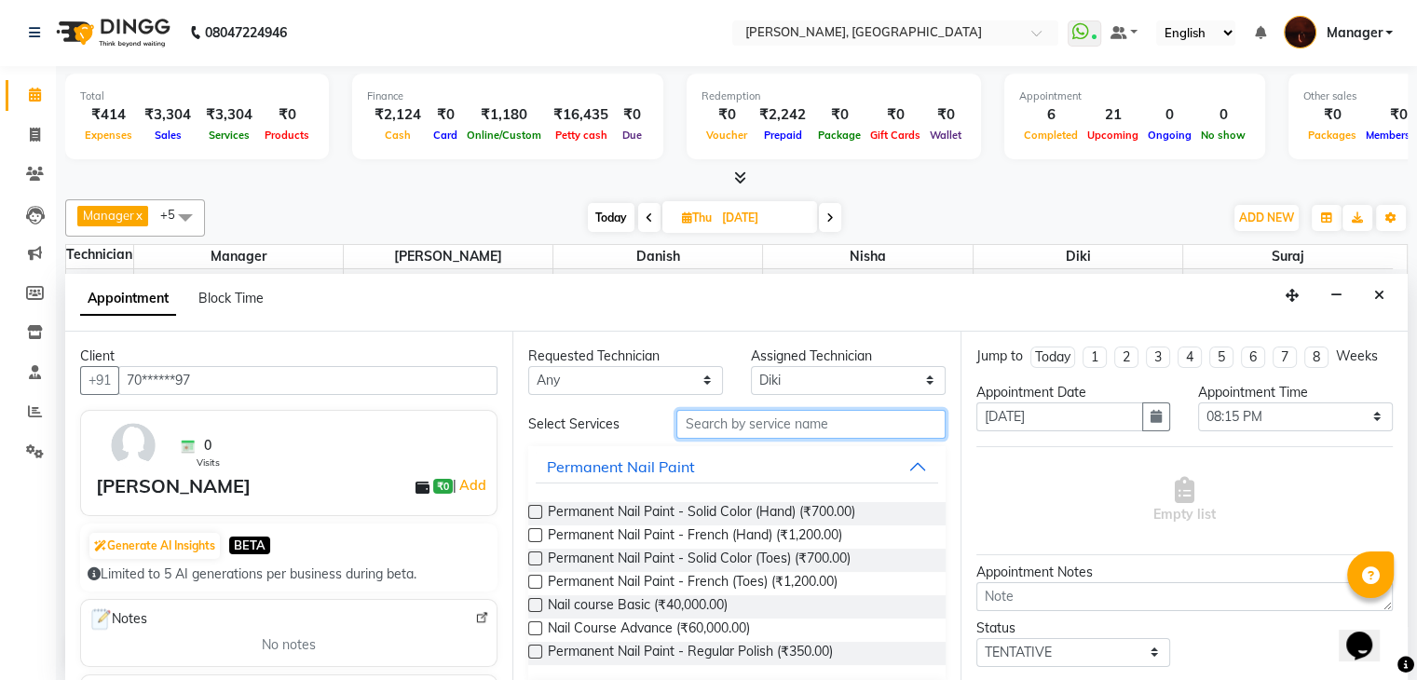
click at [769, 411] on input "text" at bounding box center [810, 424] width 268 height 29
click at [758, 419] on input "text" at bounding box center [810, 424] width 268 height 29
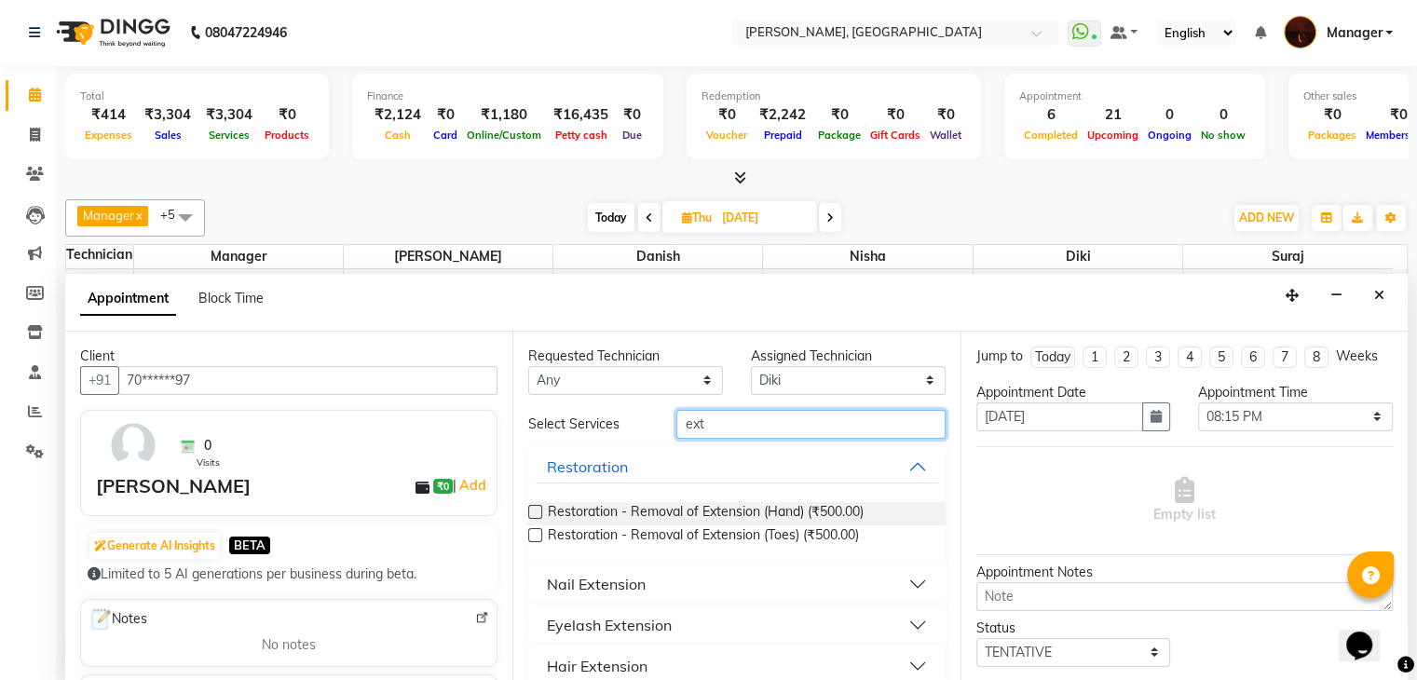
type input "ext"
click at [892, 579] on button "Nail Extension" at bounding box center [737, 584] width 402 height 34
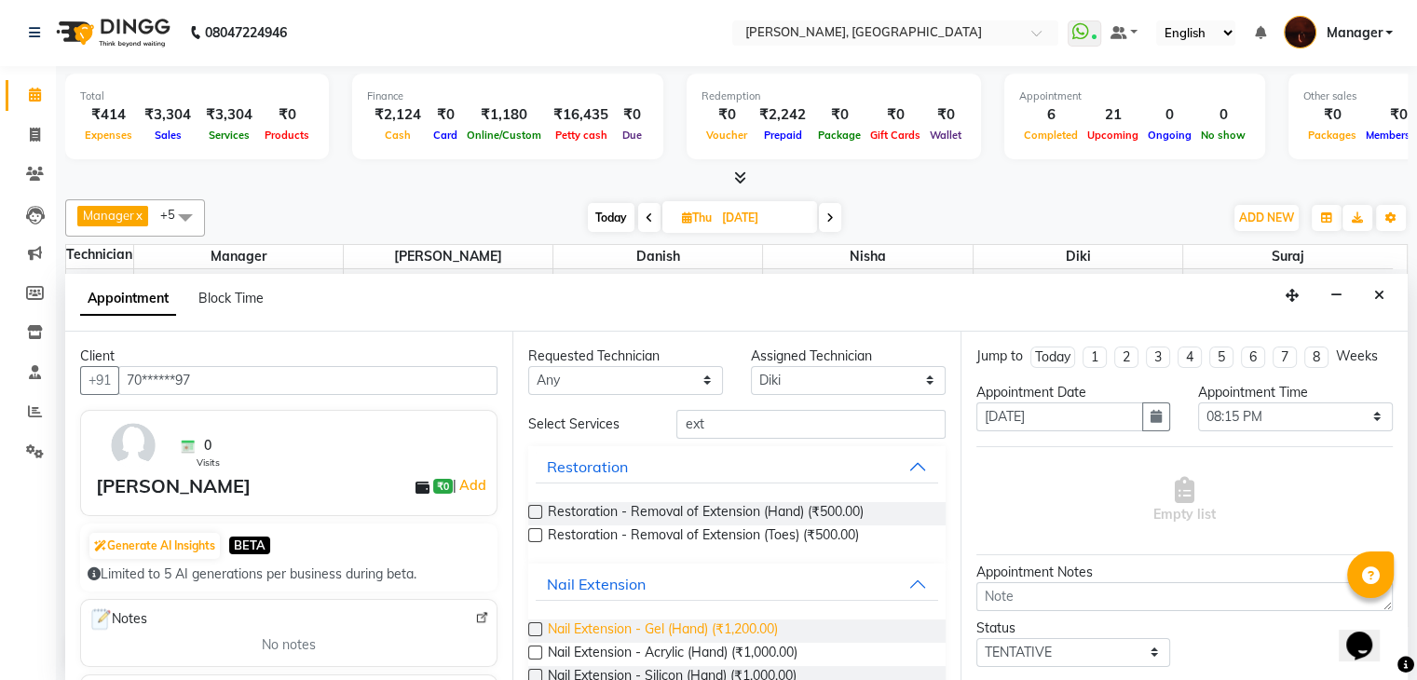
click at [679, 632] on span "Nail Extension - Gel (Hand) (₹1,200.00)" at bounding box center [663, 631] width 230 height 23
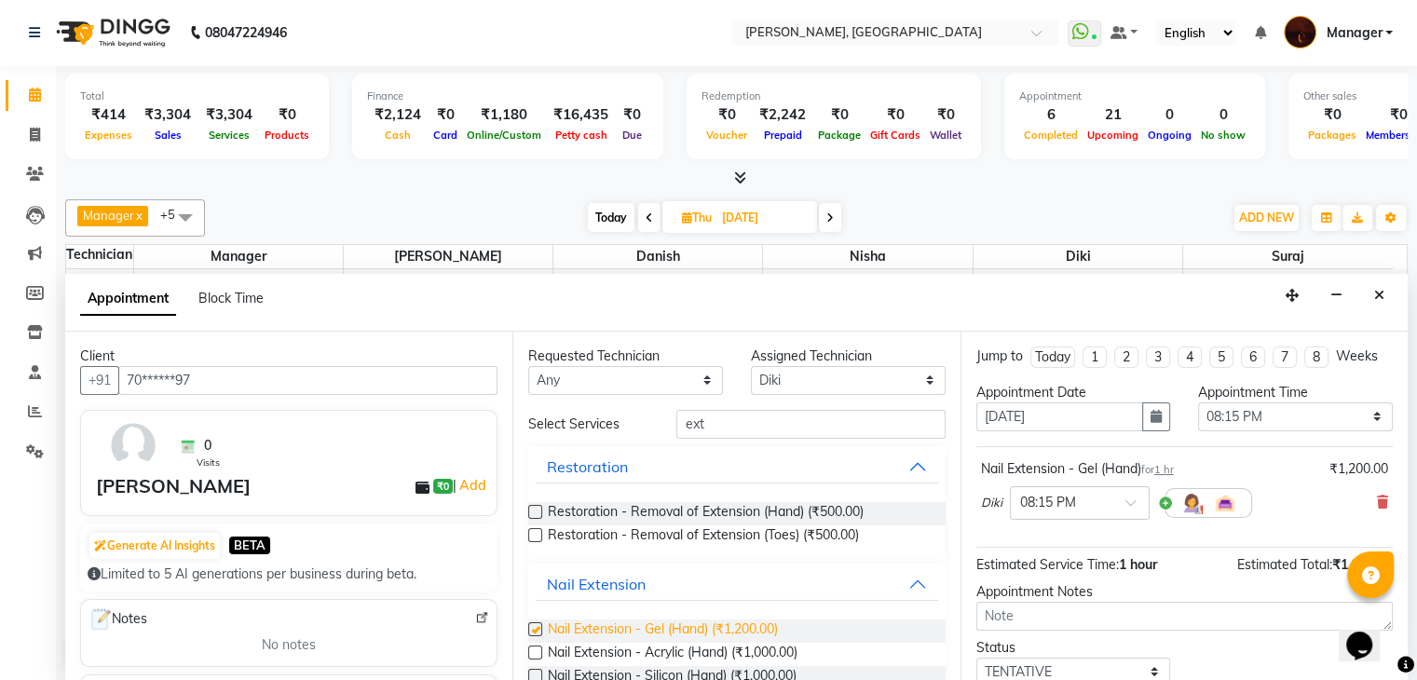
checkbox input "false"
click at [783, 418] on input "ext" at bounding box center [810, 424] width 268 height 29
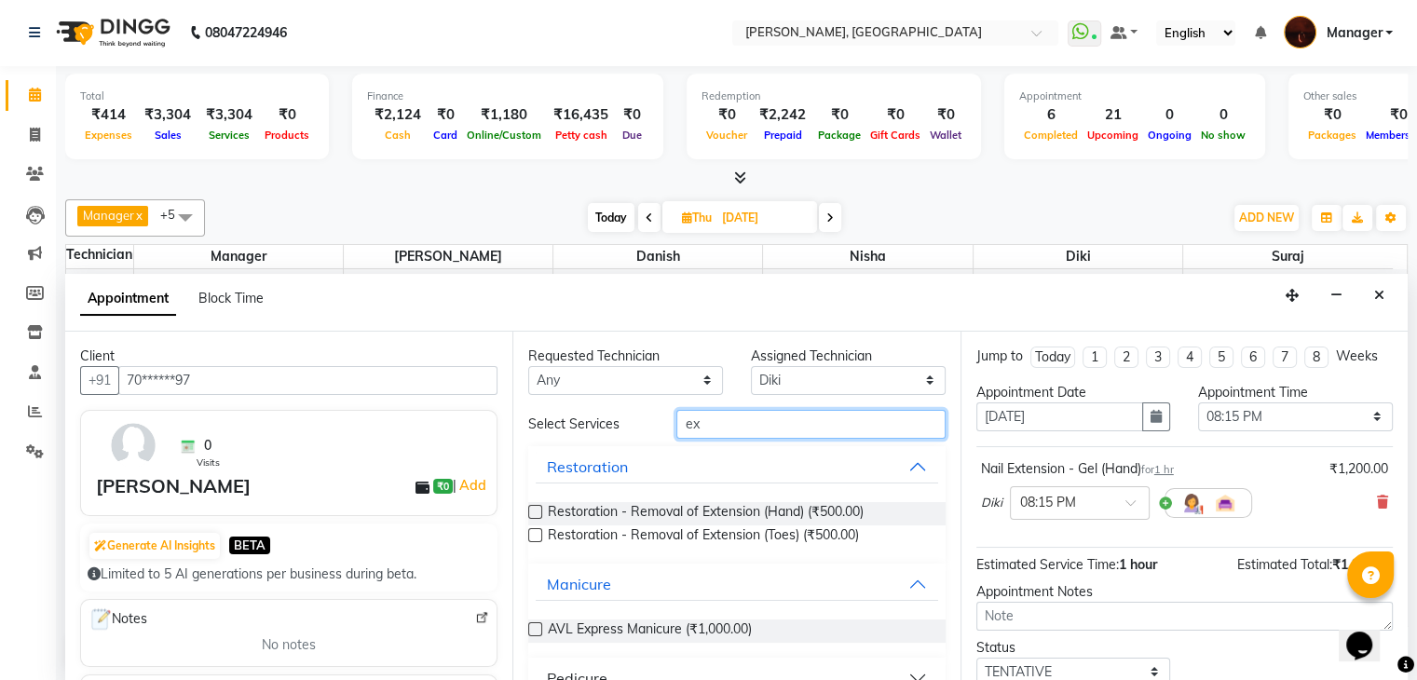
type input "e"
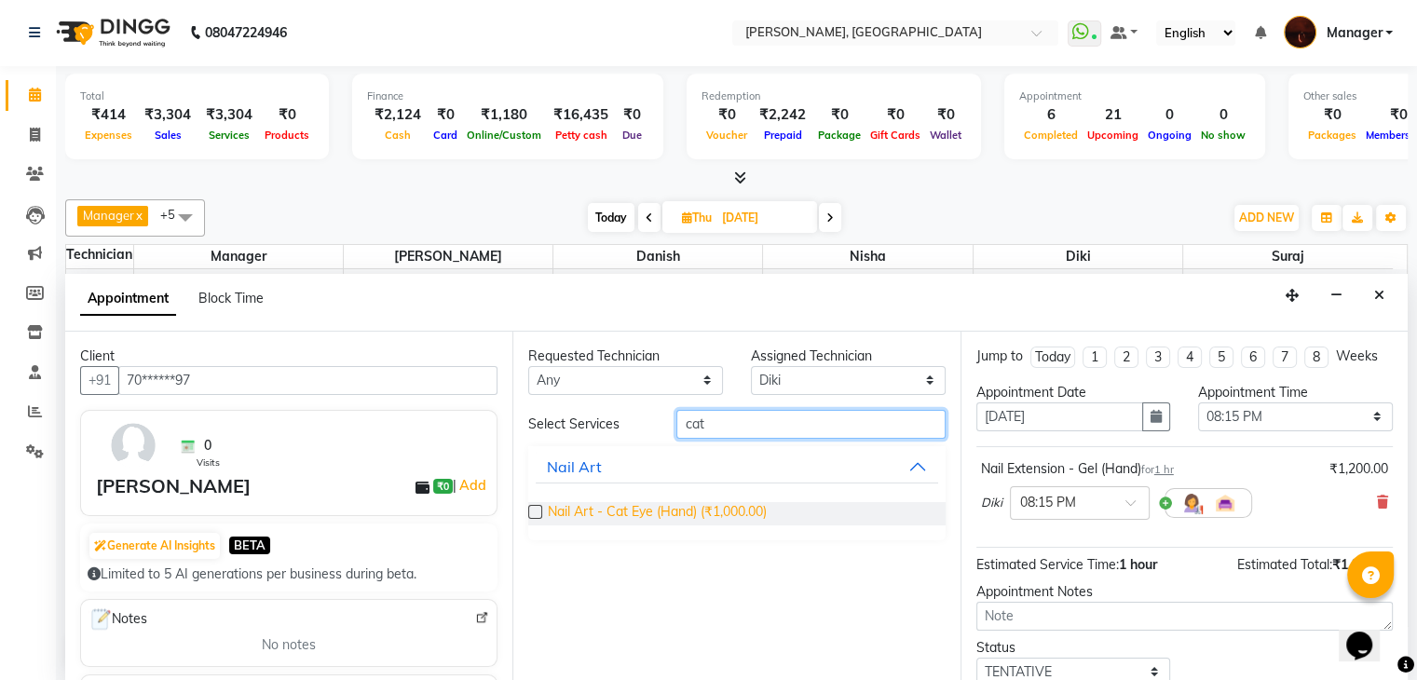
type input "cat"
click at [652, 511] on span "Nail Art - Cat Eye (Hand) (₹1,000.00)" at bounding box center [657, 513] width 219 height 23
checkbox input "false"
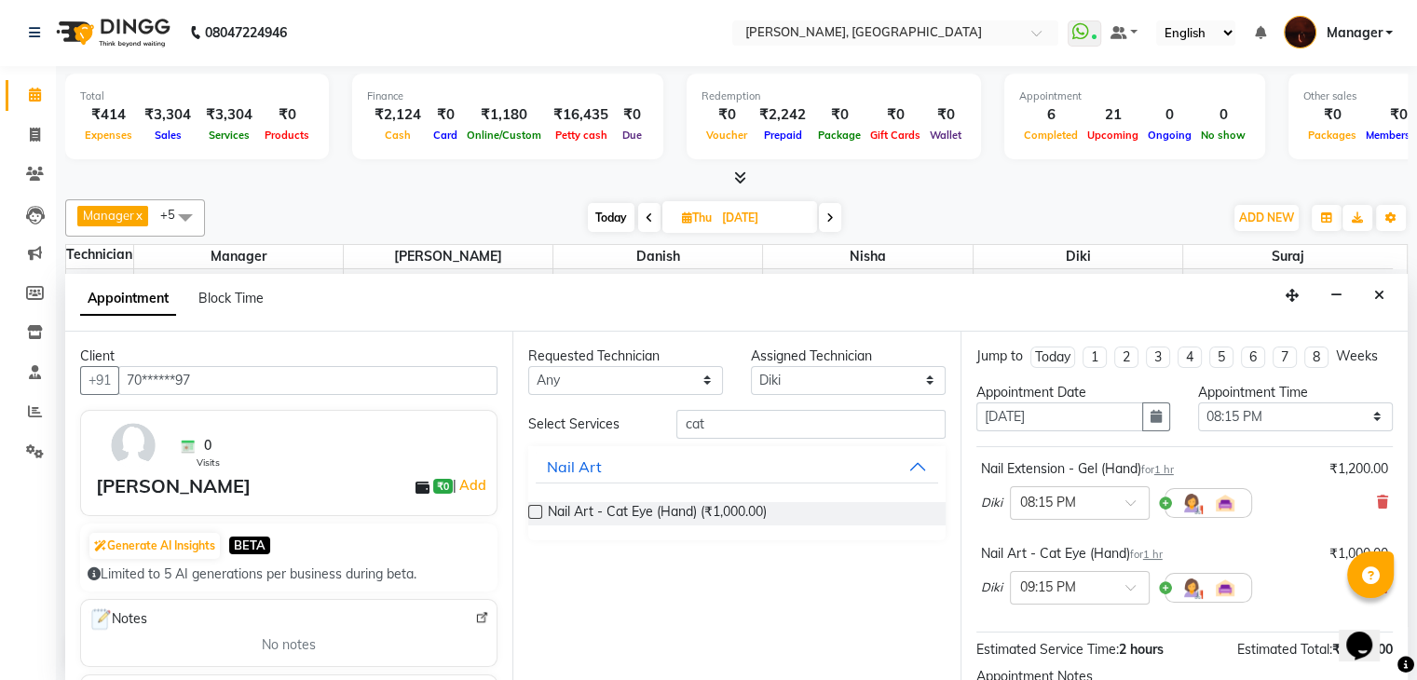
scroll to position [205, 0]
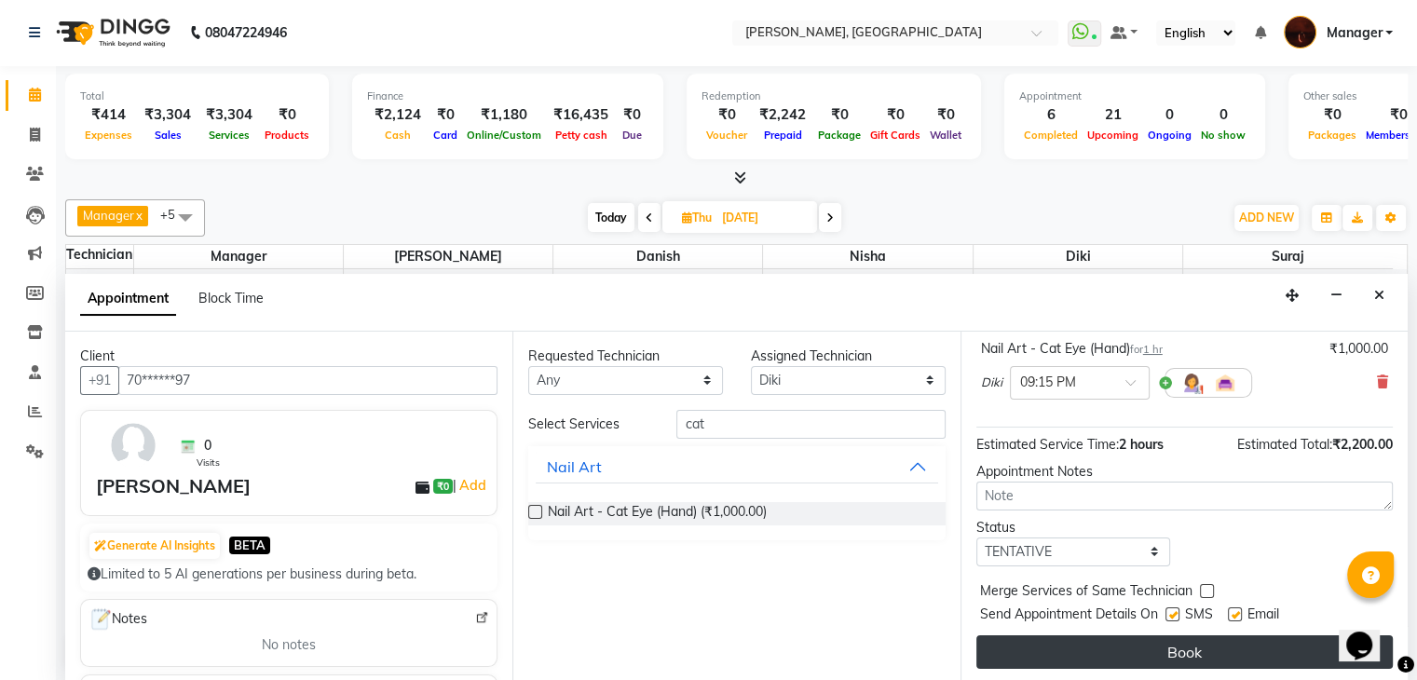
click at [1136, 643] on button "Book" at bounding box center [1184, 652] width 416 height 34
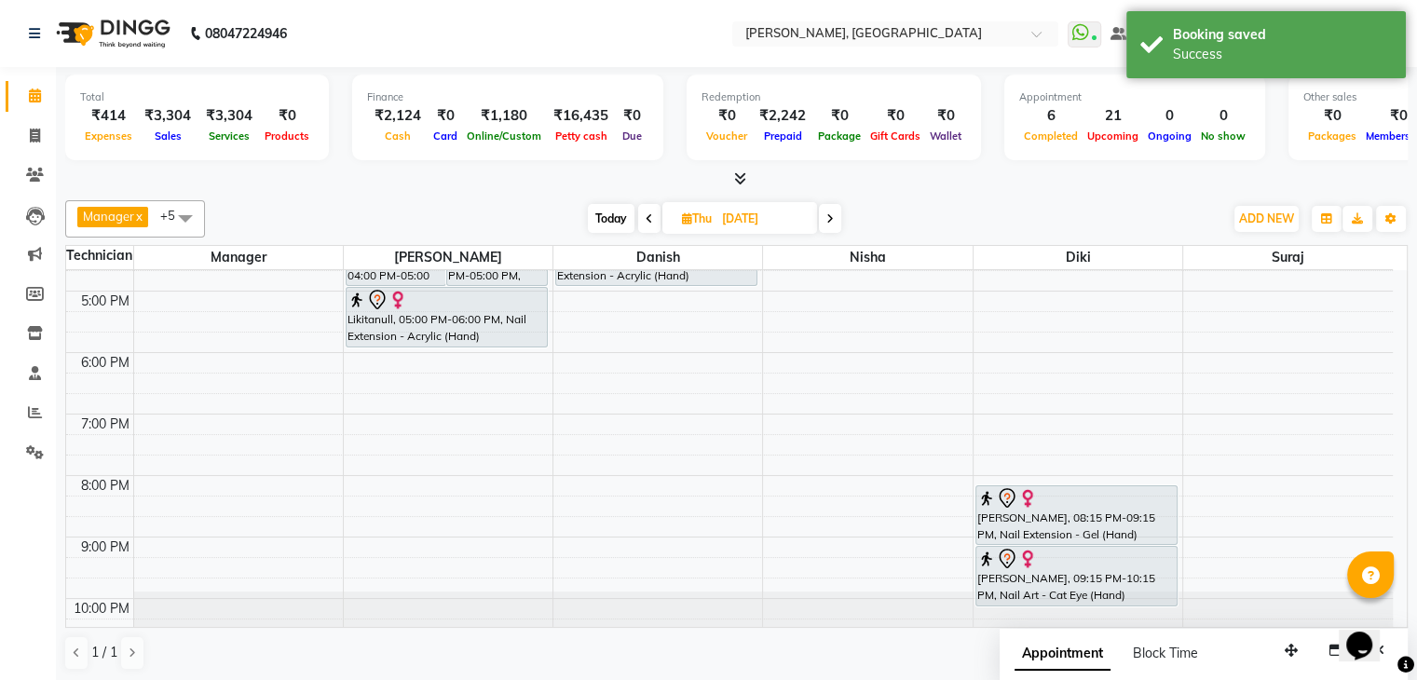
scroll to position [412, 0]
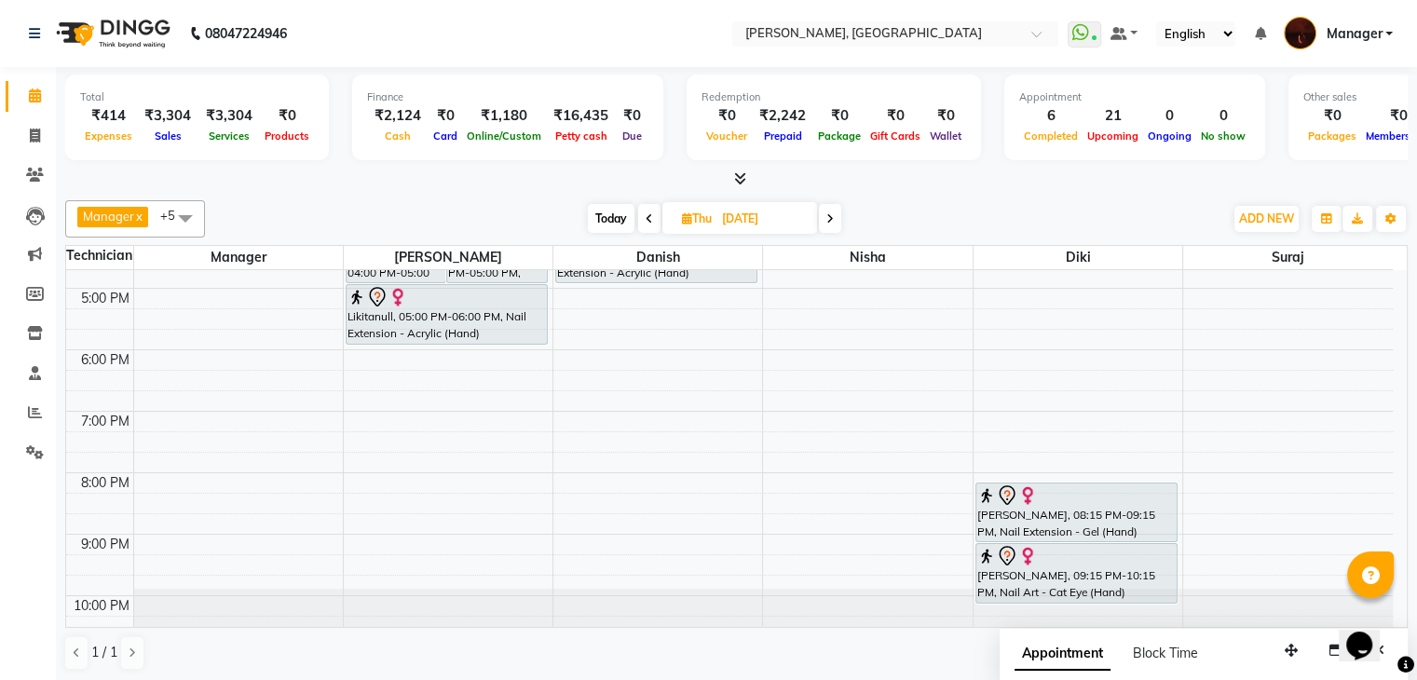
click at [827, 218] on icon at bounding box center [829, 218] width 7 height 11
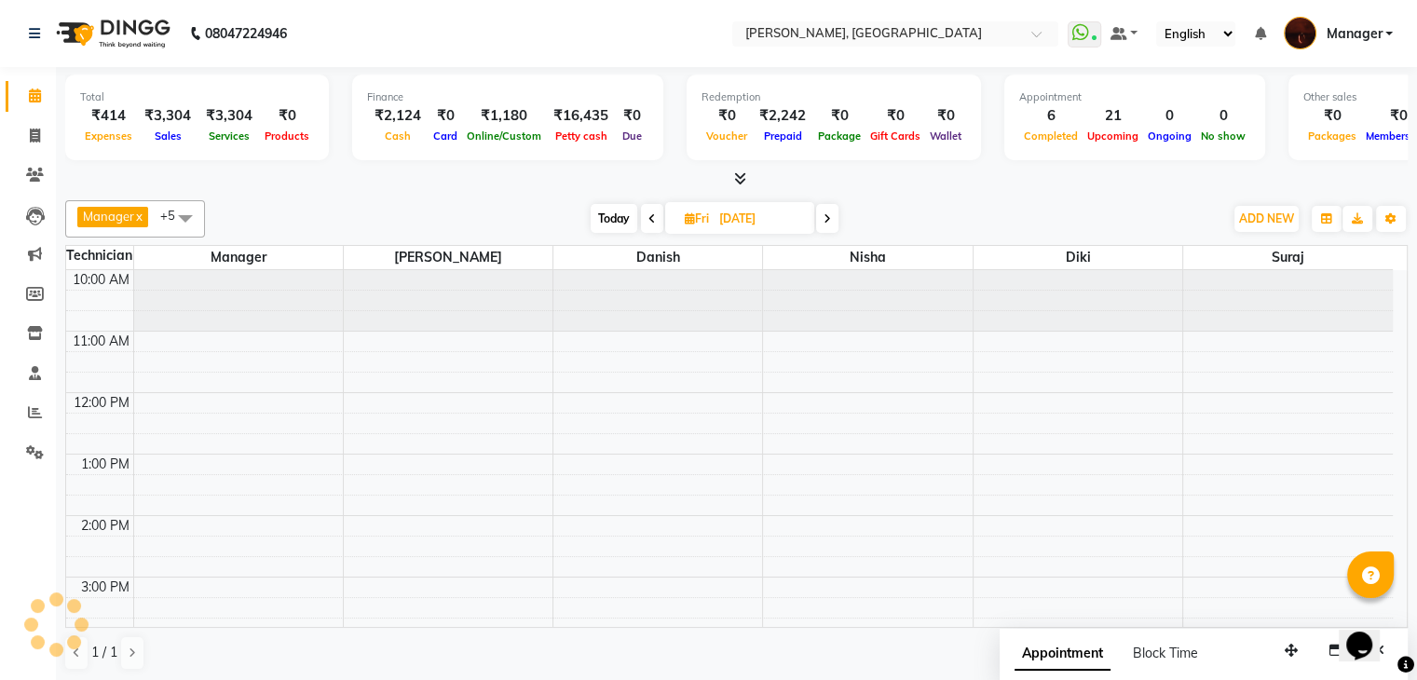
scroll to position [429, 0]
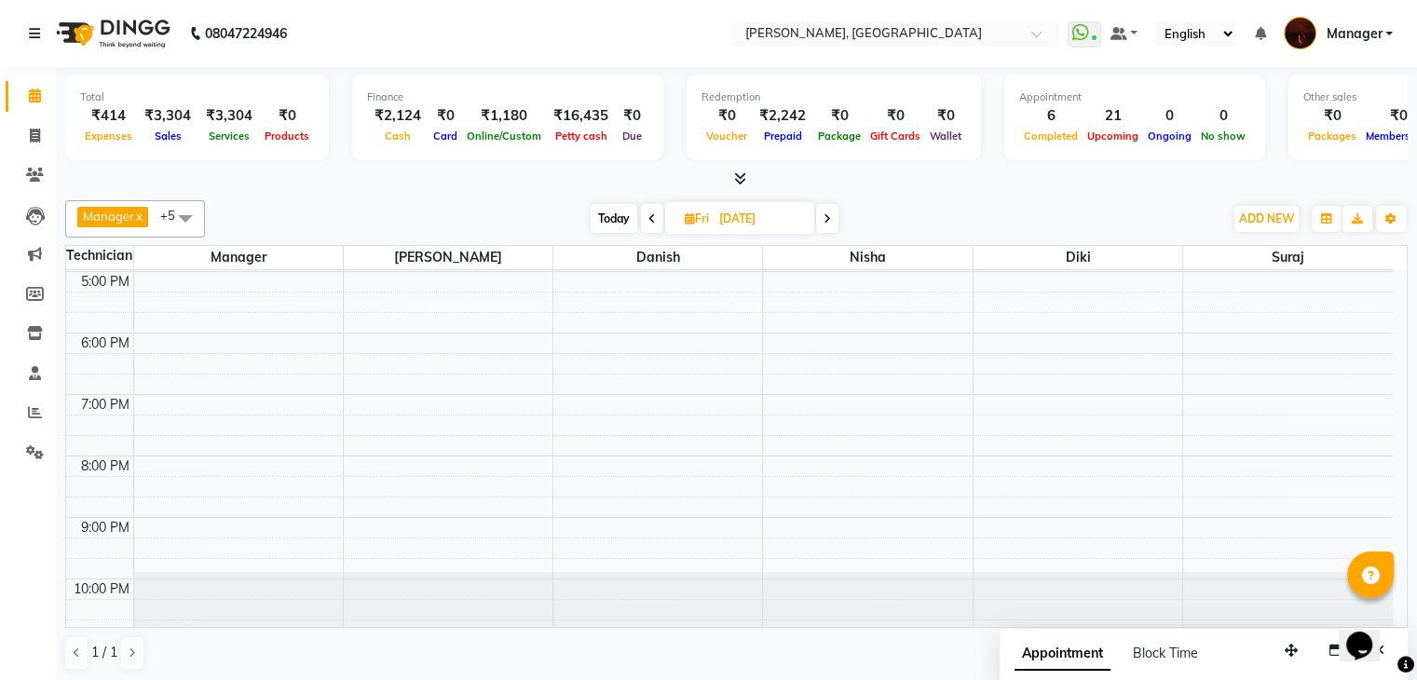
click at [654, 211] on span at bounding box center [652, 218] width 22 height 29
type input "[DATE]"
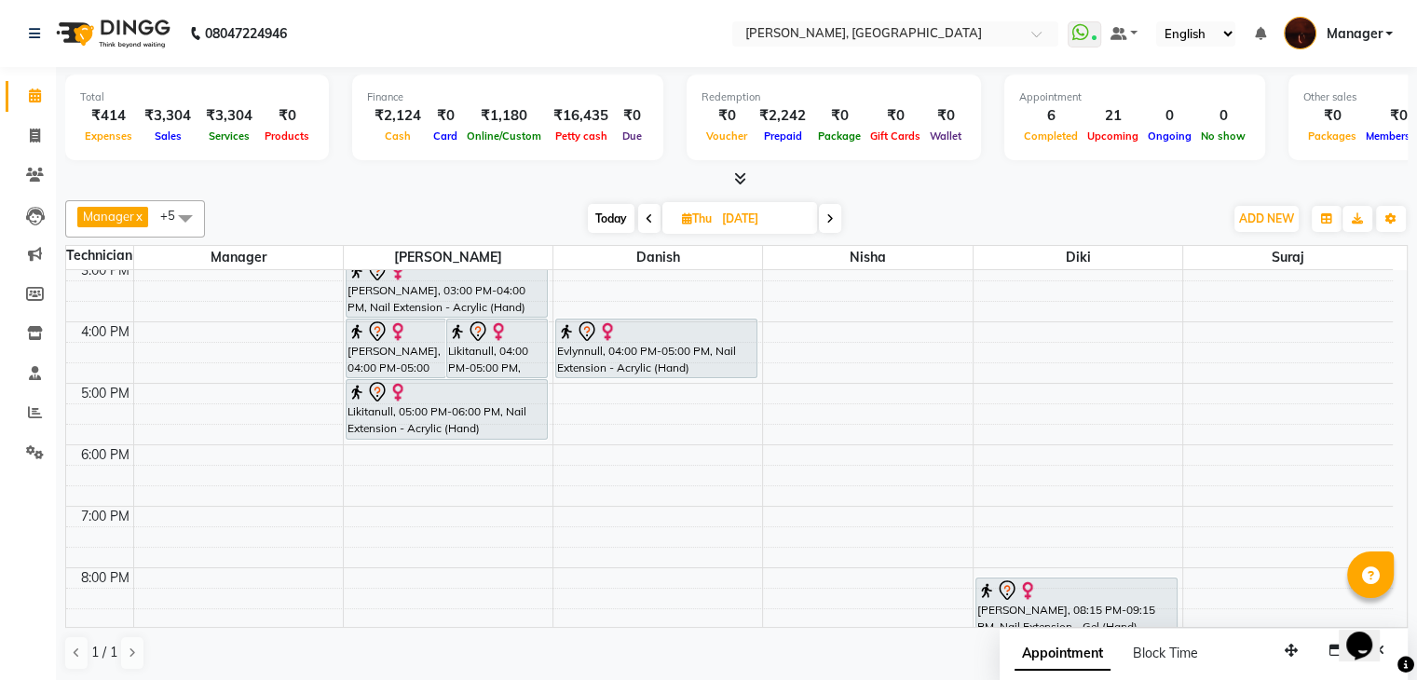
scroll to position [294, 0]
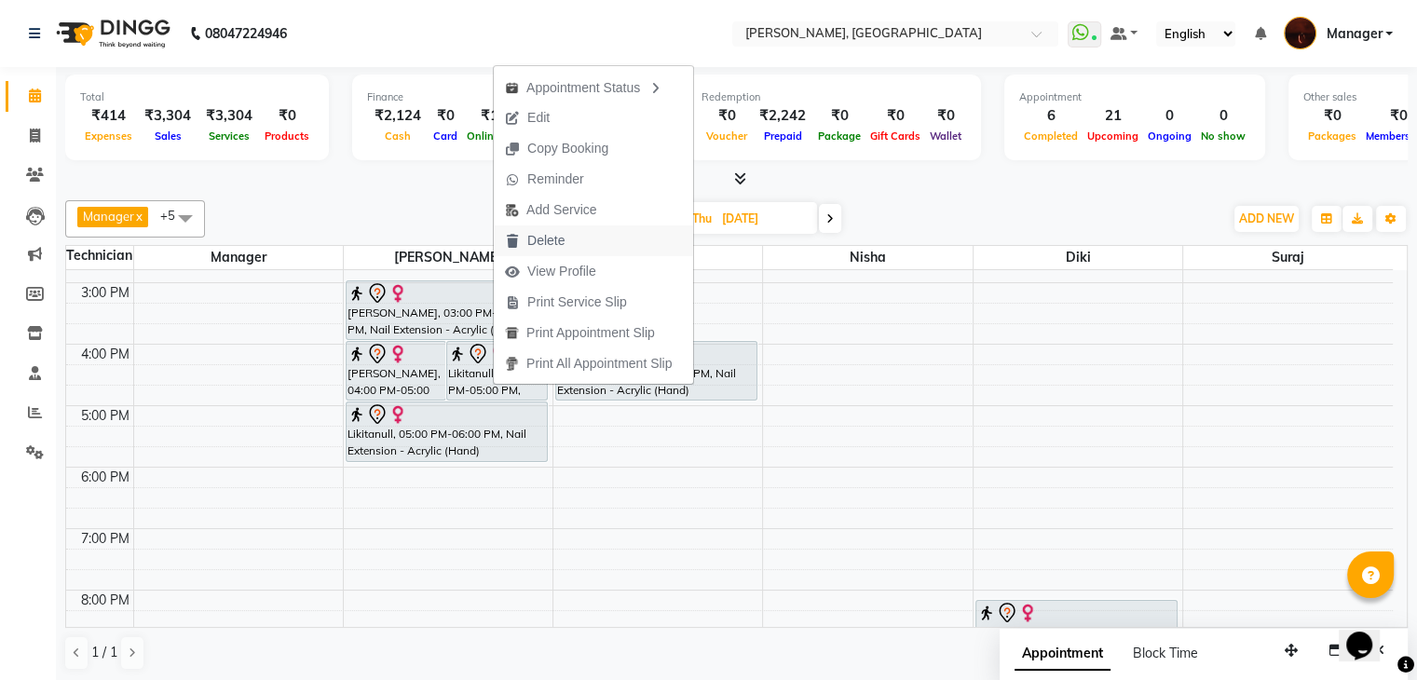
click at [558, 243] on span "Delete" at bounding box center [545, 241] width 37 height 20
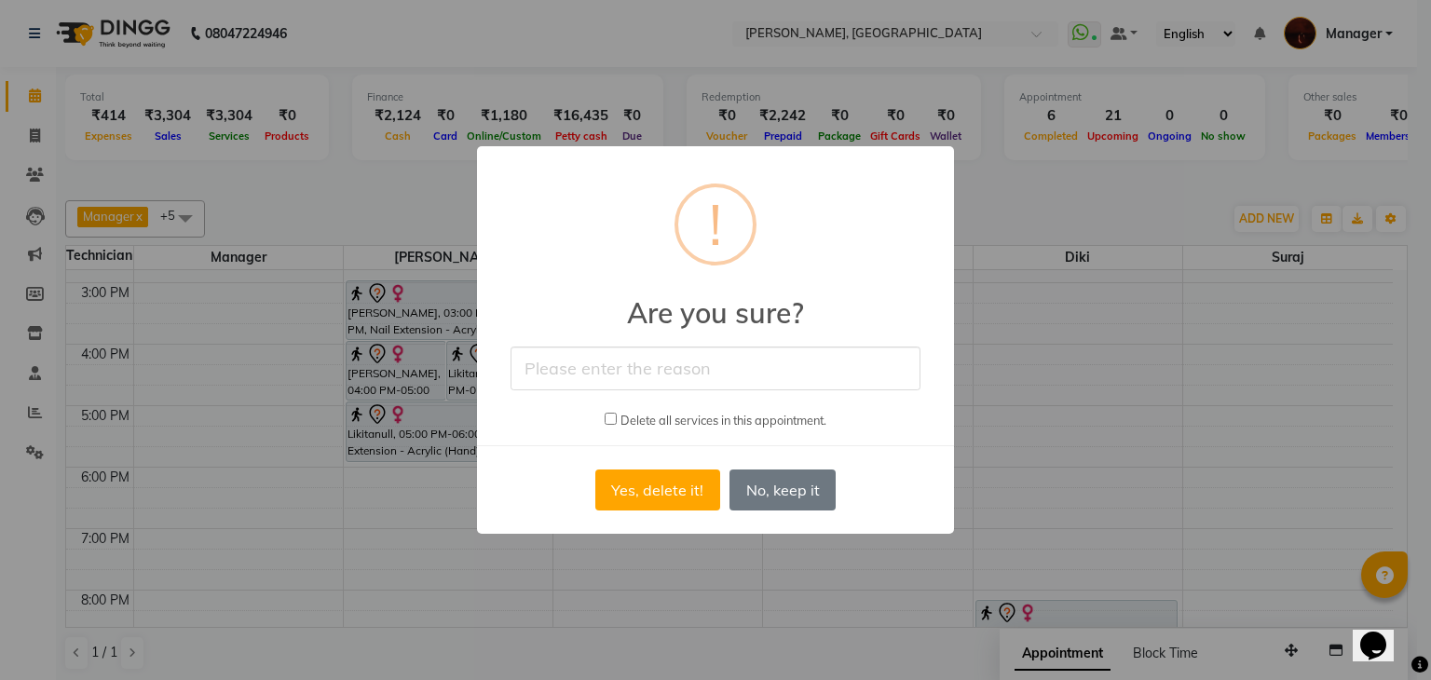
click at [674, 366] on input "text" at bounding box center [716, 369] width 410 height 44
type input "rescheduled"
click at [639, 488] on button "Yes, delete it!" at bounding box center [657, 490] width 125 height 41
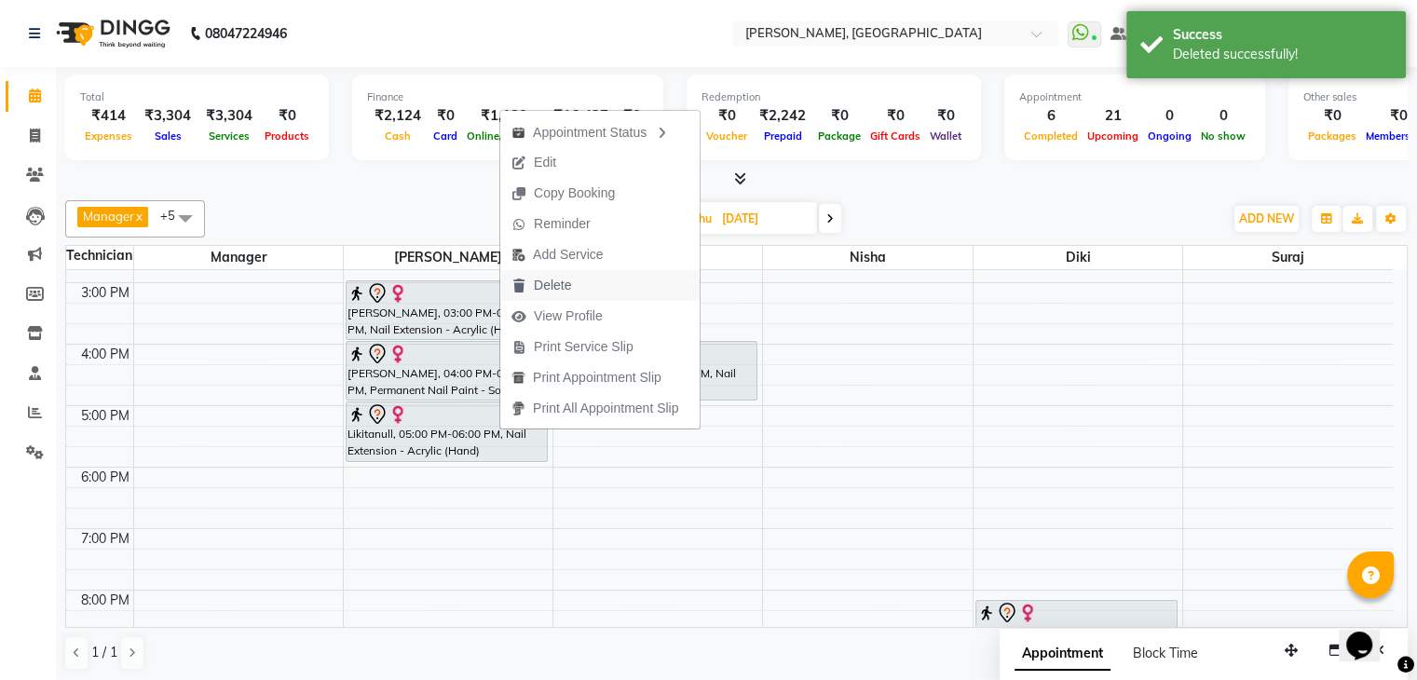
click at [551, 280] on span "Delete" at bounding box center [552, 286] width 37 height 20
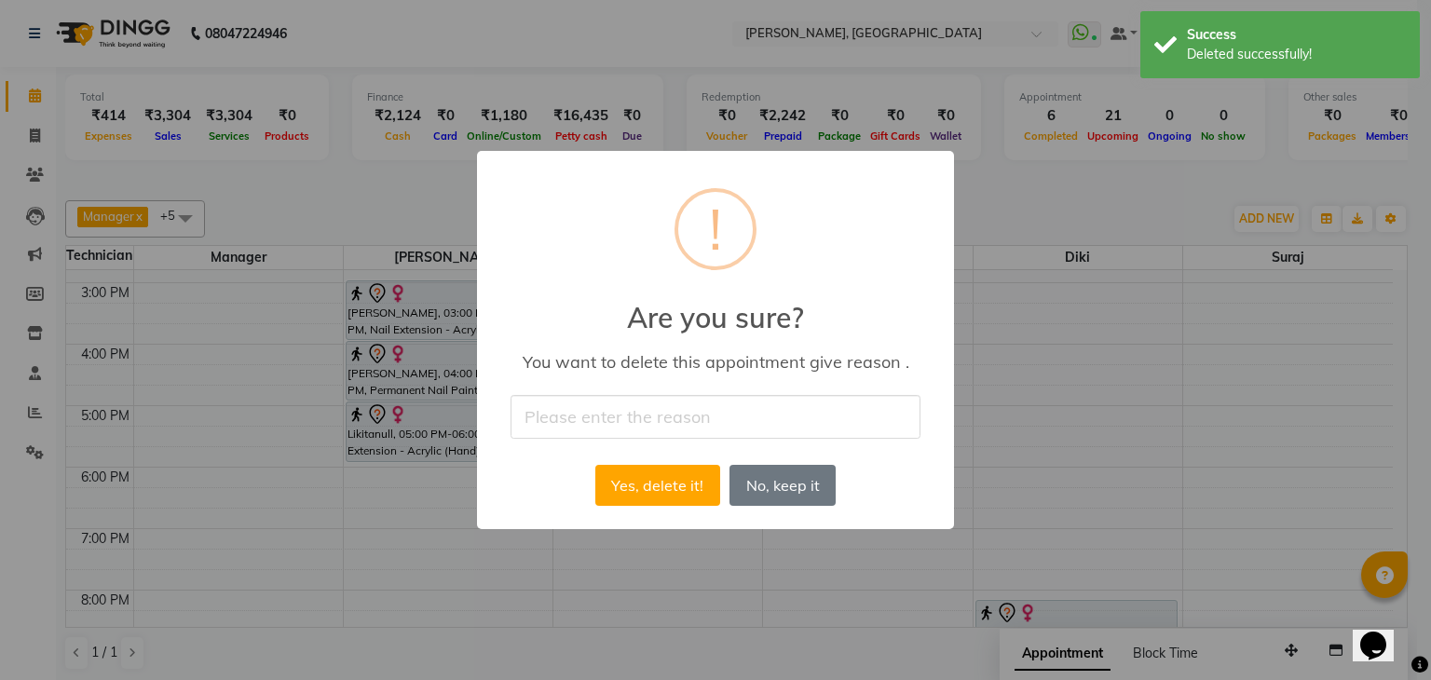
click at [687, 398] on input "text" at bounding box center [716, 417] width 410 height 44
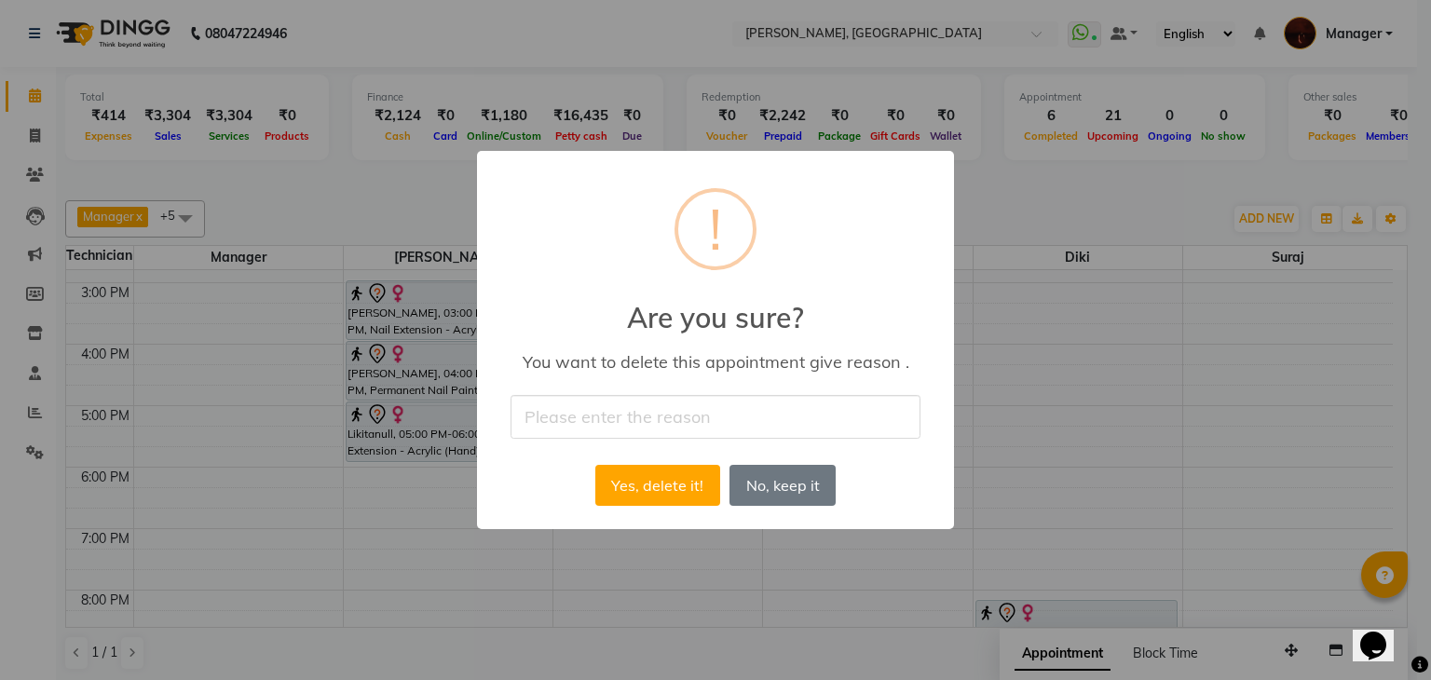
type input "rescheduled"
click at [660, 485] on button "Yes, delete it!" at bounding box center [657, 485] width 125 height 41
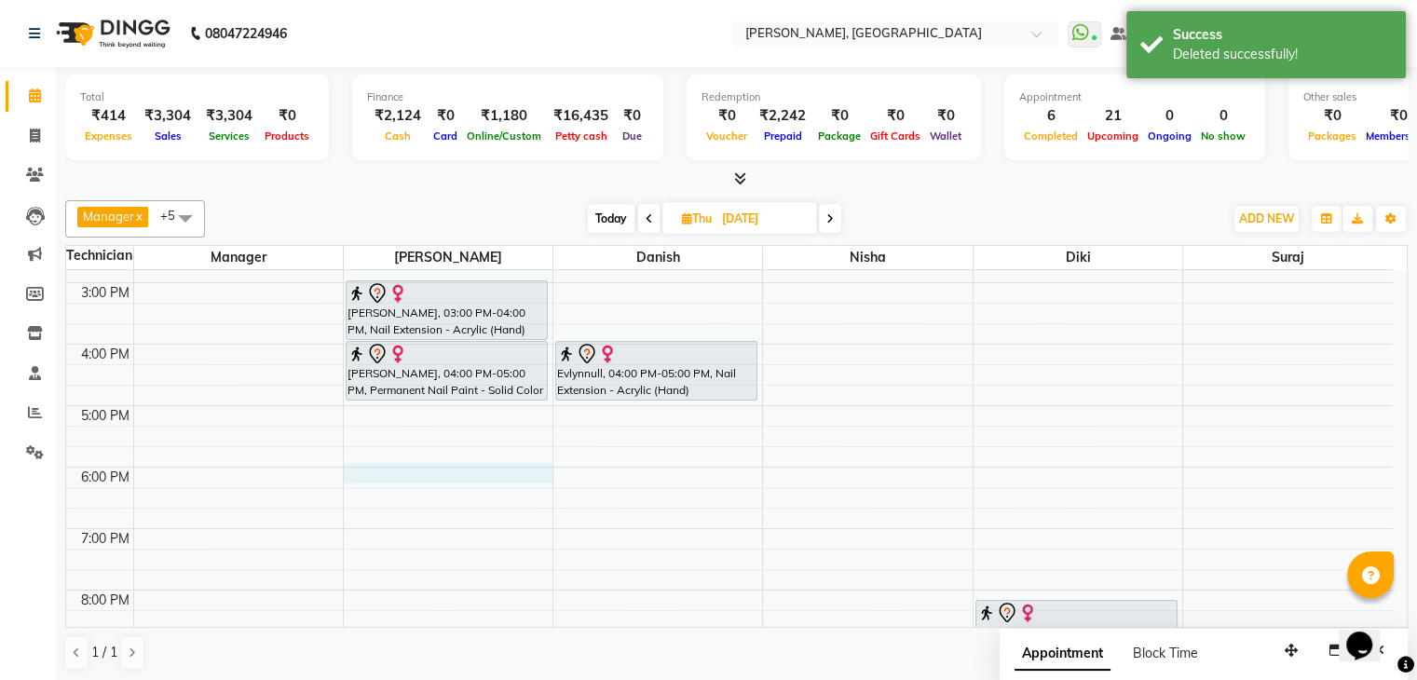
click at [446, 467] on div "10:00 AM 11:00 AM 12:00 PM 1:00 PM 2:00 PM 3:00 PM 4:00 PM 5:00 PM 6:00 PM 7:00…" at bounding box center [729, 375] width 1327 height 798
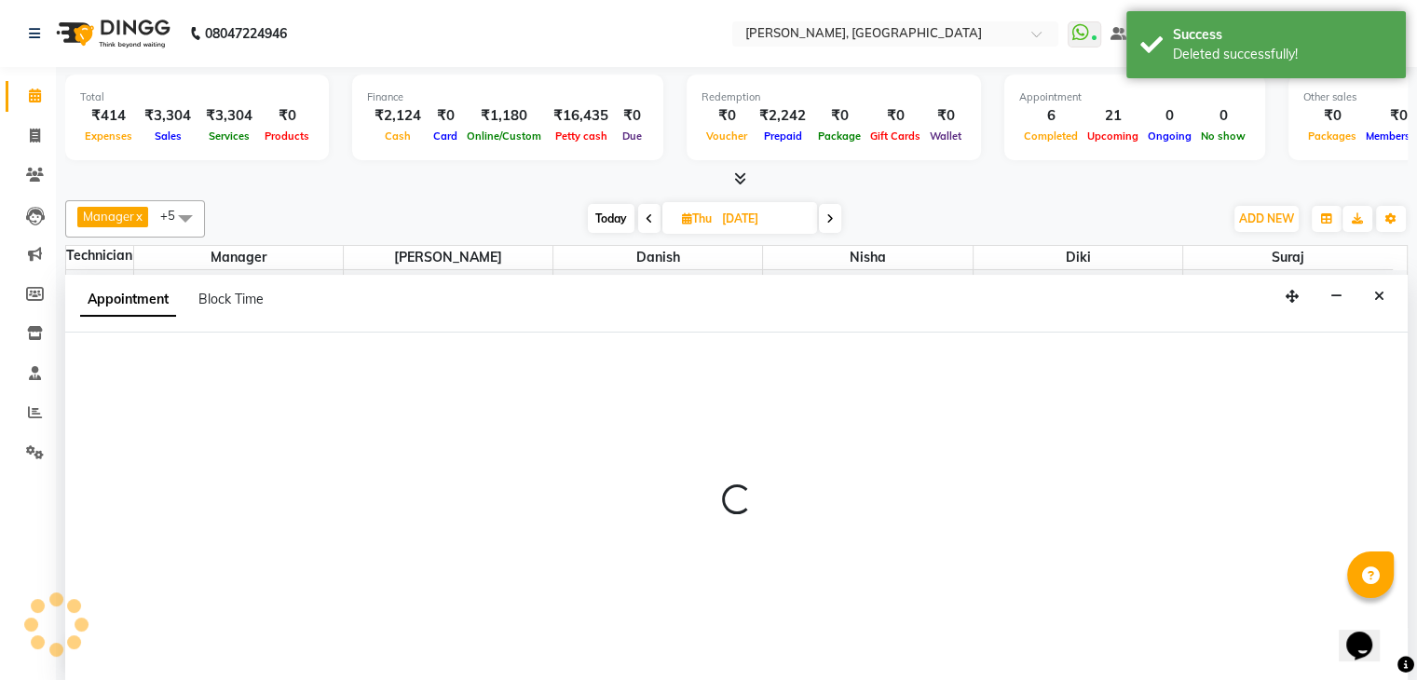
scroll to position [1, 0]
select select "35072"
select select "1080"
select select "tentative"
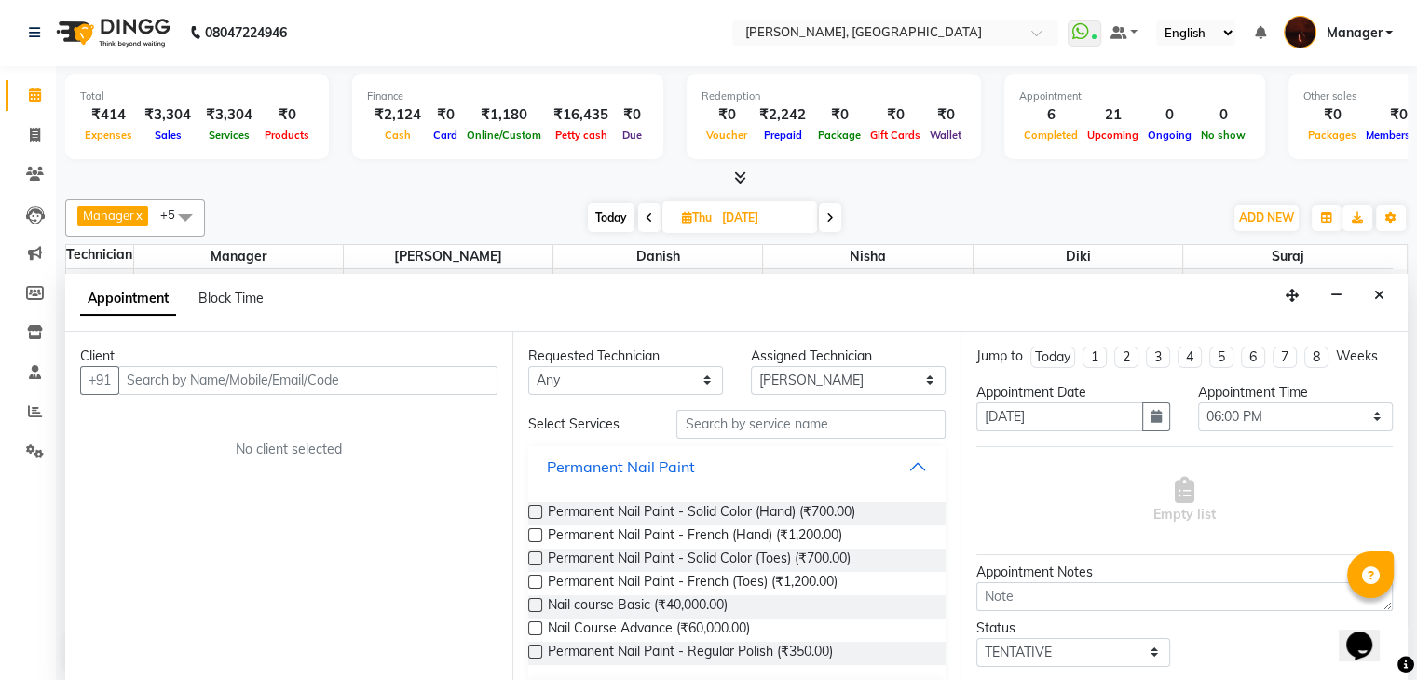
click at [231, 385] on input "text" at bounding box center [307, 380] width 379 height 29
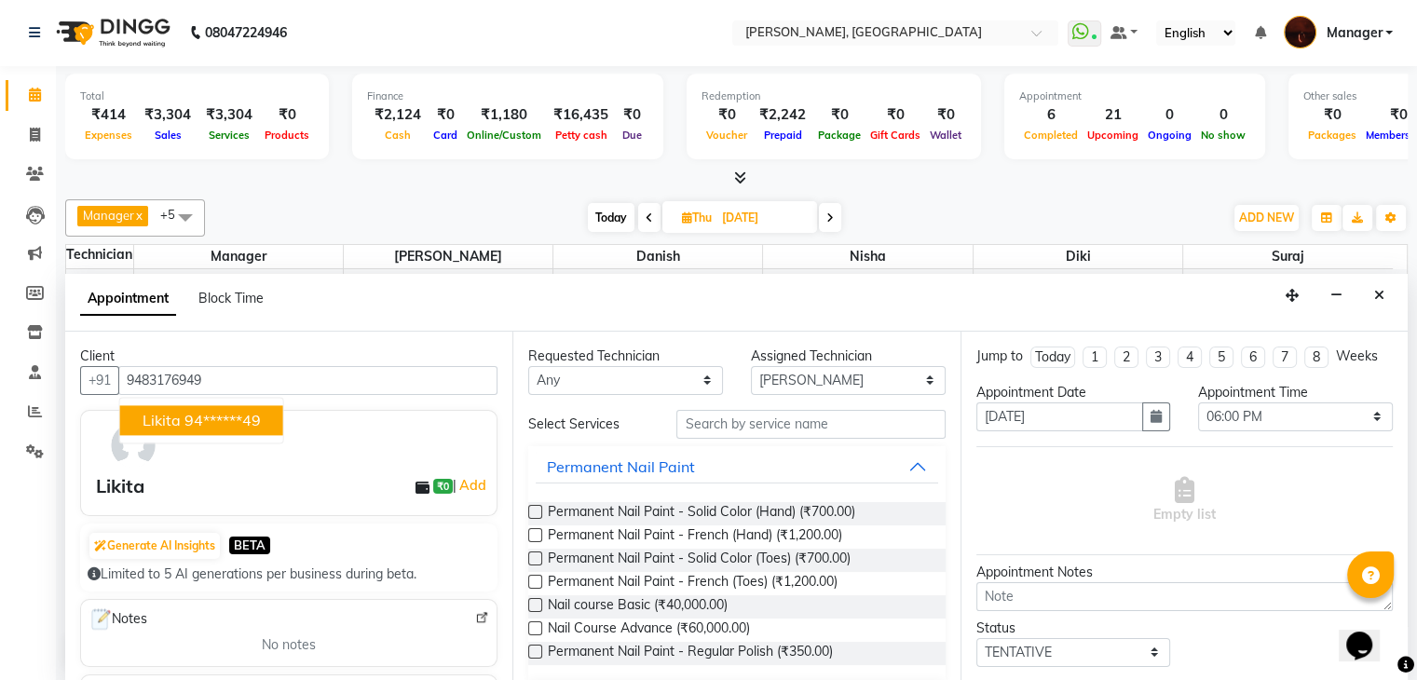
click at [214, 418] on ngb-highlight "94******49" at bounding box center [222, 420] width 76 height 19
type input "94******49"
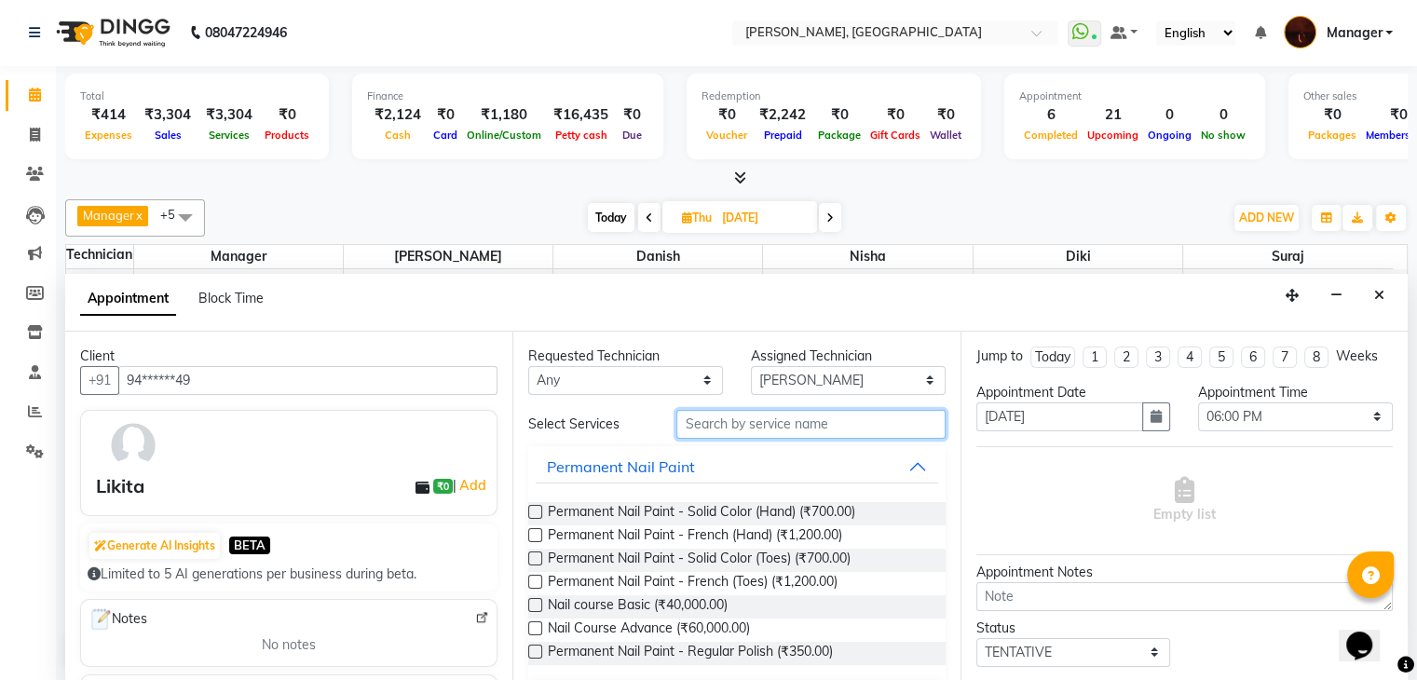
click at [767, 431] on input "text" at bounding box center [810, 424] width 268 height 29
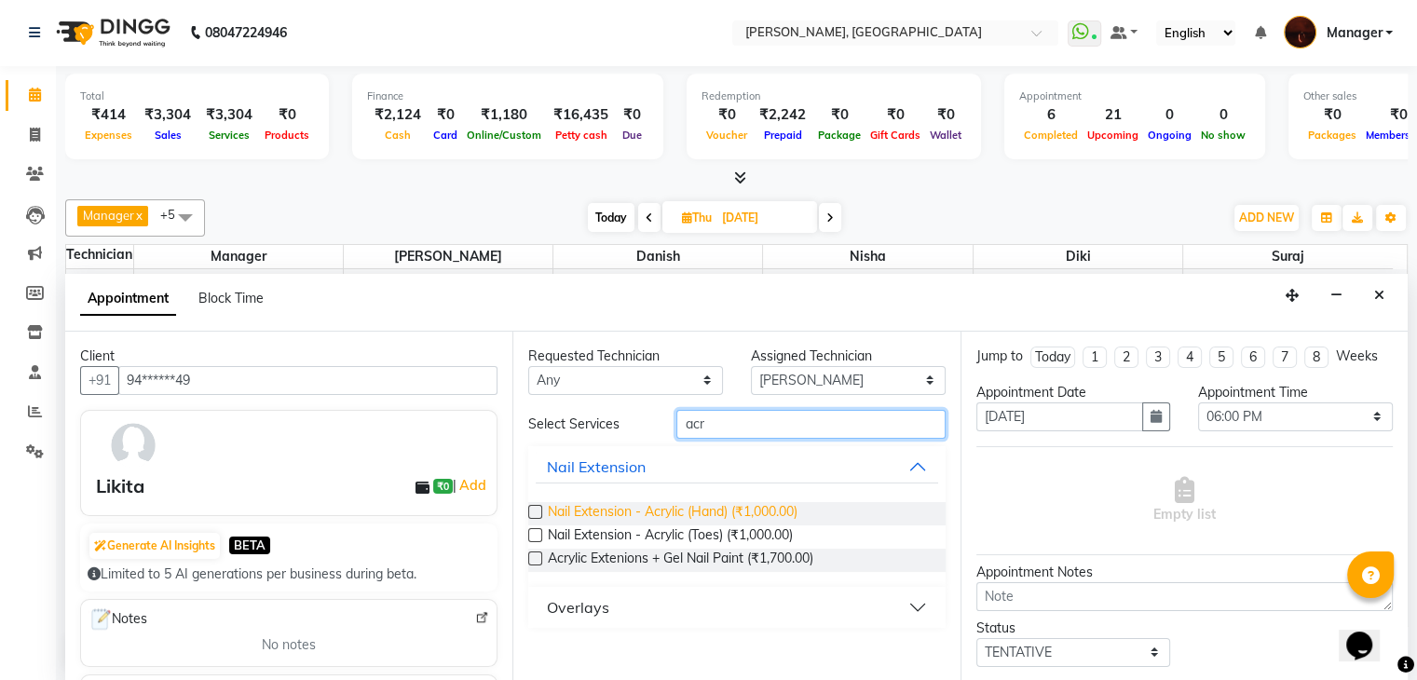
type input "acr"
click at [652, 511] on span "Nail Extension - Acrylic (Hand) (₹1,000.00)" at bounding box center [673, 513] width 250 height 23
checkbox input "false"
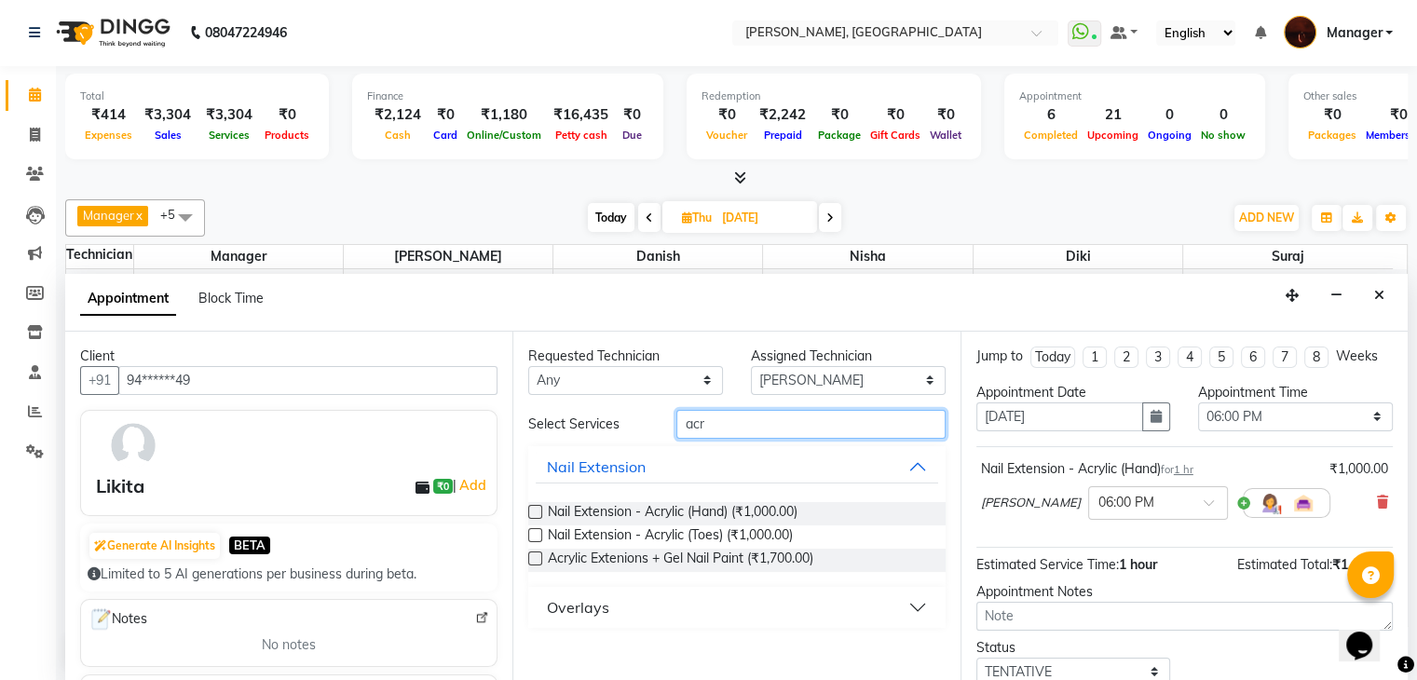
click at [786, 422] on input "acr" at bounding box center [810, 424] width 268 height 29
type input "a"
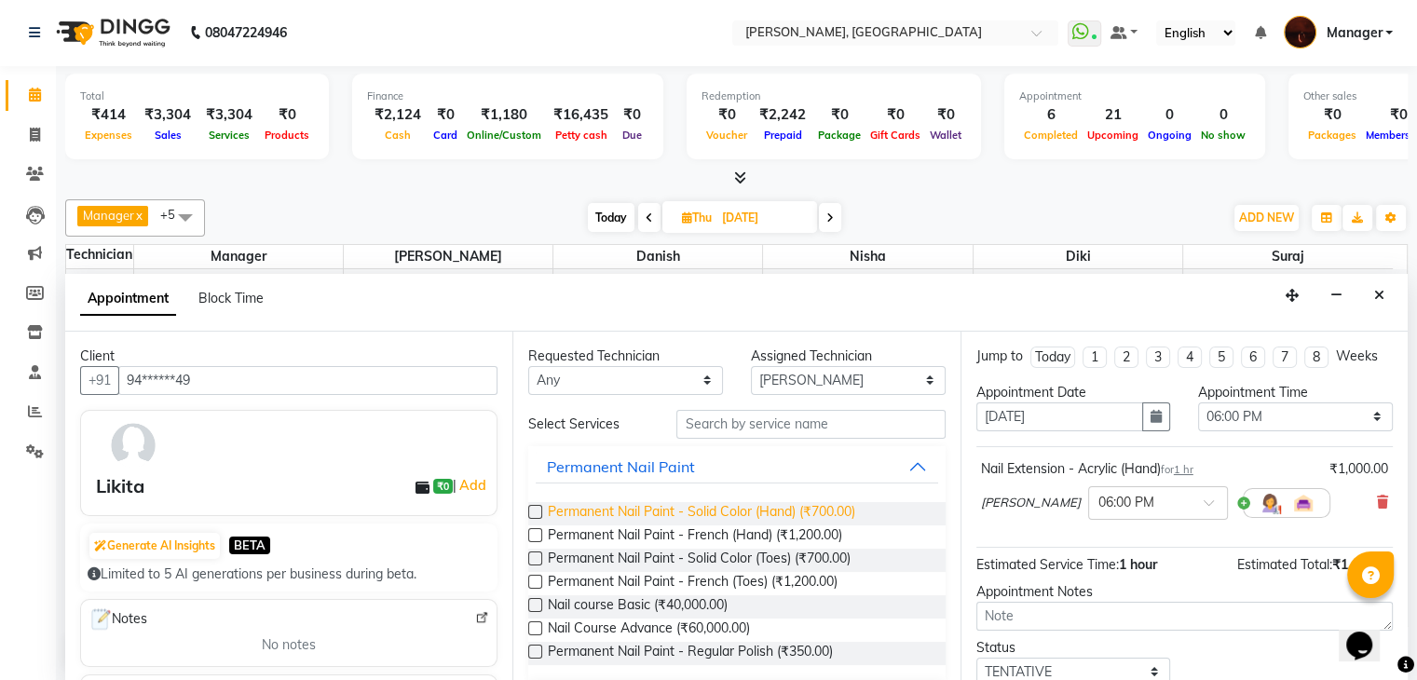
click at [733, 515] on span "Permanent Nail Paint - Solid Color (Hand) (₹700.00)" at bounding box center [701, 513] width 307 height 23
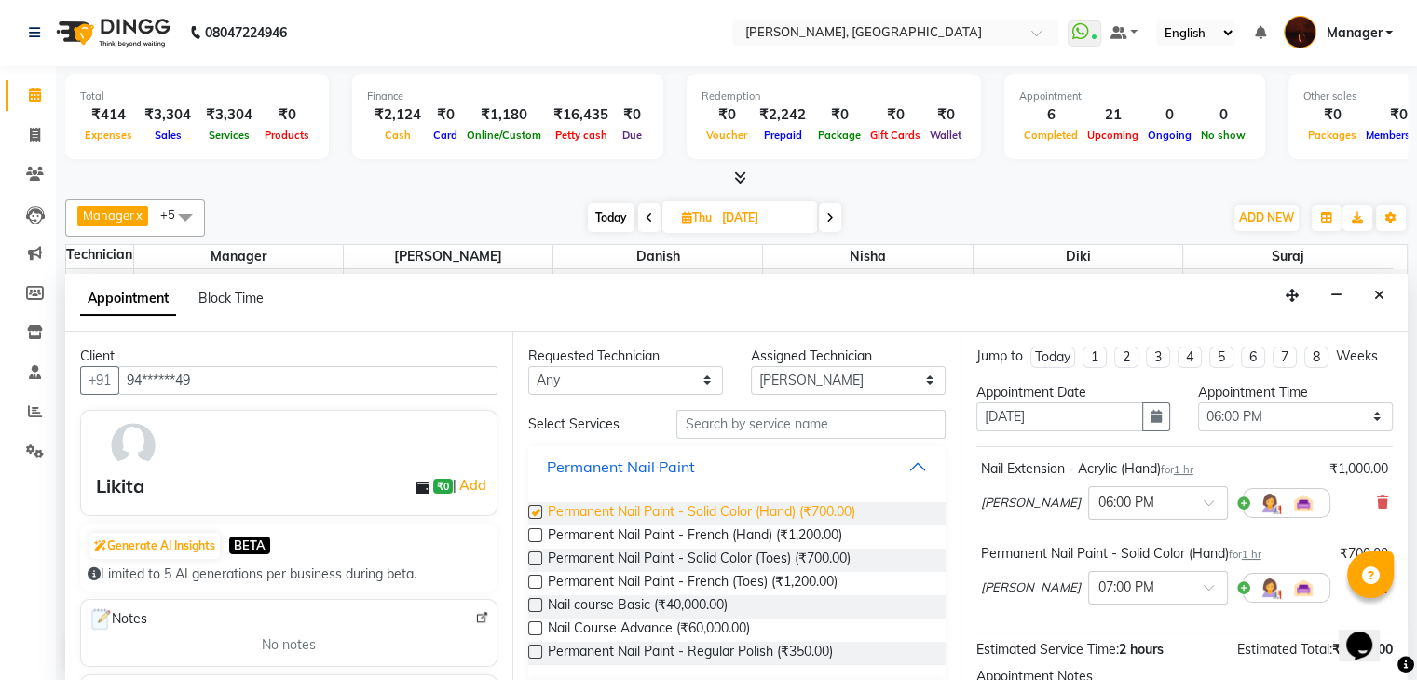
checkbox input "false"
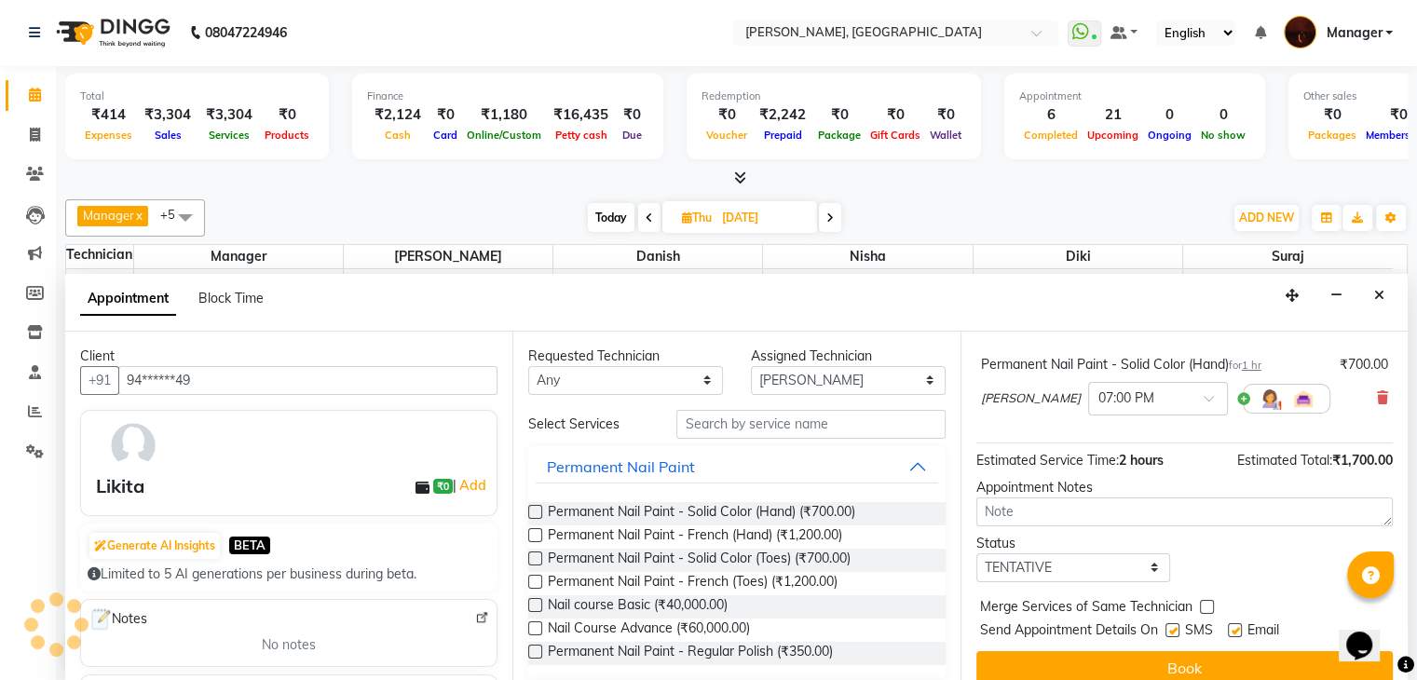
scroll to position [205, 0]
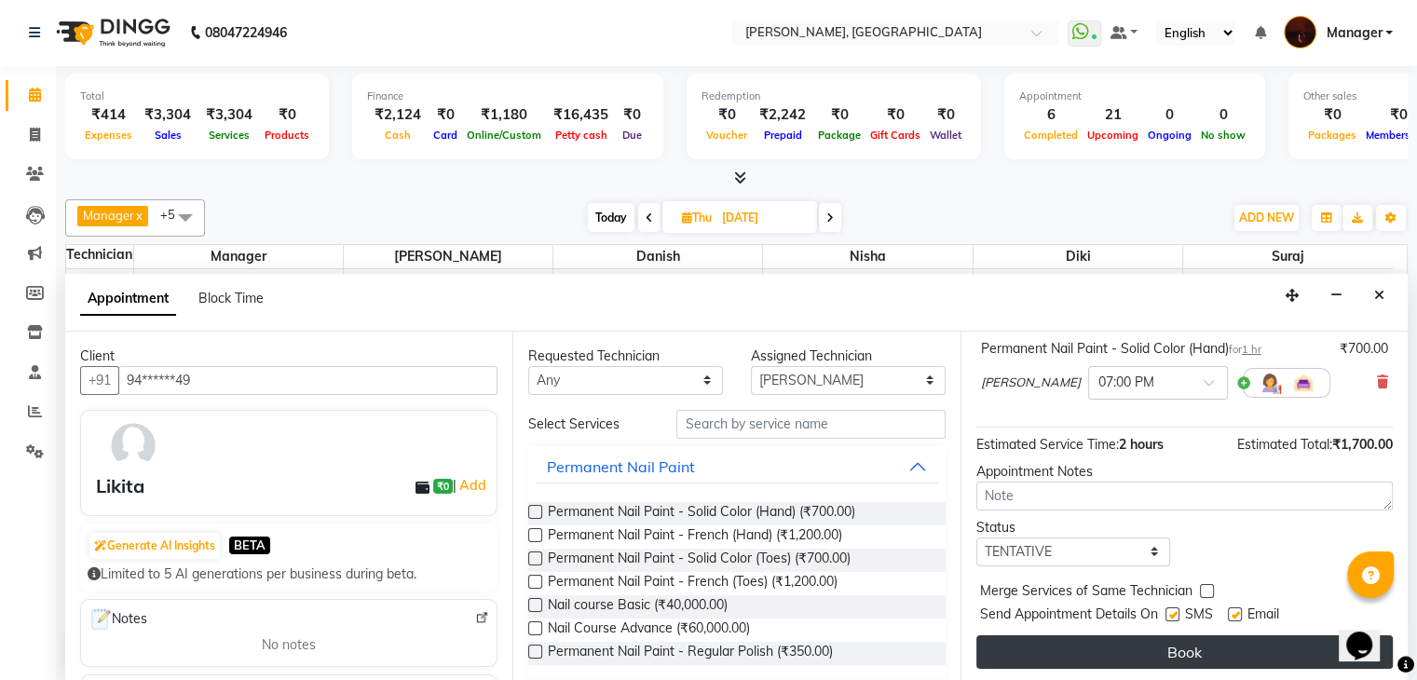
click at [1130, 651] on button "Book" at bounding box center [1184, 652] width 416 height 34
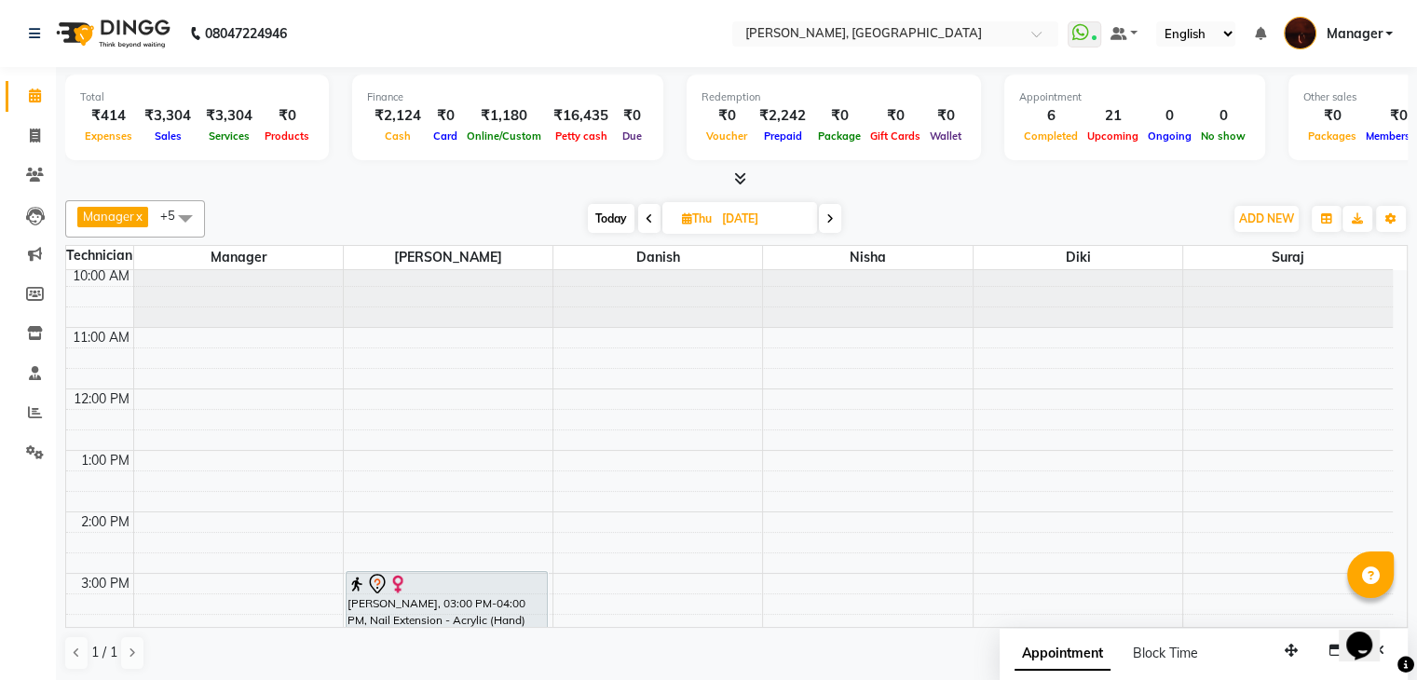
scroll to position [0, 0]
click at [593, 218] on span "Today" at bounding box center [611, 218] width 47 height 29
type input "[DATE]"
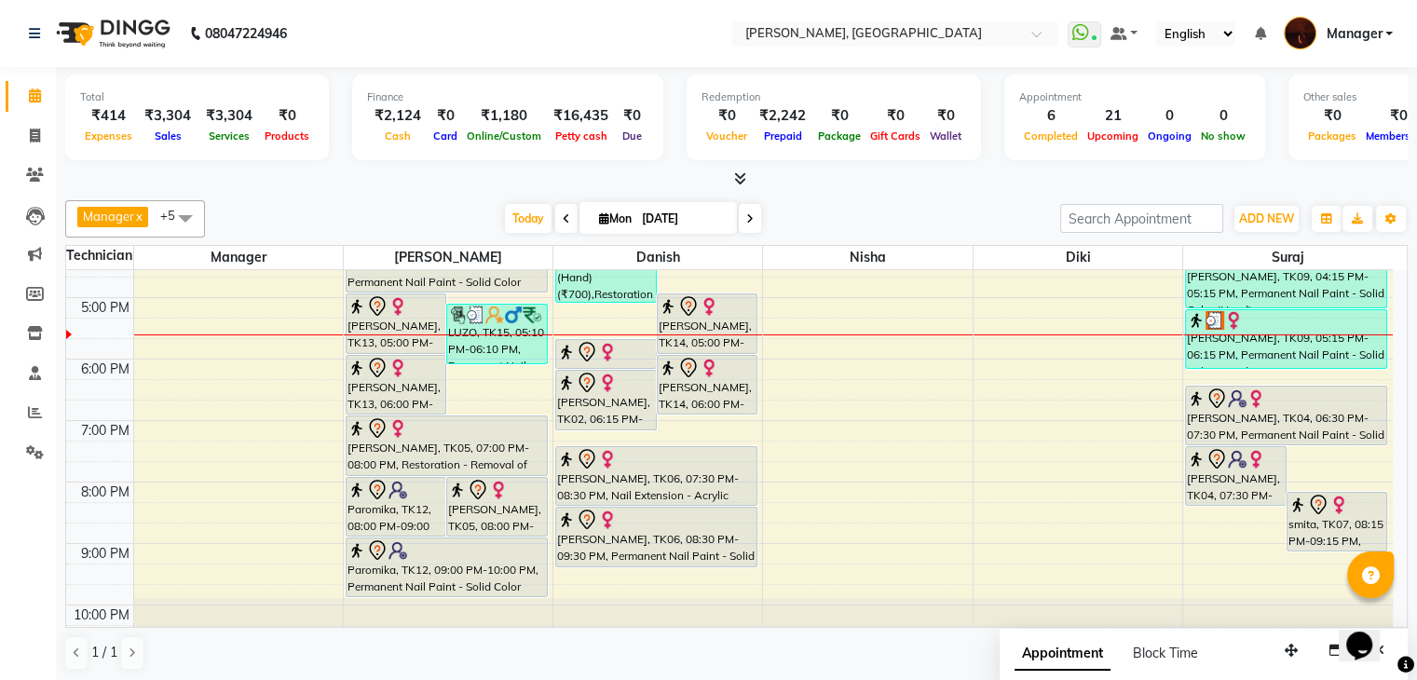
scroll to position [433, 0]
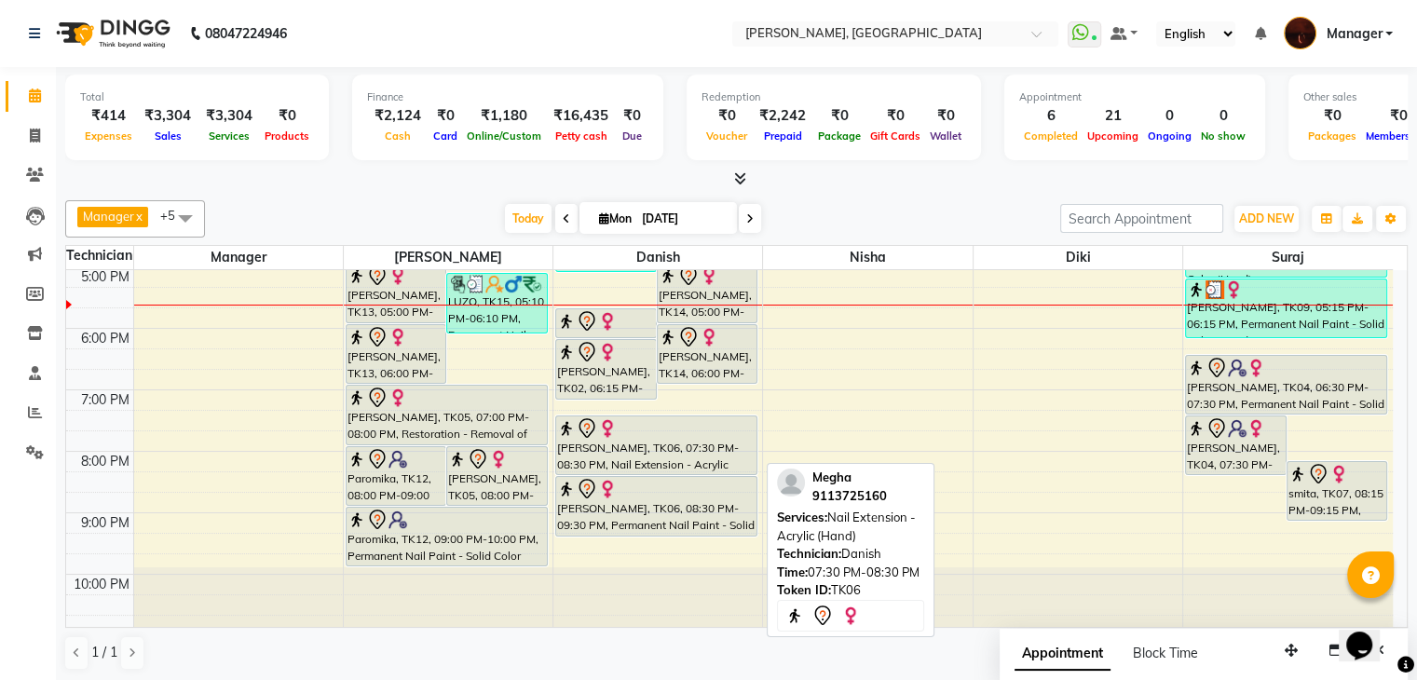
click at [574, 434] on img at bounding box center [566, 428] width 19 height 19
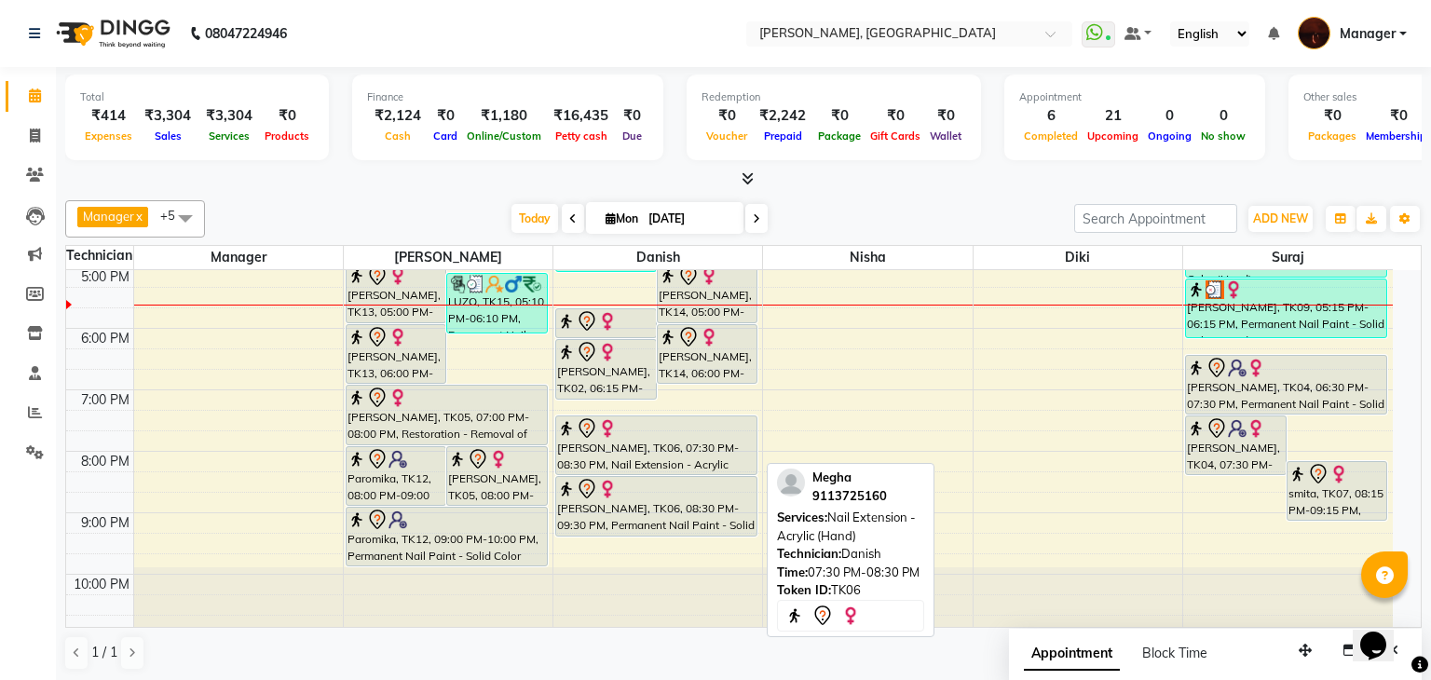
select select "7"
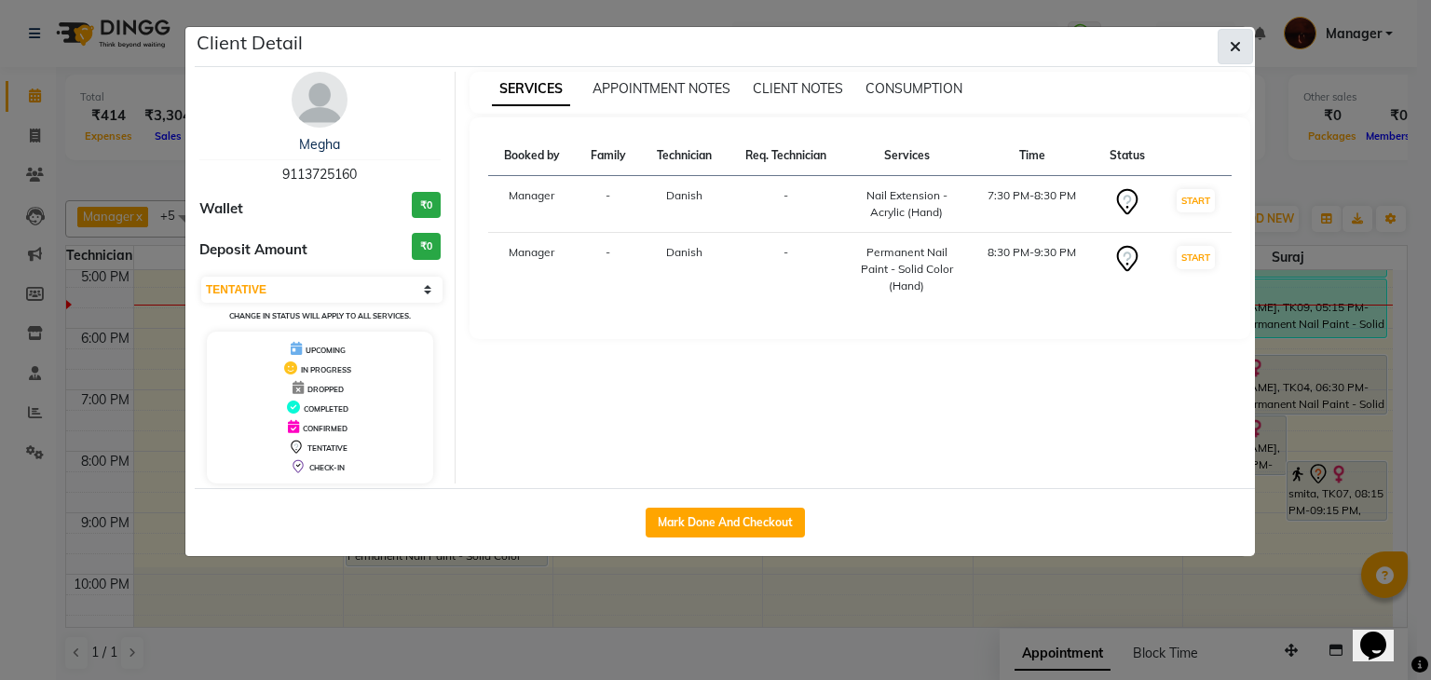
click at [1238, 46] on icon "button" at bounding box center [1235, 46] width 11 height 15
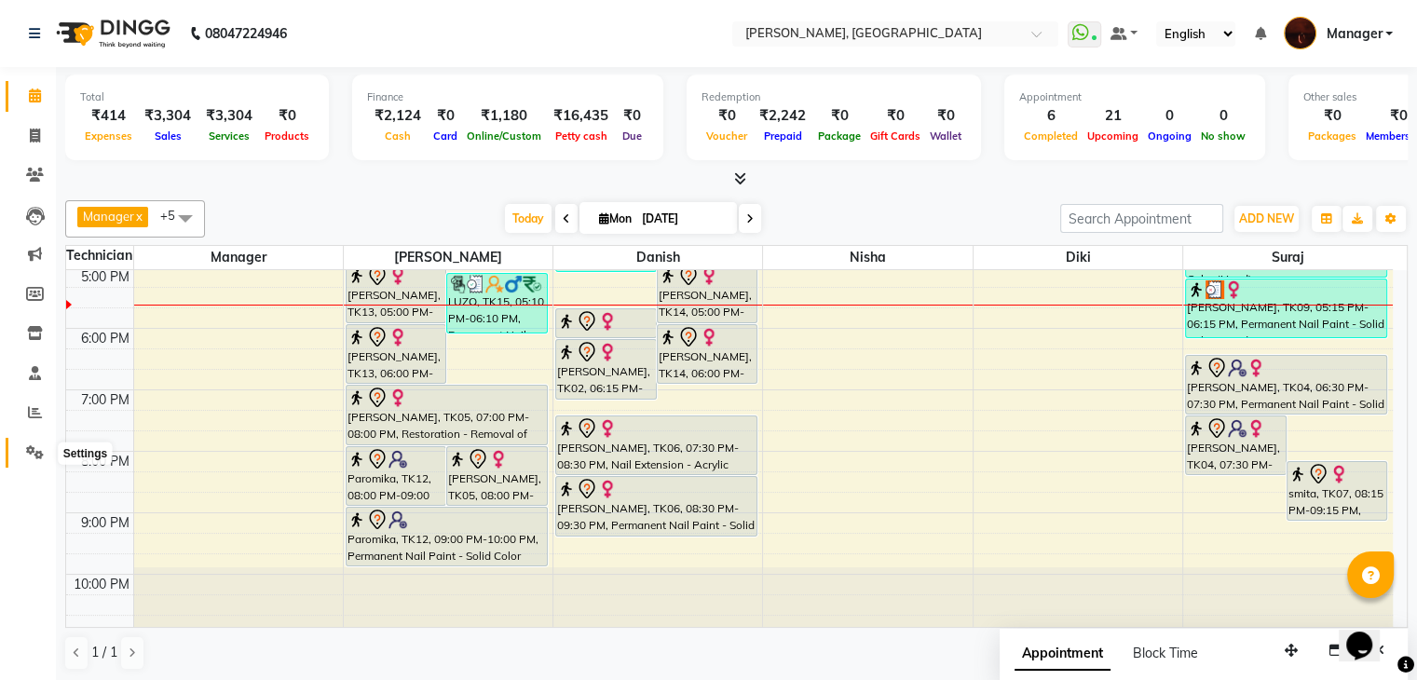
click at [34, 456] on icon at bounding box center [35, 452] width 18 height 14
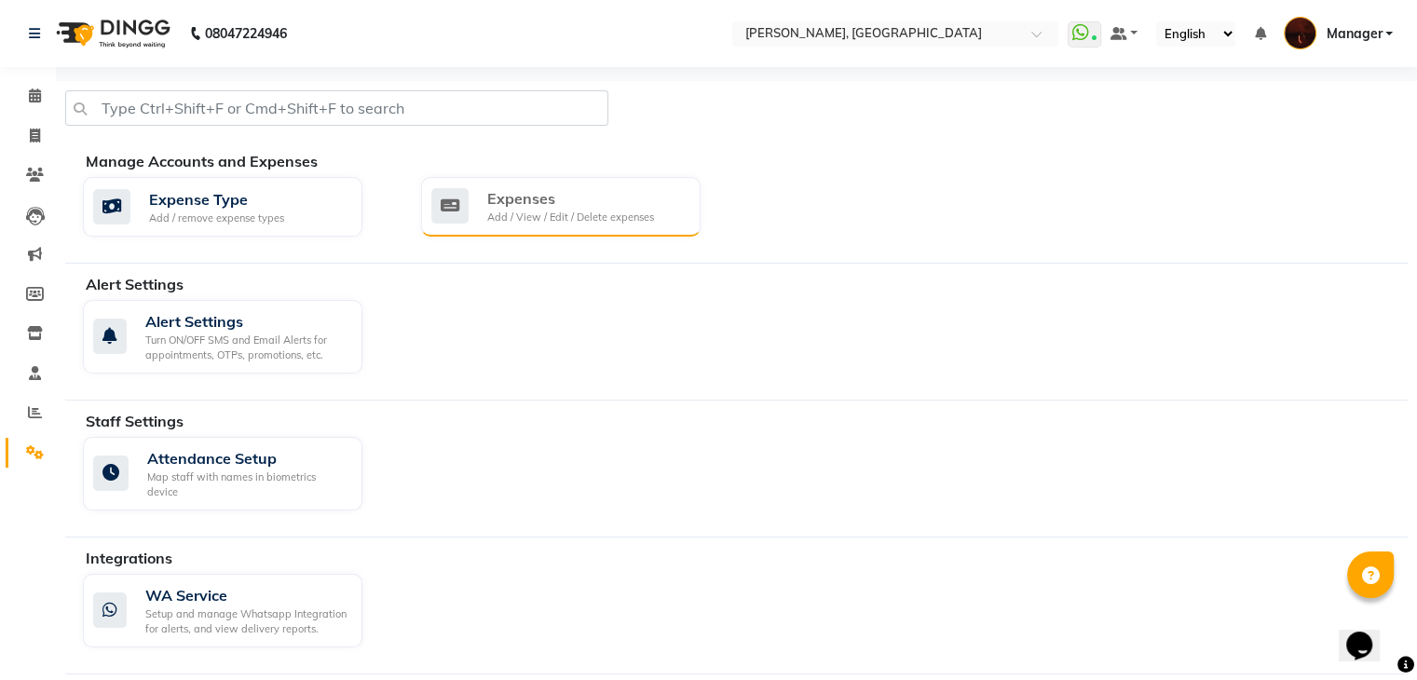
click at [473, 215] on div "Expenses Add / View / Edit / Delete expenses" at bounding box center [558, 206] width 254 height 38
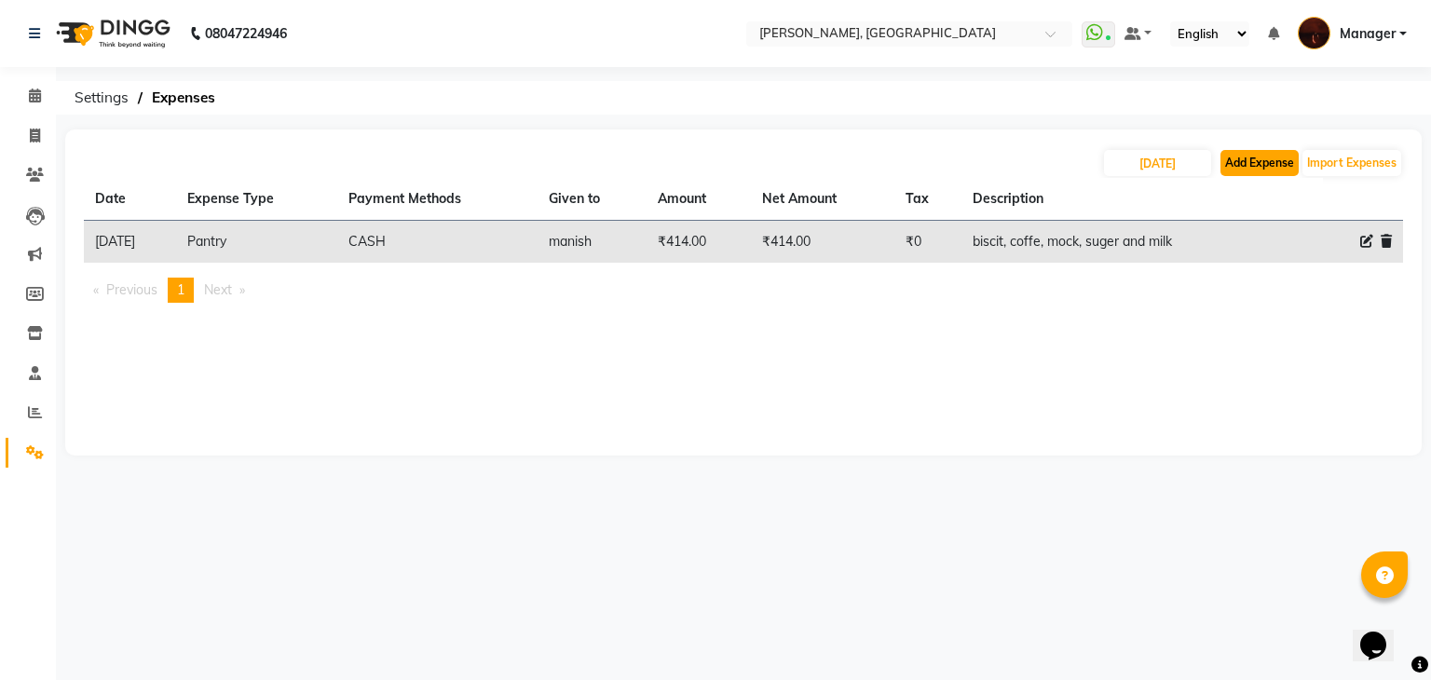
click at [1225, 165] on button "Add Expense" at bounding box center [1259, 163] width 78 height 26
select select "1"
select select "2879"
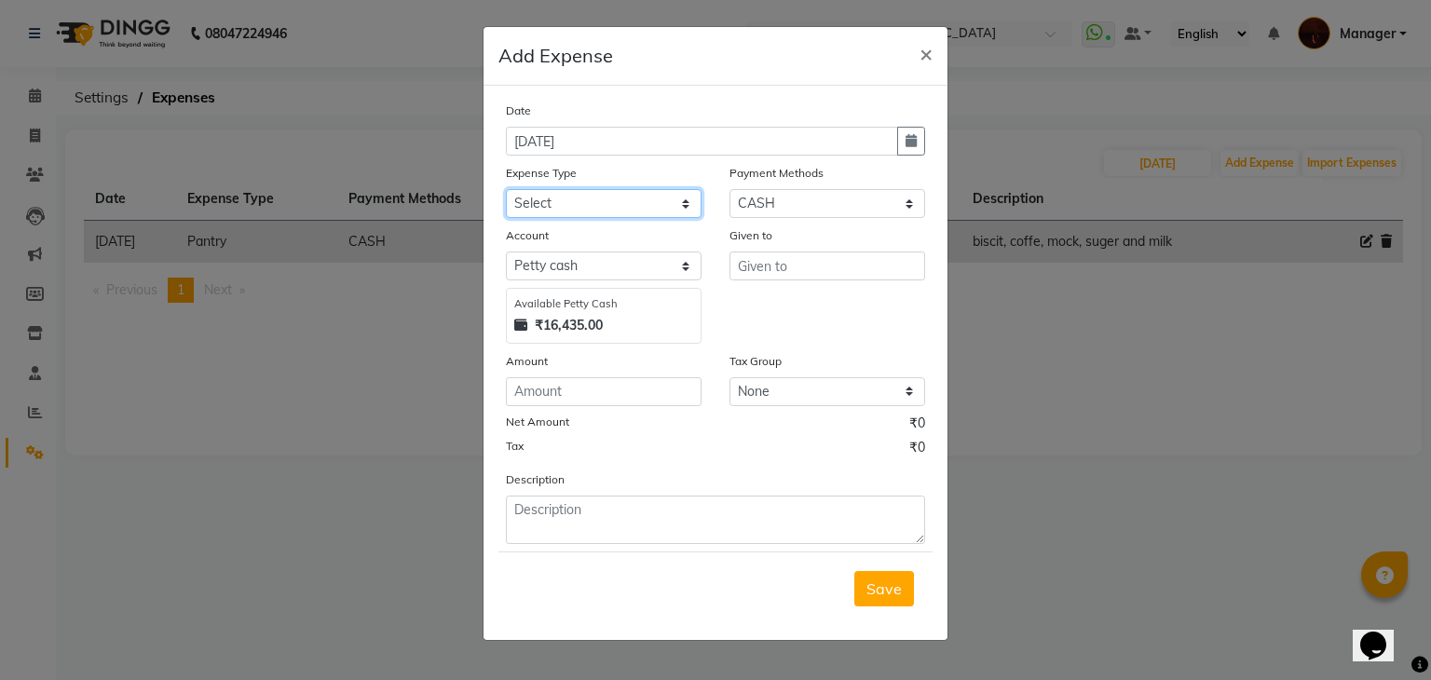
click at [586, 202] on select "Select acetone Advance Salary bank deposite BBMP Beauty products Bed charges BI…" at bounding box center [604, 203] width 196 height 29
select select "16261"
click at [506, 191] on select "Select acetone Advance Salary bank deposite BBMP Beauty products Bed charges BI…" at bounding box center [604, 203] width 196 height 29
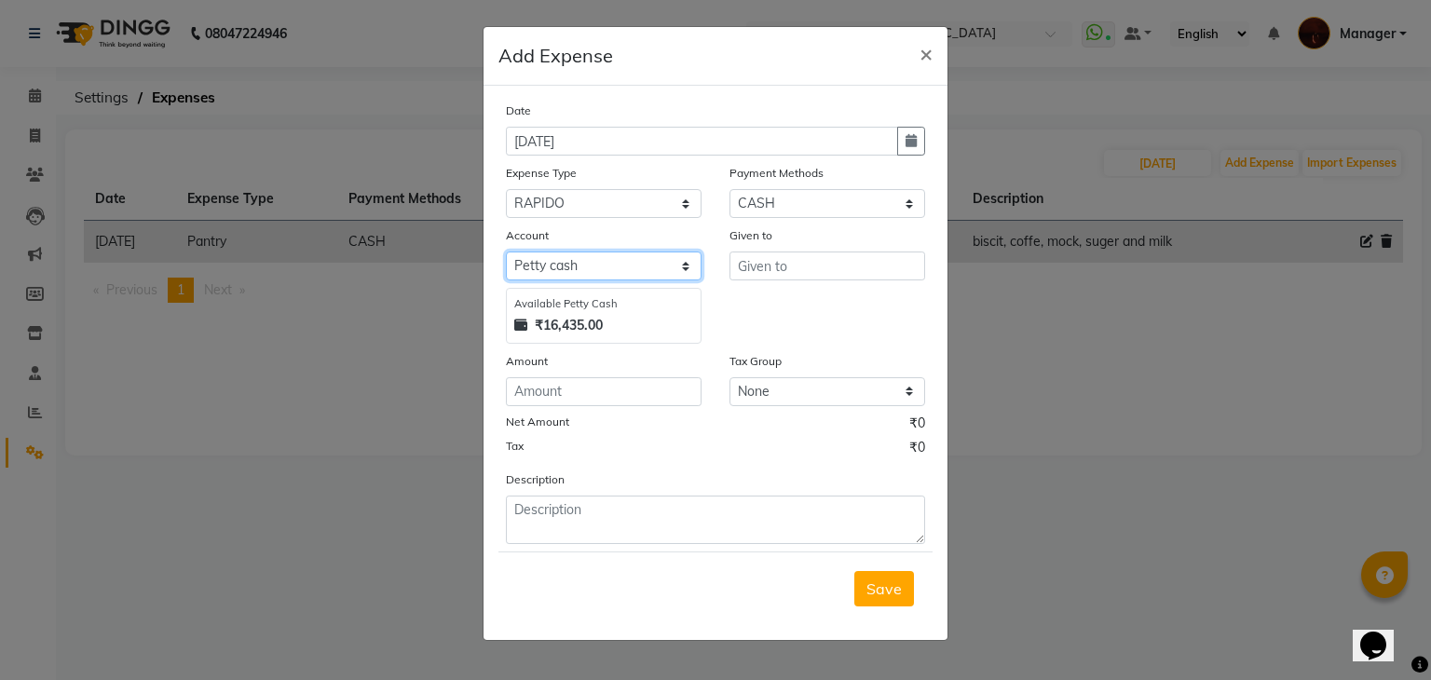
click at [627, 265] on select "Select [PERSON_NAME] cash Default account" at bounding box center [604, 266] width 196 height 29
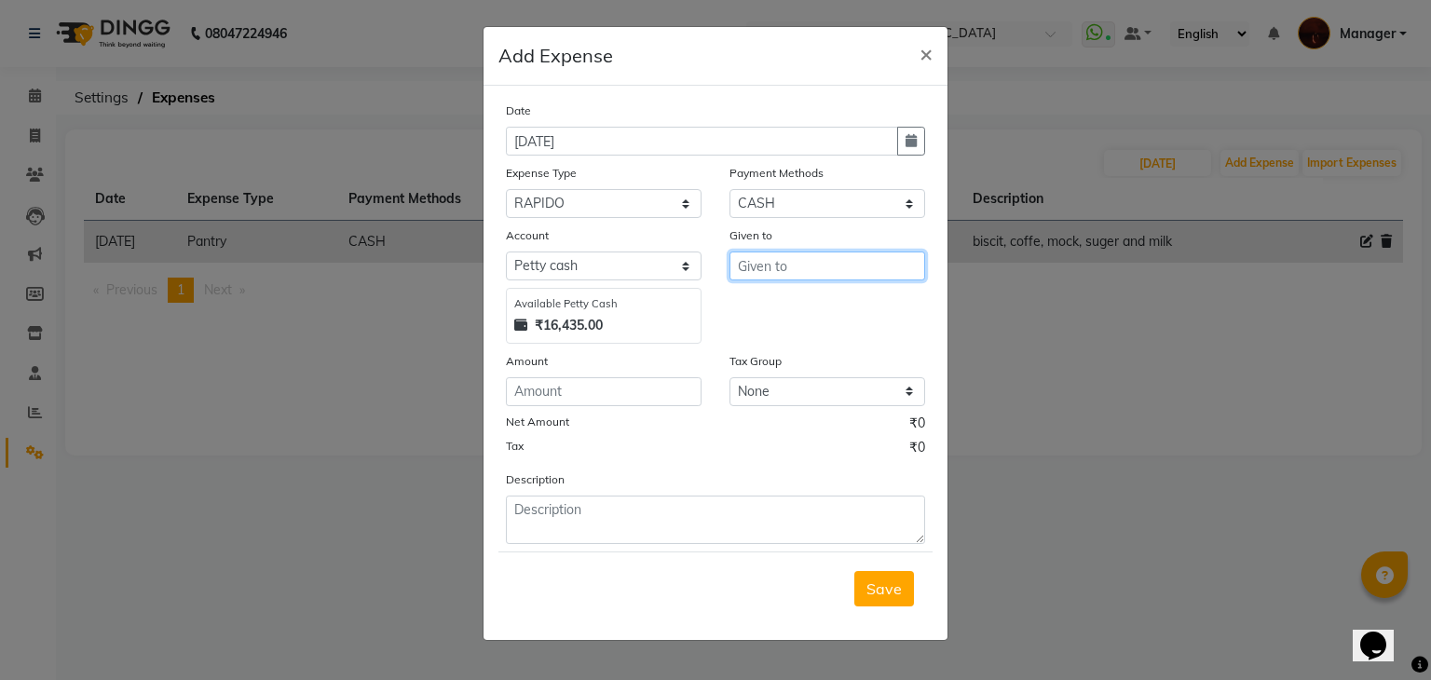
click at [745, 265] on input "text" at bounding box center [827, 266] width 196 height 29
click at [779, 340] on ngb-highlight "y onkz naga" at bounding box center [793, 336] width 80 height 19
type input "yonkz naga"
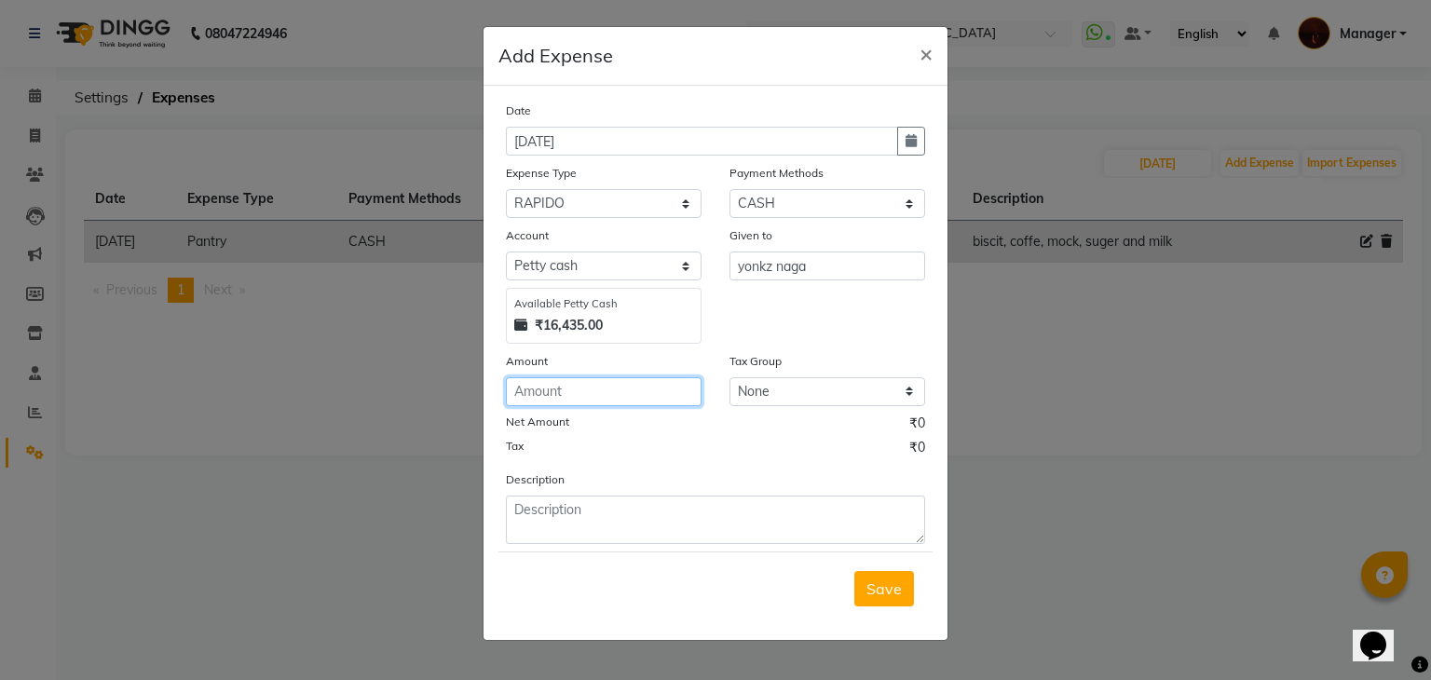
click at [585, 387] on input "number" at bounding box center [604, 391] width 196 height 29
type input "300"
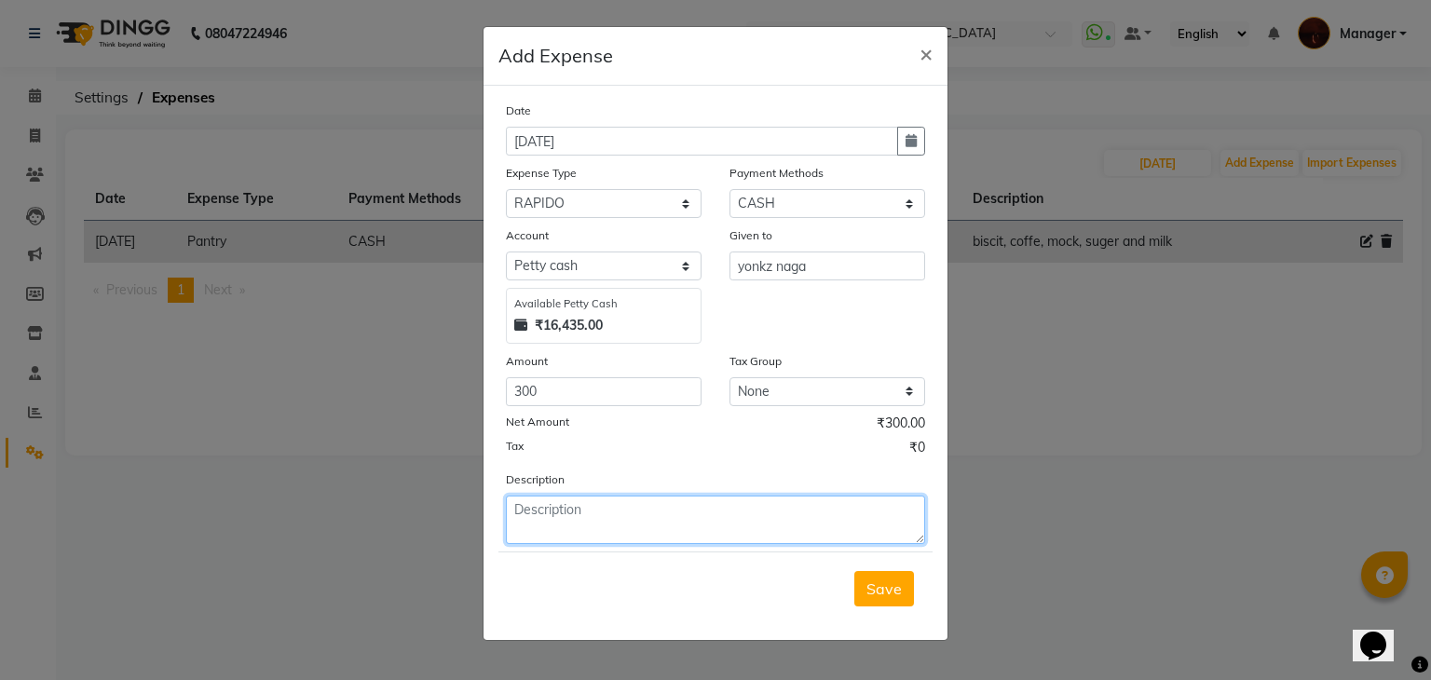
click at [546, 516] on textarea at bounding box center [715, 520] width 419 height 48
type textarea "kormamangala to indiranagar"
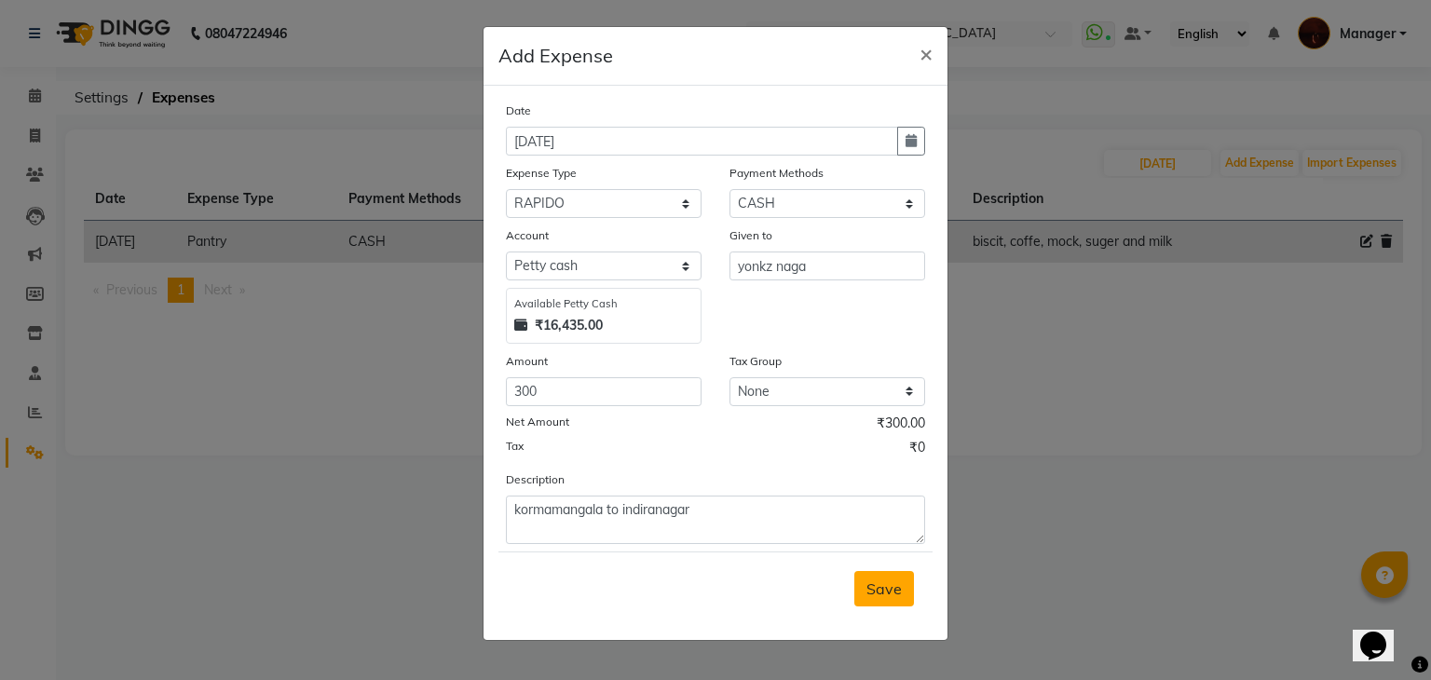
click at [878, 597] on span "Save" at bounding box center [883, 588] width 35 height 19
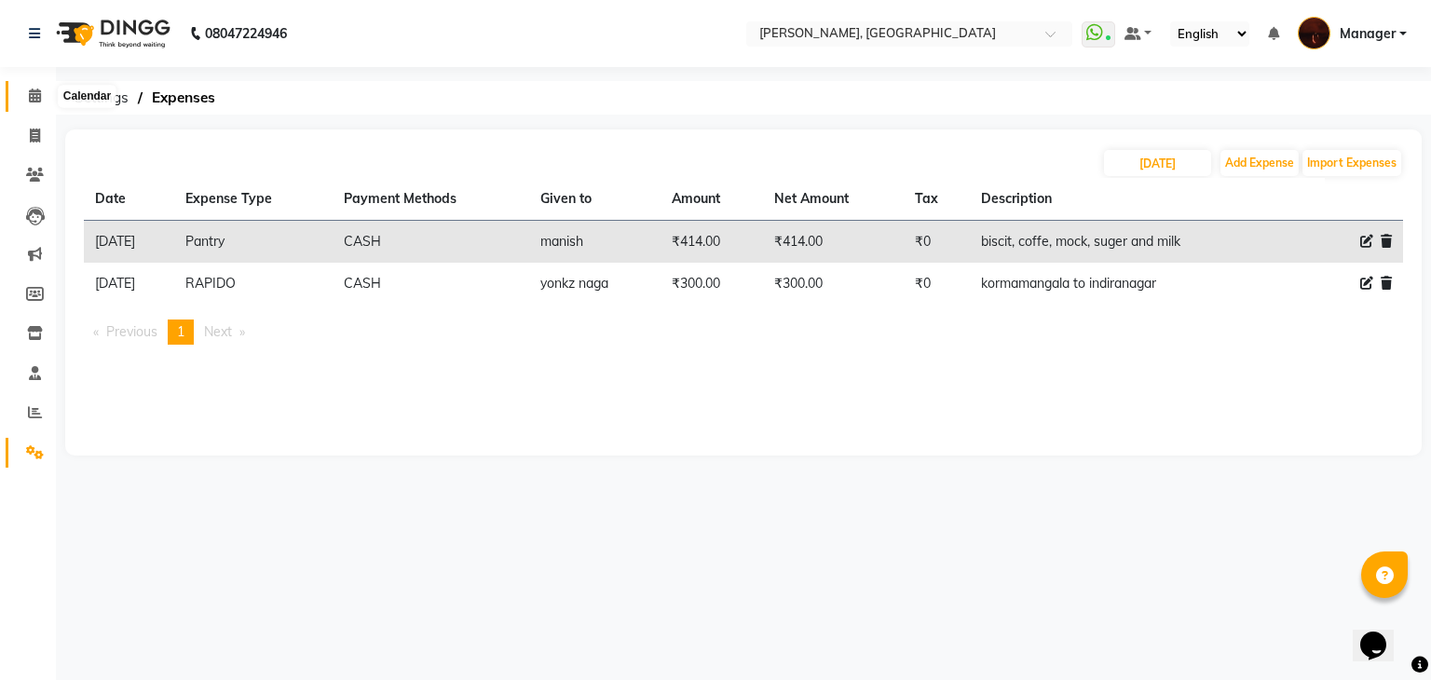
click at [30, 93] on icon at bounding box center [35, 96] width 12 height 14
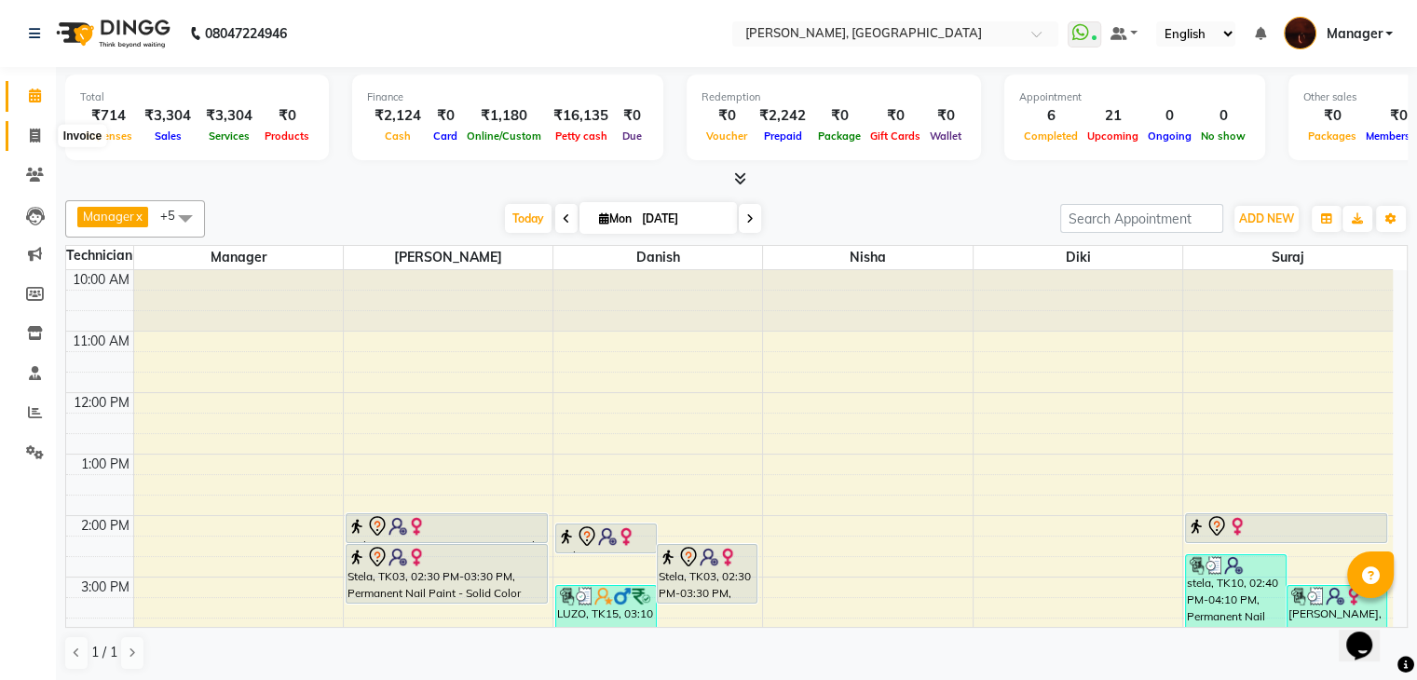
click at [36, 137] on icon at bounding box center [35, 136] width 10 height 14
select select "service"
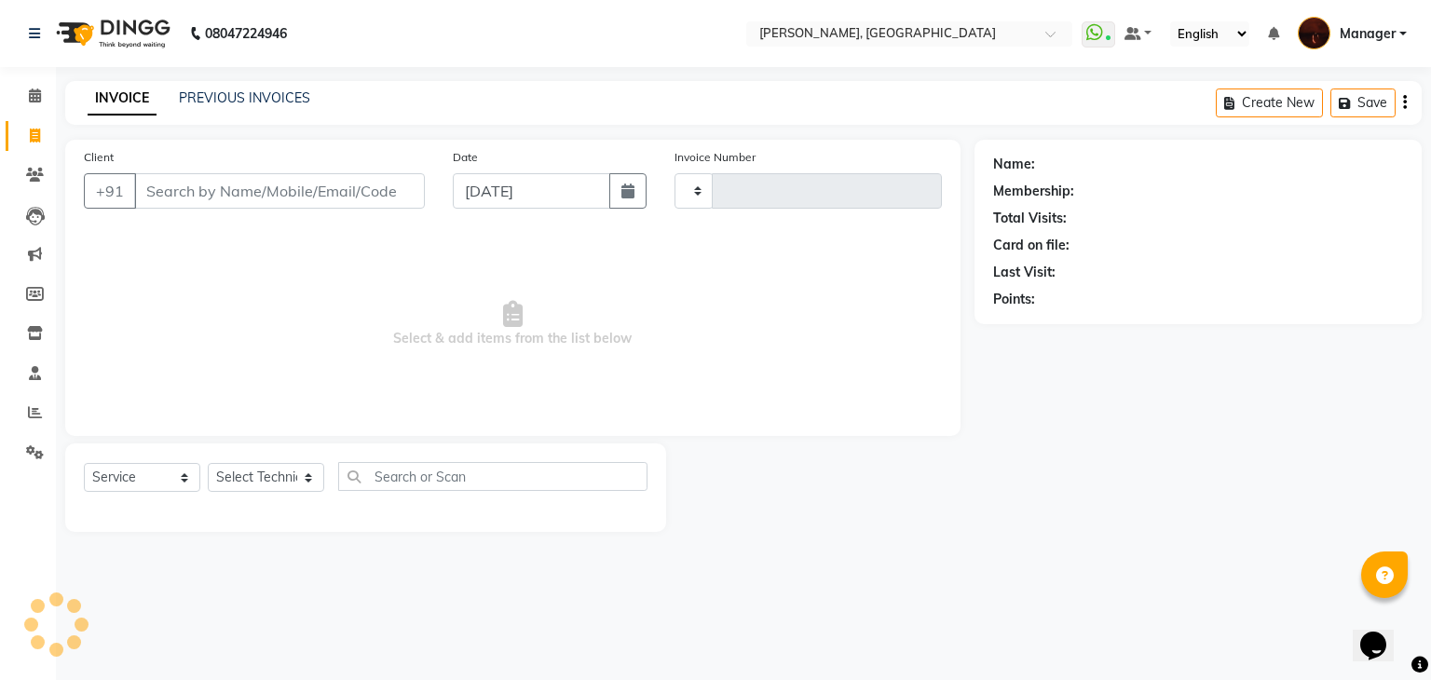
type input "1782"
select select "4063"
click at [277, 477] on select "Select Technician [PERSON_NAME] Diki [PERSON_NAME] Manager [PERSON_NAME] Pooja …" at bounding box center [266, 477] width 116 height 29
click at [25, 99] on span at bounding box center [35, 96] width 33 height 21
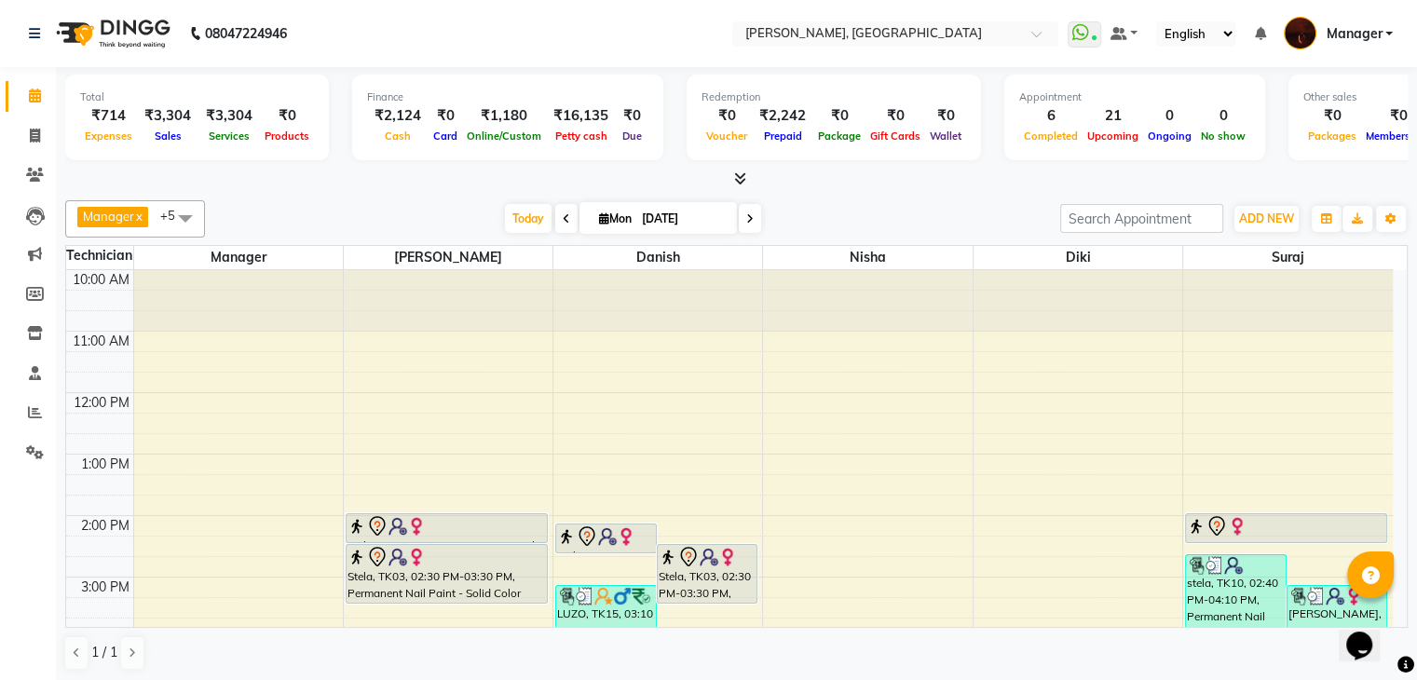
click at [741, 181] on icon at bounding box center [740, 178] width 12 height 14
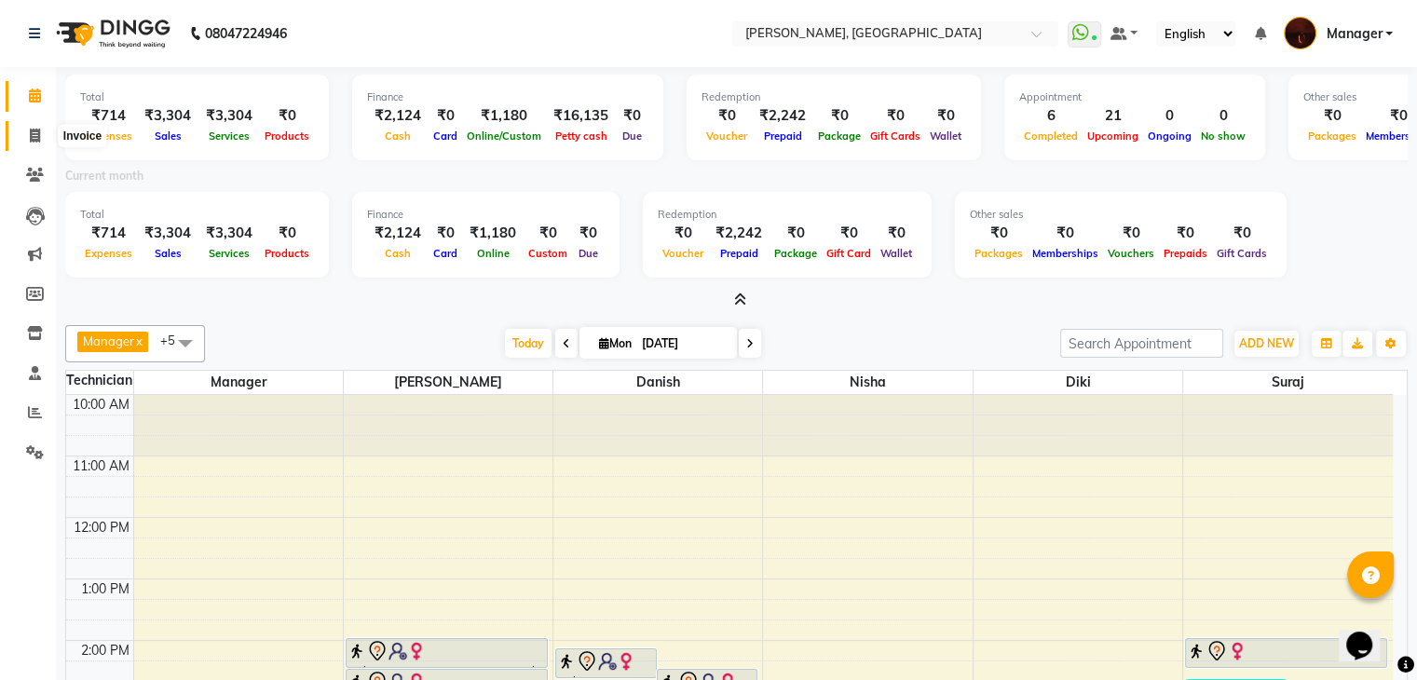
click at [26, 138] on span at bounding box center [35, 136] width 33 height 21
select select "service"
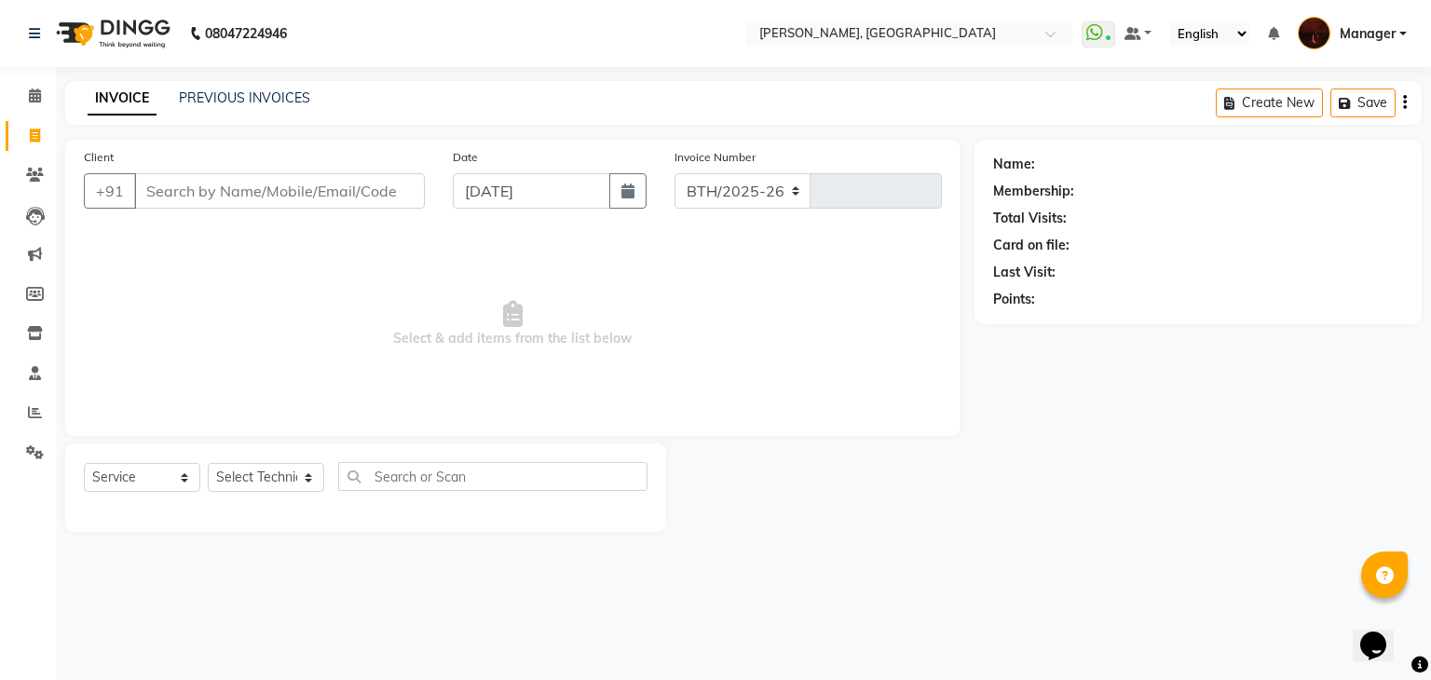
select select "4063"
type input "1782"
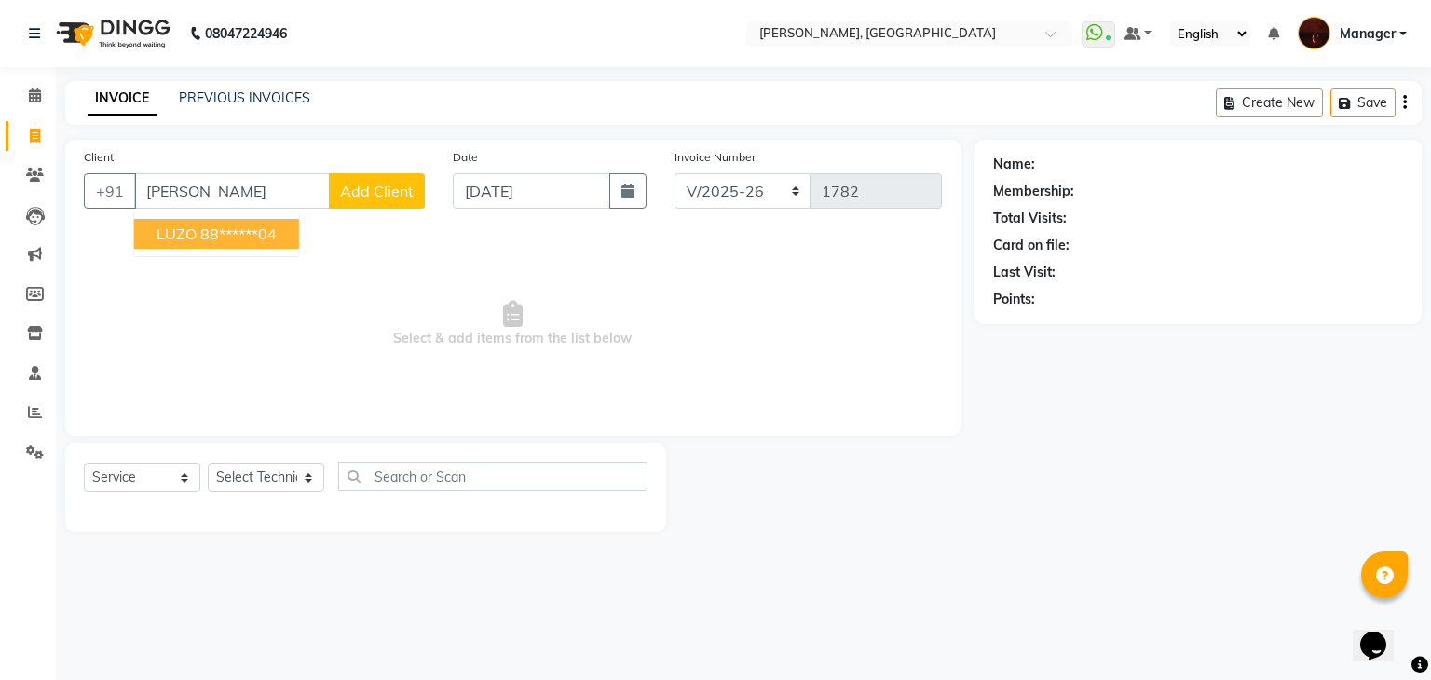
click at [290, 243] on button "LUZO 88******04" at bounding box center [216, 234] width 165 height 30
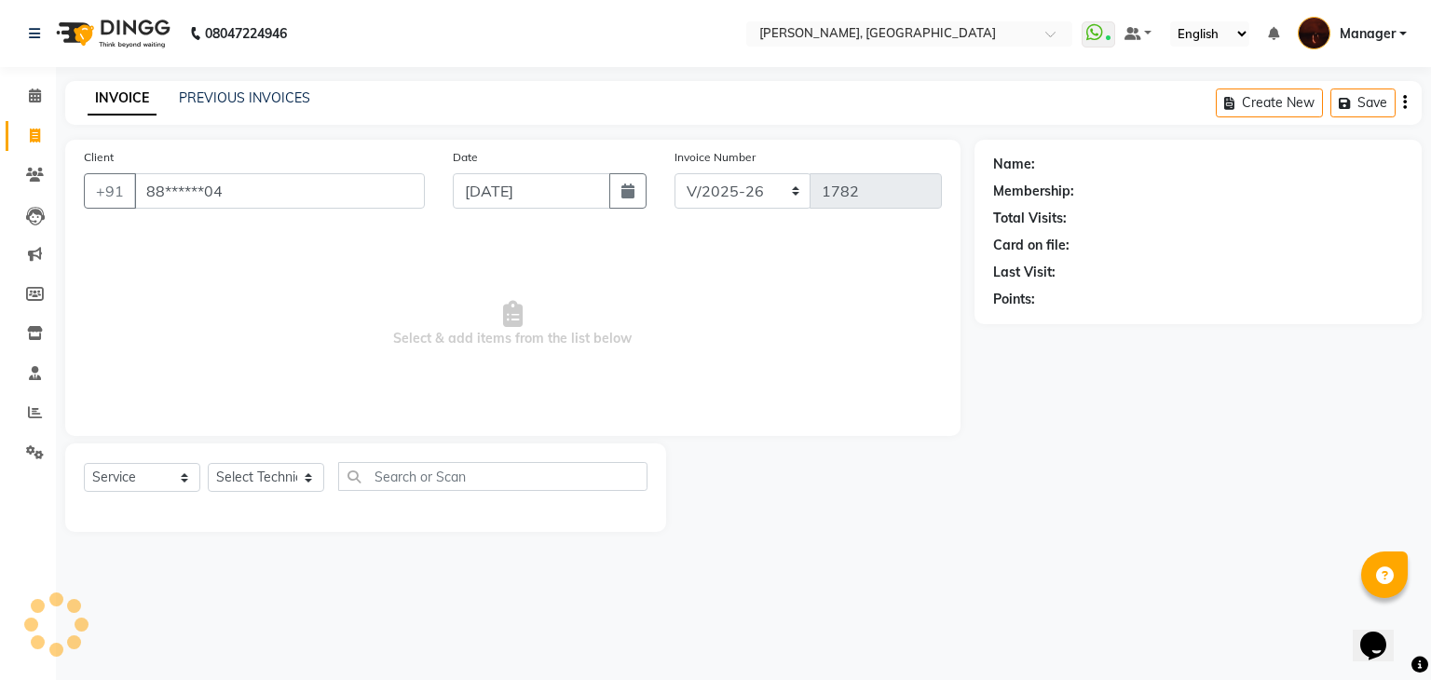
type input "88******04"
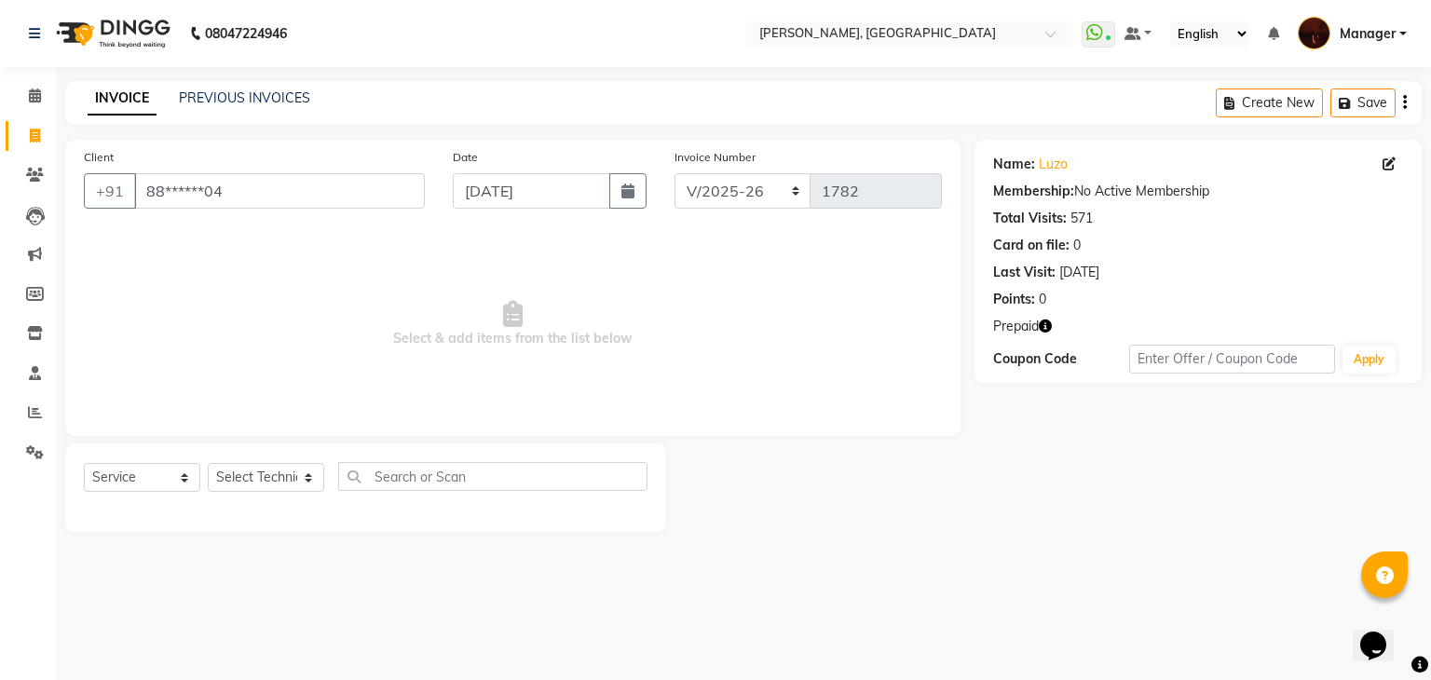
click at [1044, 325] on icon "button" at bounding box center [1045, 326] width 13 height 13
click at [34, 95] on icon at bounding box center [35, 96] width 12 height 14
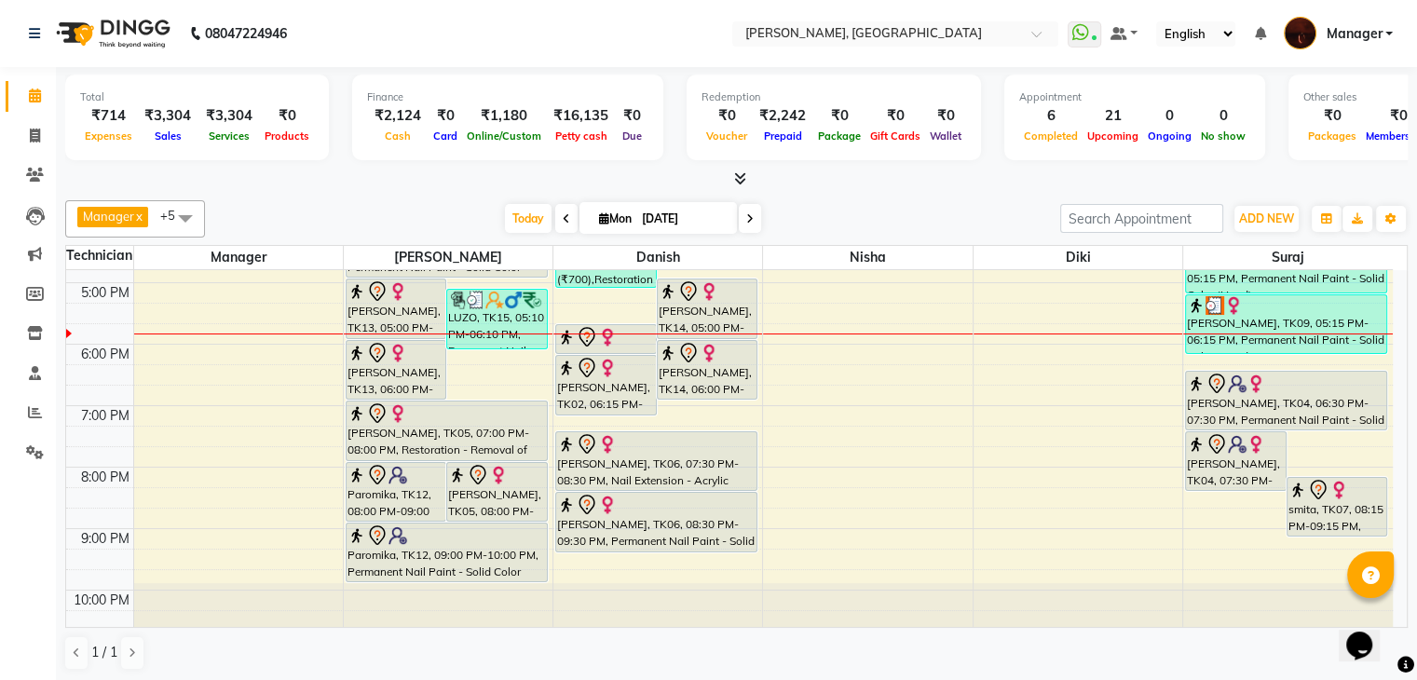
scroll to position [433, 0]
